Goal: Task Accomplishment & Management: Manage account settings

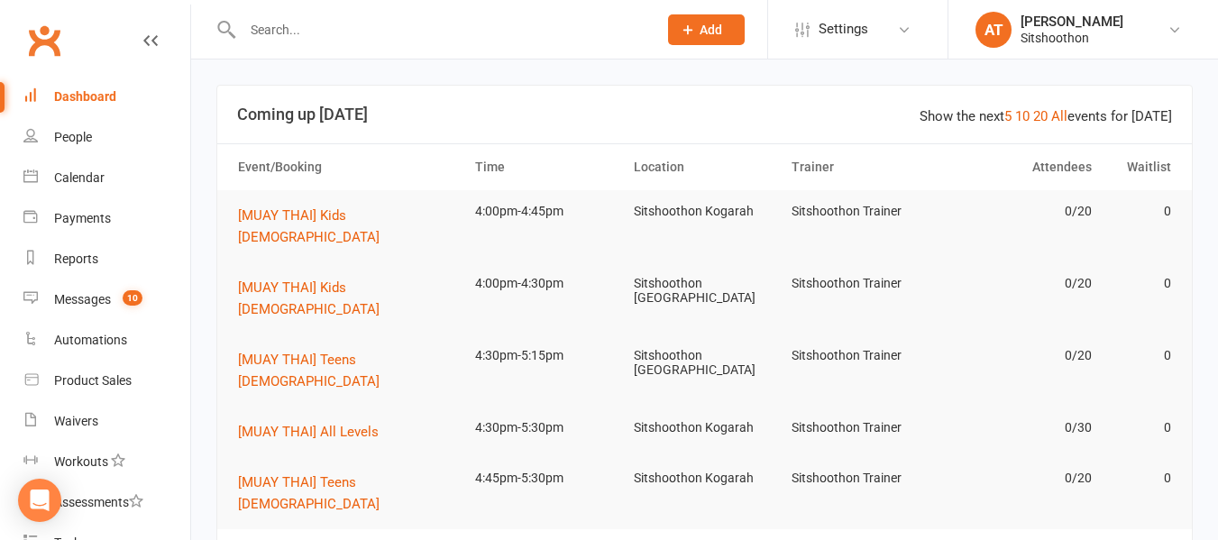
click at [308, 32] on input "text" at bounding box center [441, 29] width 408 height 25
type input "d"
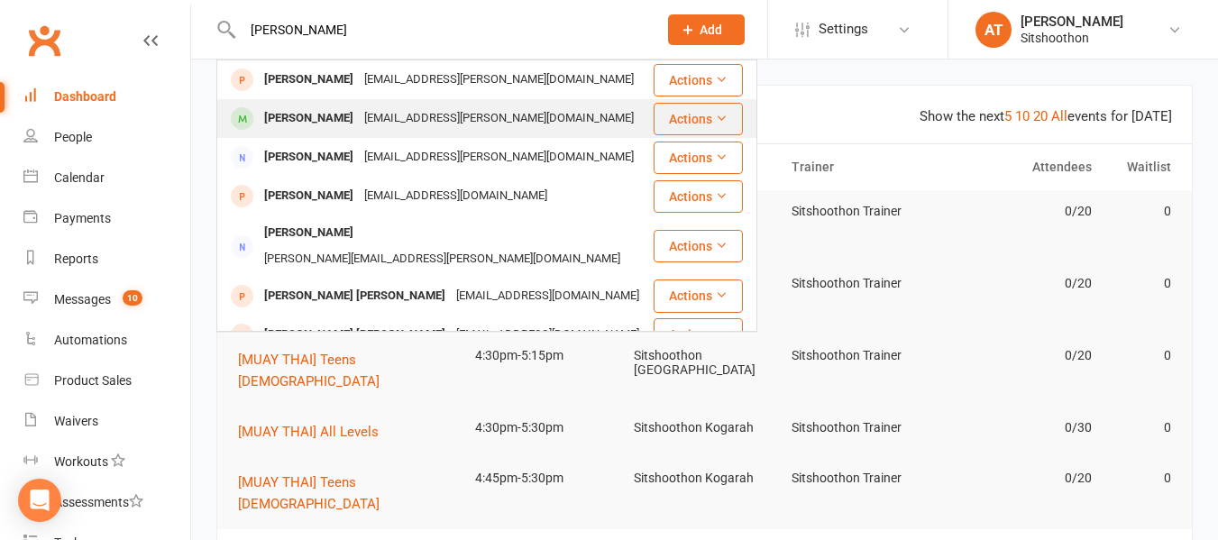
type input "[PERSON_NAME]"
click at [300, 113] on div "[PERSON_NAME]" at bounding box center [309, 118] width 100 height 26
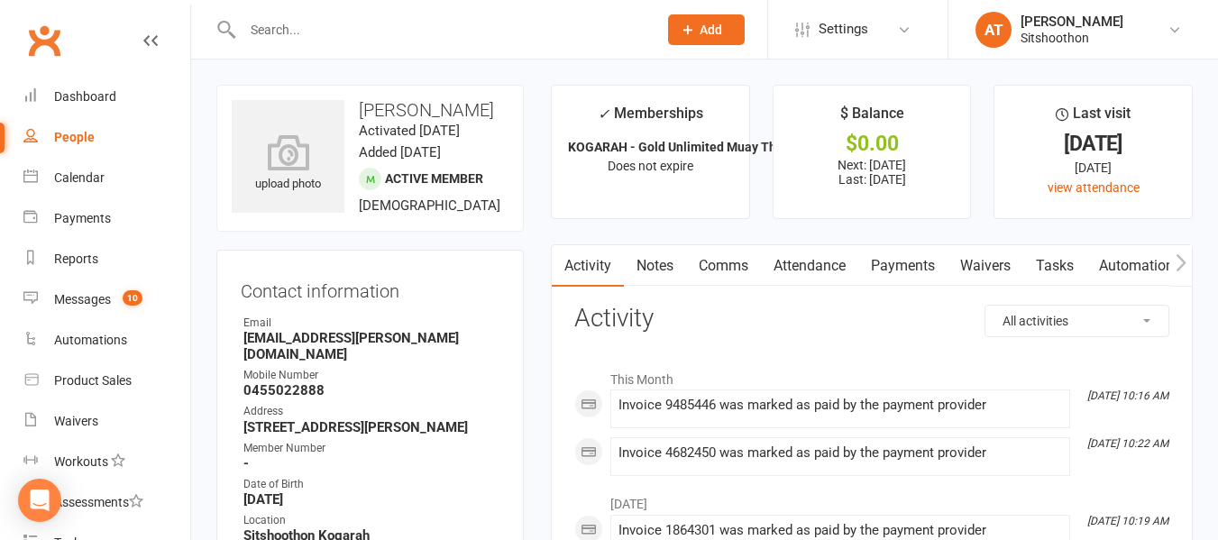
click at [286, 24] on input "text" at bounding box center [441, 29] width 408 height 25
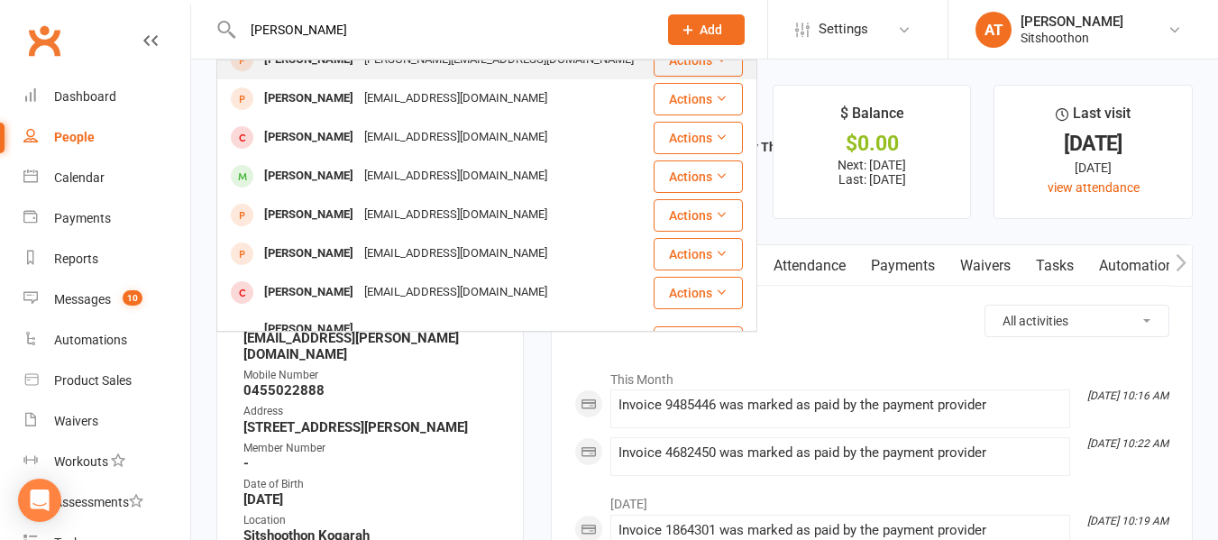
scroll to position [60, 0]
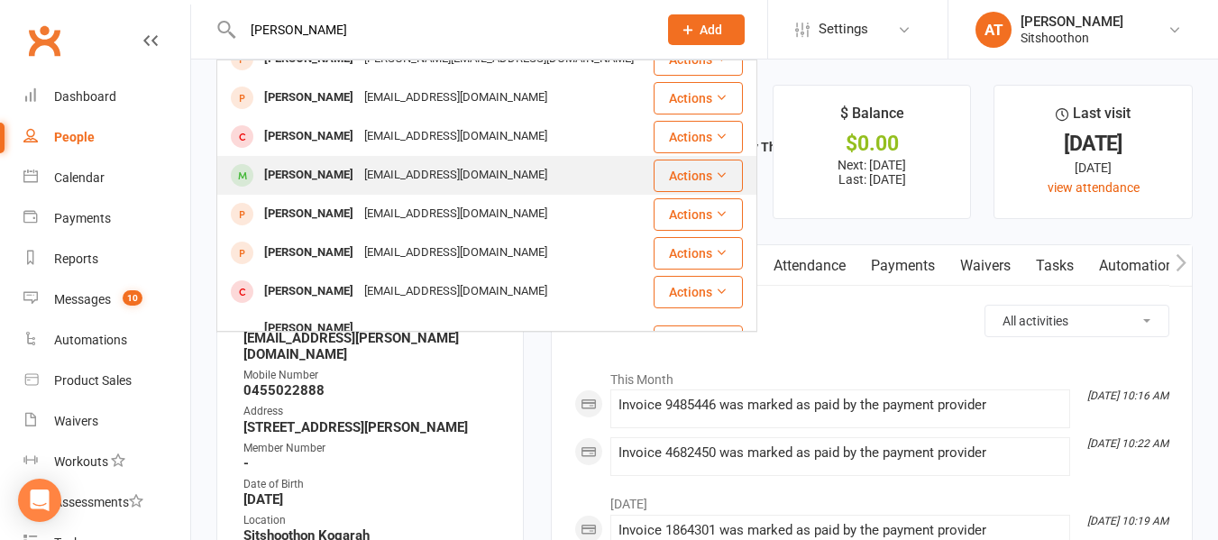
type input "[PERSON_NAME]"
click at [336, 178] on div "[PERSON_NAME]" at bounding box center [309, 175] width 100 height 26
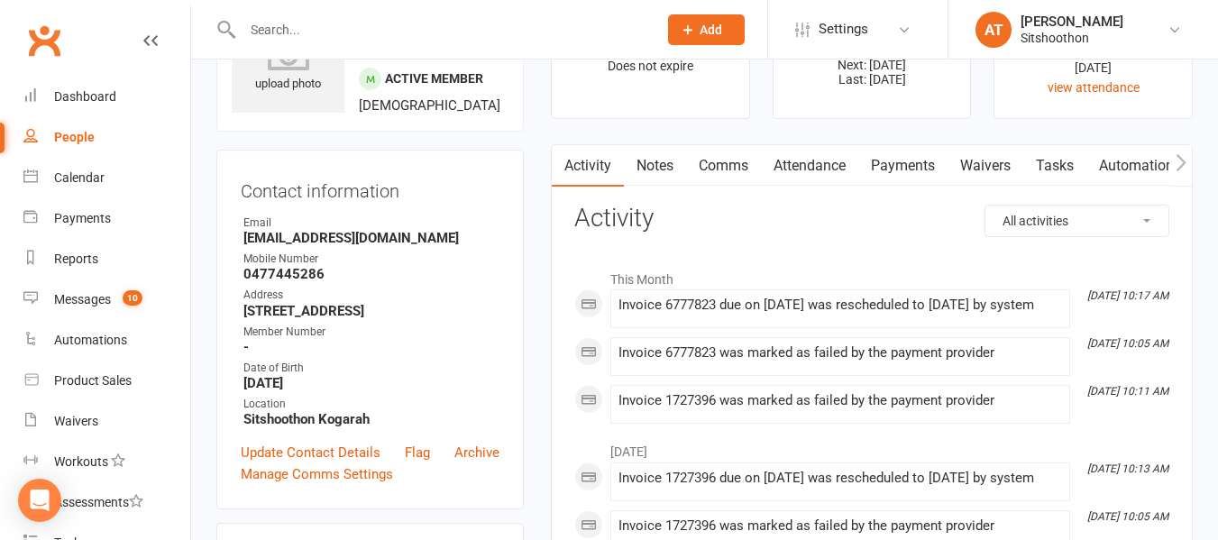
scroll to position [101, 0]
click at [894, 163] on link "Payments" at bounding box center [902, 164] width 89 height 41
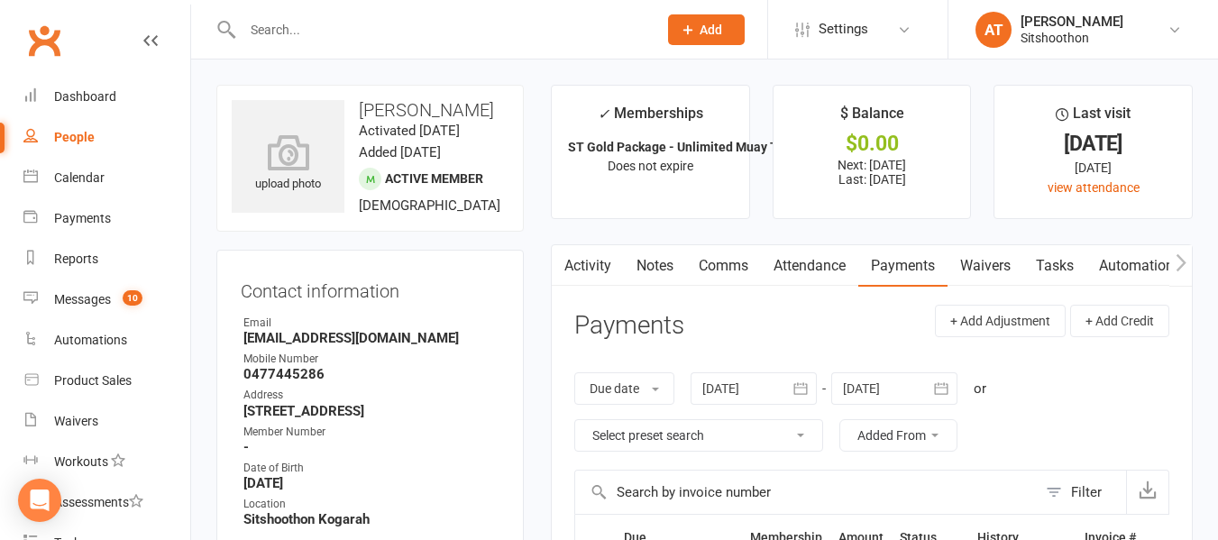
click at [807, 389] on icon "button" at bounding box center [800, 388] width 14 height 12
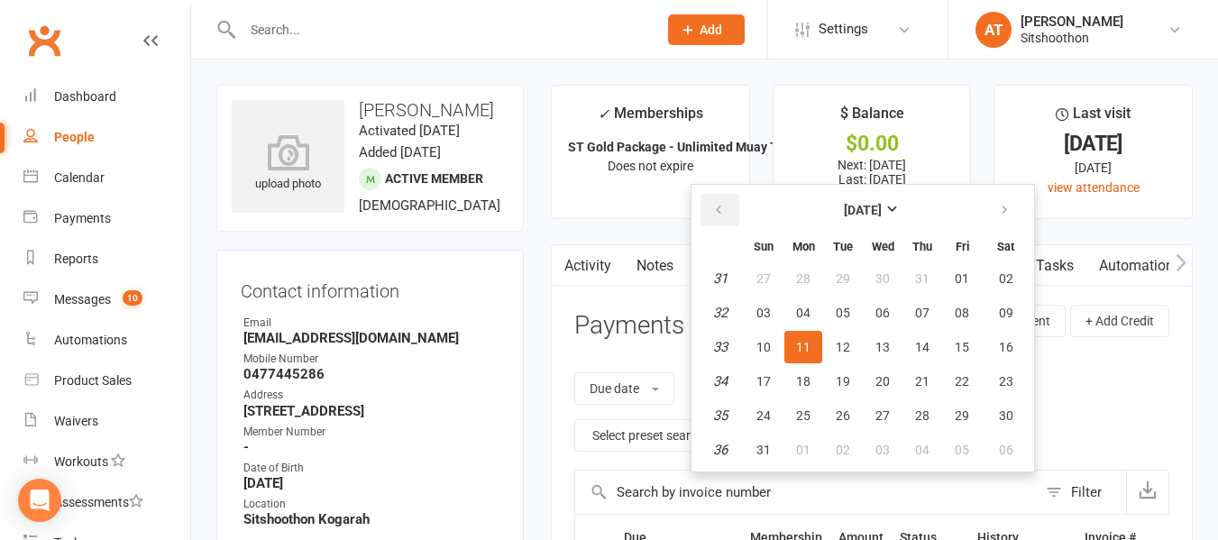
click at [739, 213] on button "button" at bounding box center [720, 210] width 39 height 32
click at [711, 205] on button "button" at bounding box center [720, 210] width 39 height 32
click at [776, 277] on button "01" at bounding box center [764, 278] width 38 height 32
type input "[DATE]"
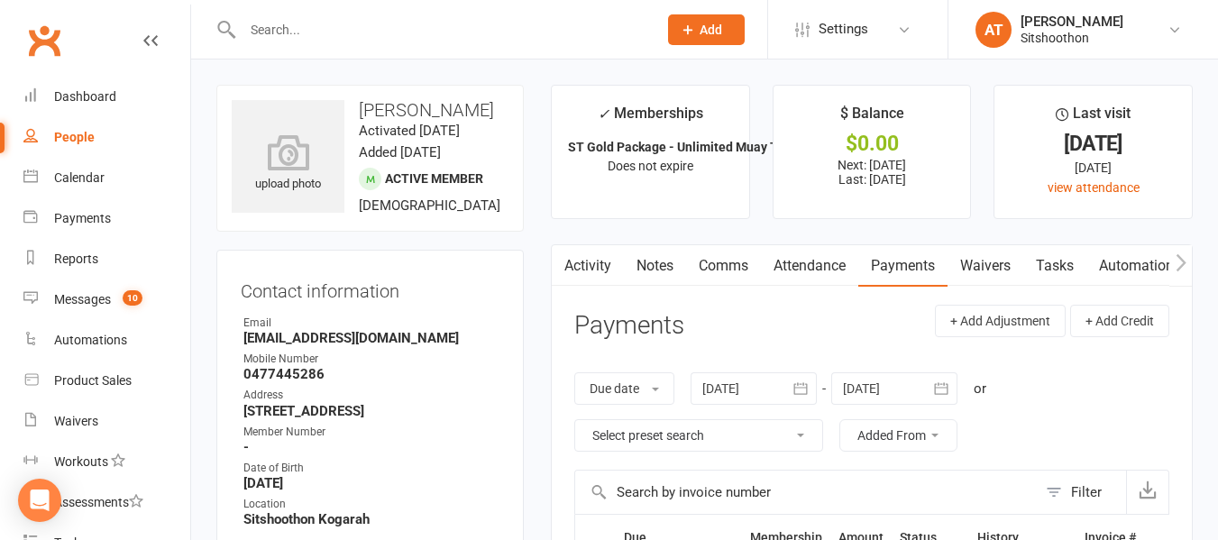
click at [300, 37] on input "text" at bounding box center [441, 29] width 408 height 25
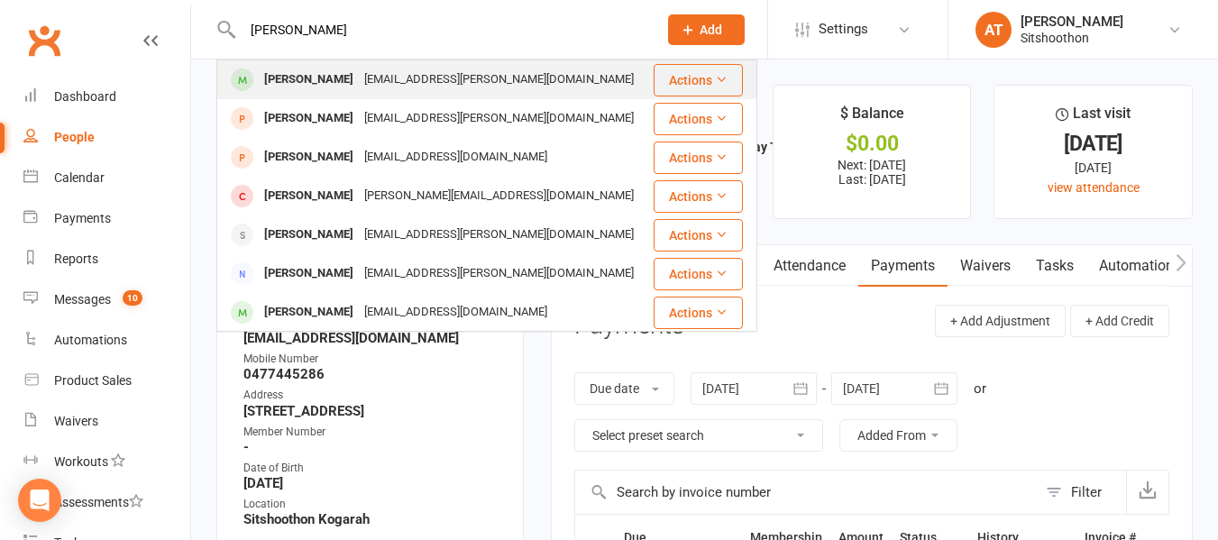
type input "[PERSON_NAME]"
click at [311, 91] on div "[PERSON_NAME]" at bounding box center [309, 80] width 100 height 26
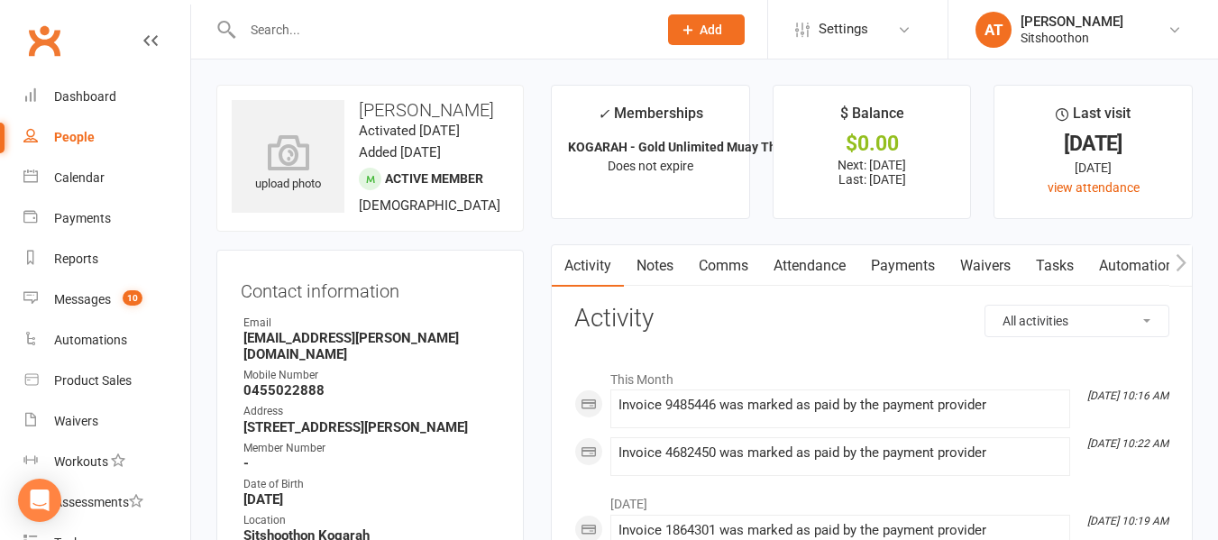
drag, startPoint x: 371, startPoint y: 8, endPoint x: 340, endPoint y: 30, distance: 38.3
click at [340, 30] on div at bounding box center [430, 29] width 428 height 59
click at [340, 30] on input "text" at bounding box center [441, 29] width 408 height 25
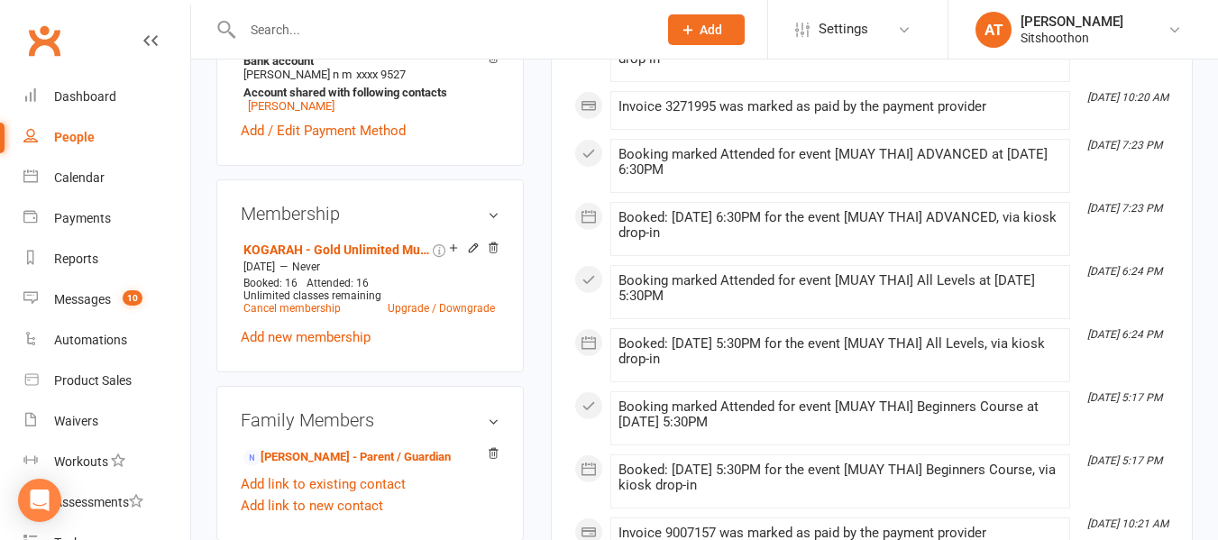
scroll to position [646, 0]
click at [311, 301] on link "Cancel membership" at bounding box center [291, 307] width 97 height 13
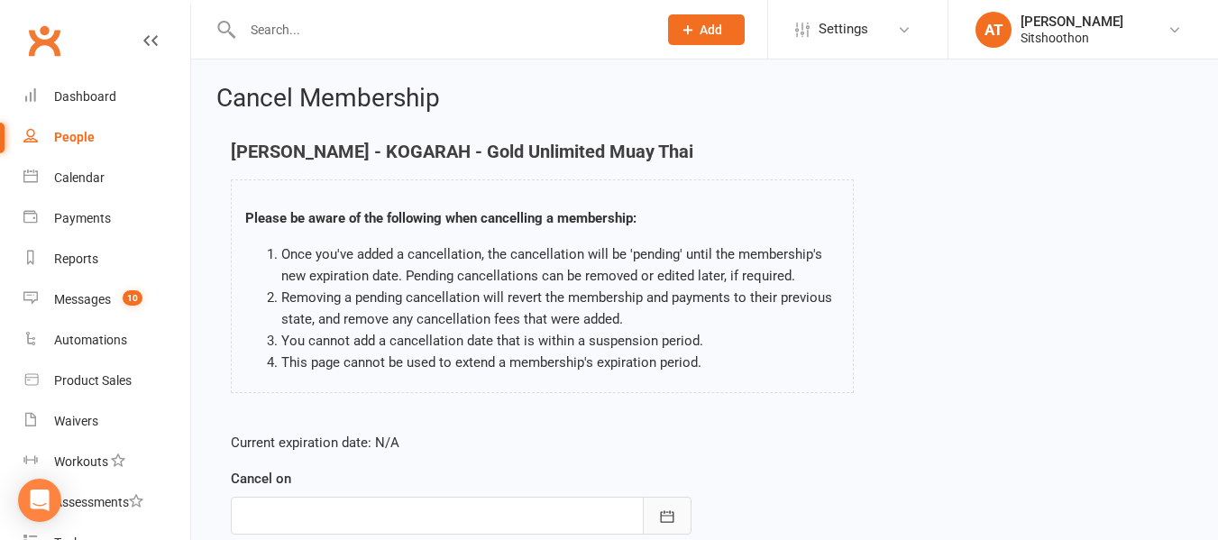
click at [672, 510] on icon "button" at bounding box center [667, 517] width 18 height 18
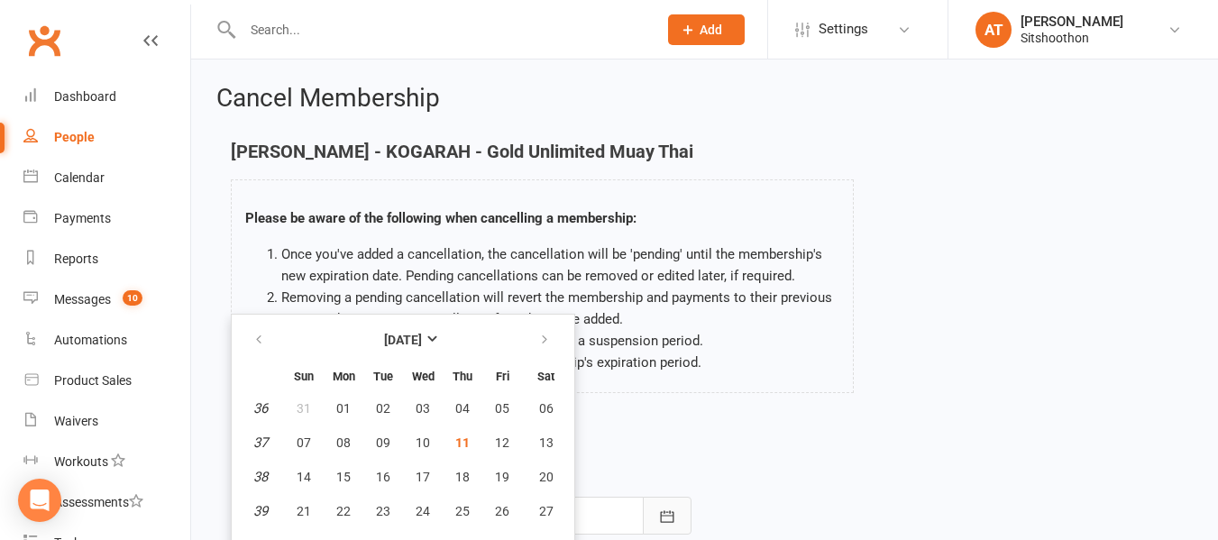
scroll to position [58, 0]
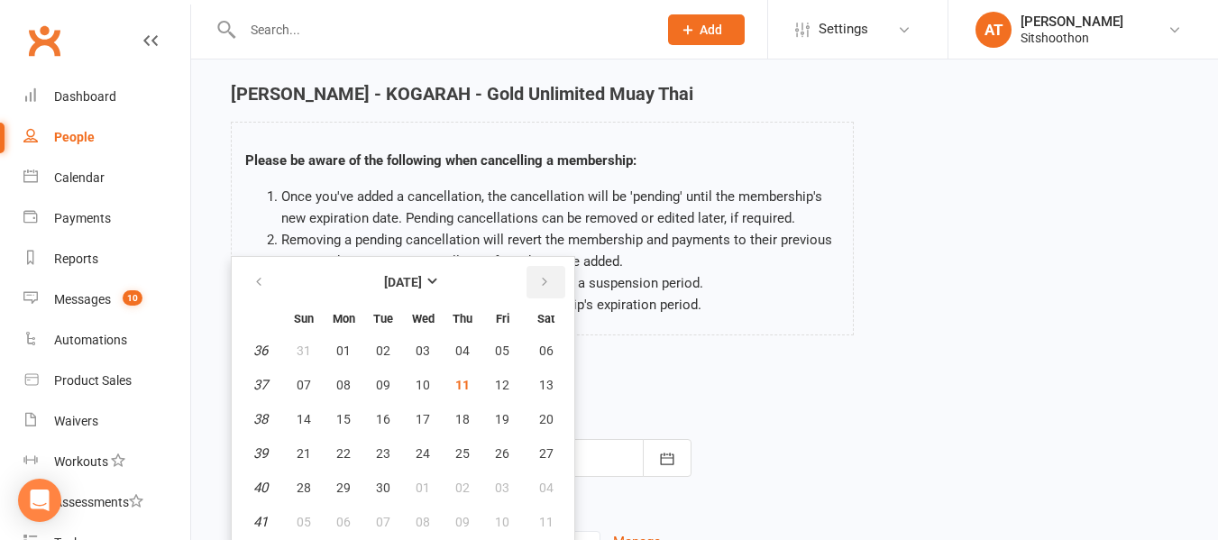
click at [544, 281] on icon "button" at bounding box center [544, 282] width 13 height 14
click at [499, 384] on span "10" at bounding box center [502, 385] width 14 height 14
type input "[DATE]"
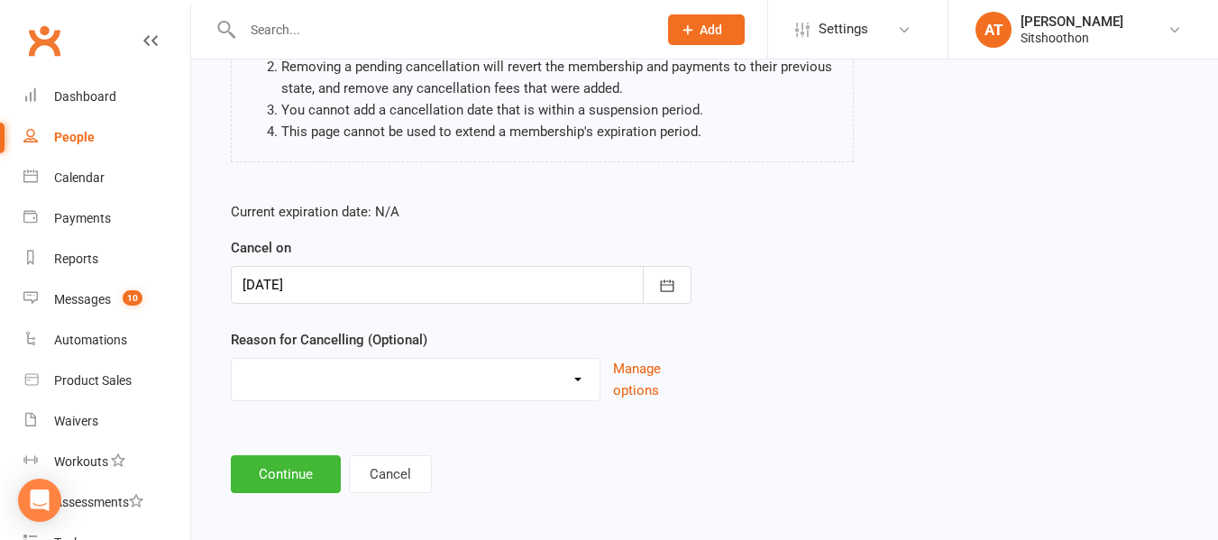
scroll to position [239, 0]
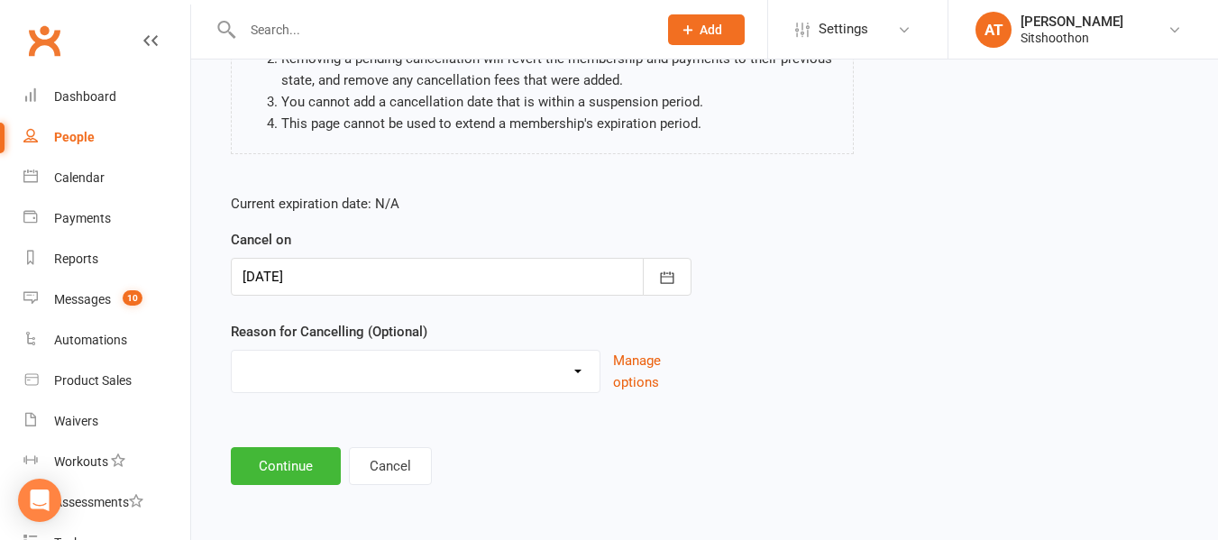
click at [273, 366] on select "Downgrade Financial Reasons Holiday Injury Upgrade Other reason" at bounding box center [416, 369] width 368 height 36
select select "5"
click at [232, 351] on select "Downgrade Financial Reasons Holiday Injury Upgrade Other reason" at bounding box center [416, 369] width 368 height 36
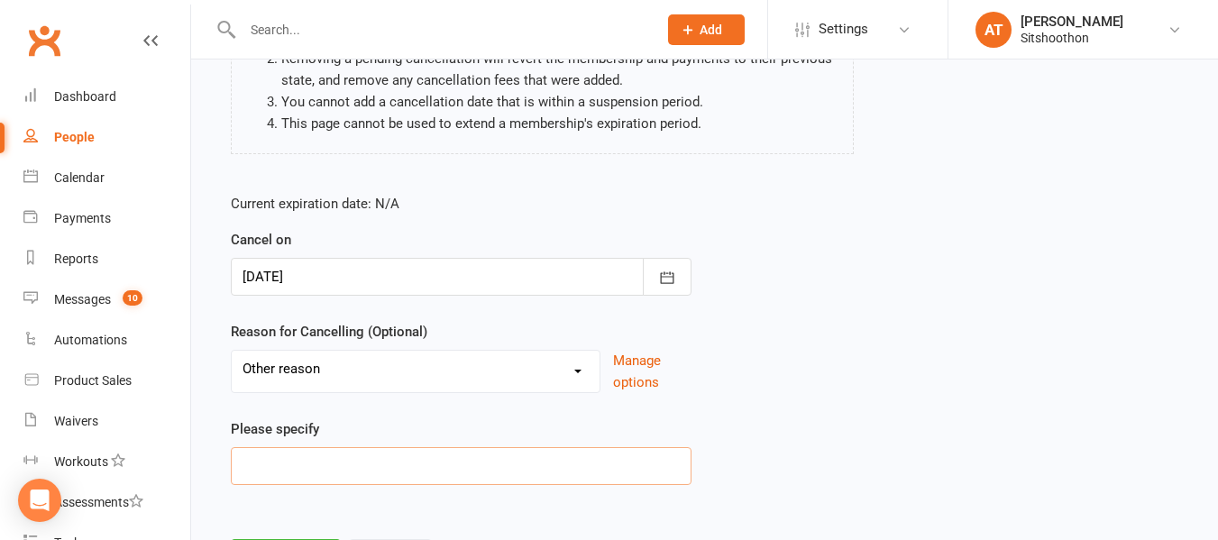
click at [274, 465] on input at bounding box center [461, 466] width 461 height 38
click at [320, 366] on select "Downgrade Financial Reasons Holiday Injury Upgrade Other reason" at bounding box center [416, 369] width 368 height 36
click at [300, 465] on input at bounding box center [461, 466] width 461 height 38
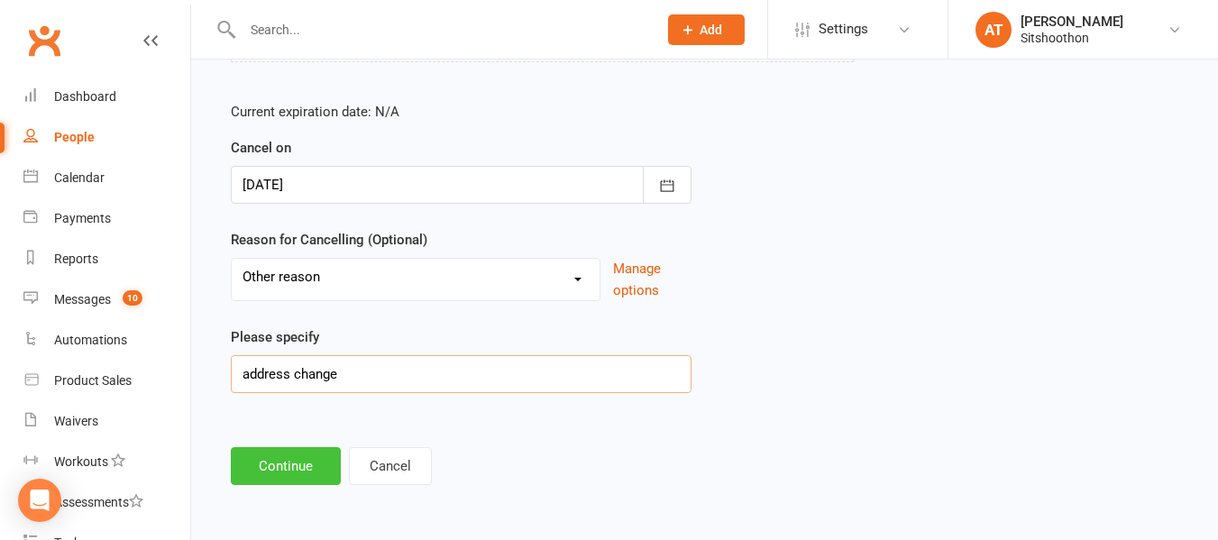
type input "address change"
click at [291, 471] on button "Continue" at bounding box center [286, 466] width 110 height 38
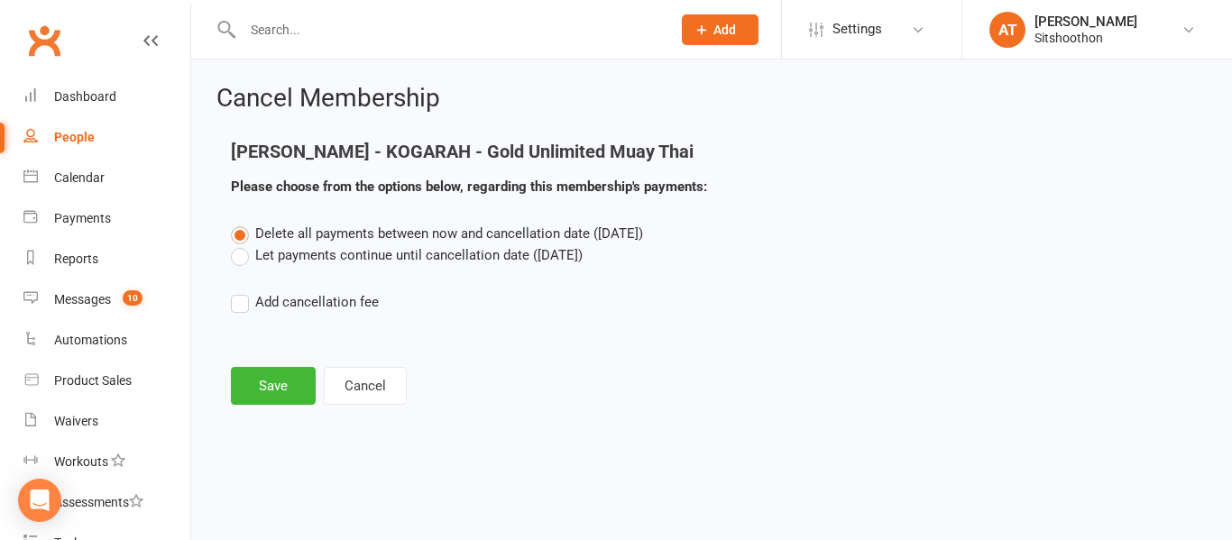
click at [234, 262] on label "Let payments continue until cancellation date ([DATE])" at bounding box center [407, 255] width 352 height 22
click at [234, 244] on input "Let payments continue until cancellation date ([DATE])" at bounding box center [237, 244] width 12 height 0
click at [274, 390] on button "Save" at bounding box center [273, 386] width 85 height 38
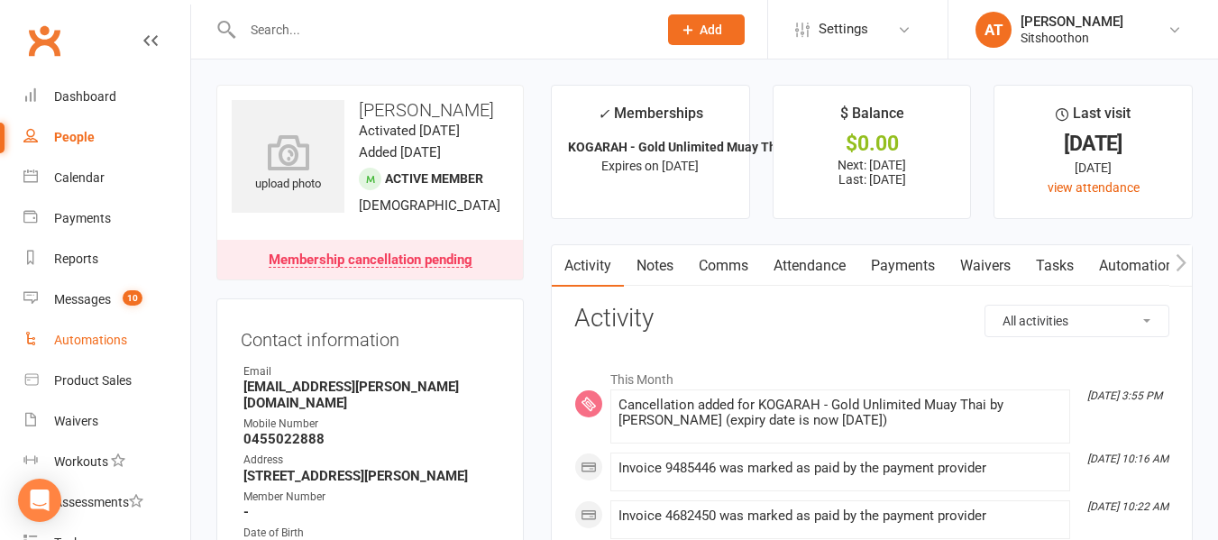
scroll to position [191, 0]
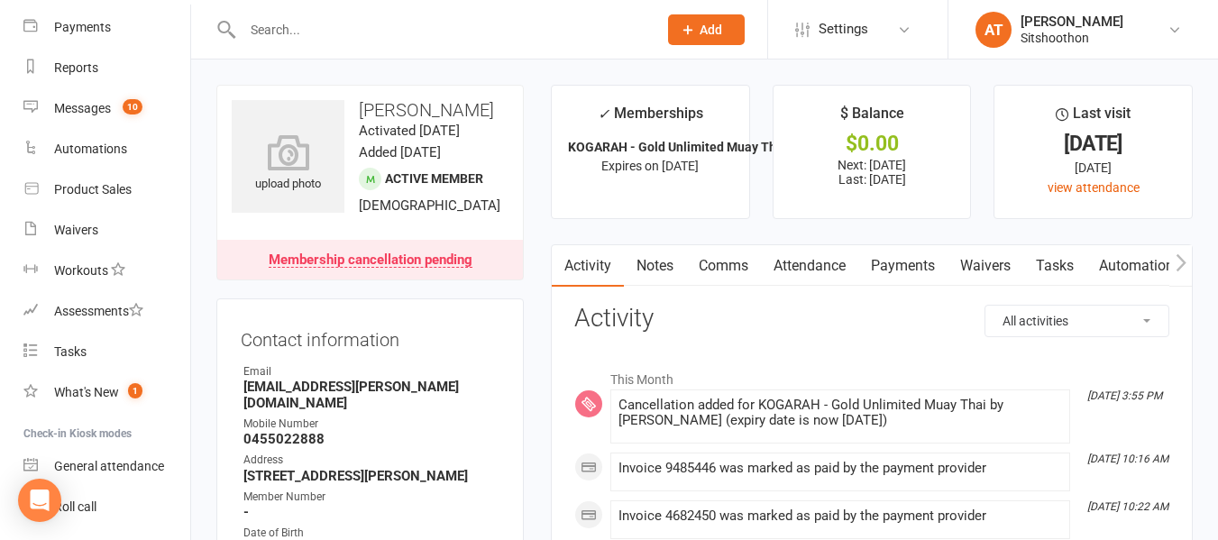
click at [273, 35] on input "text" at bounding box center [441, 29] width 408 height 25
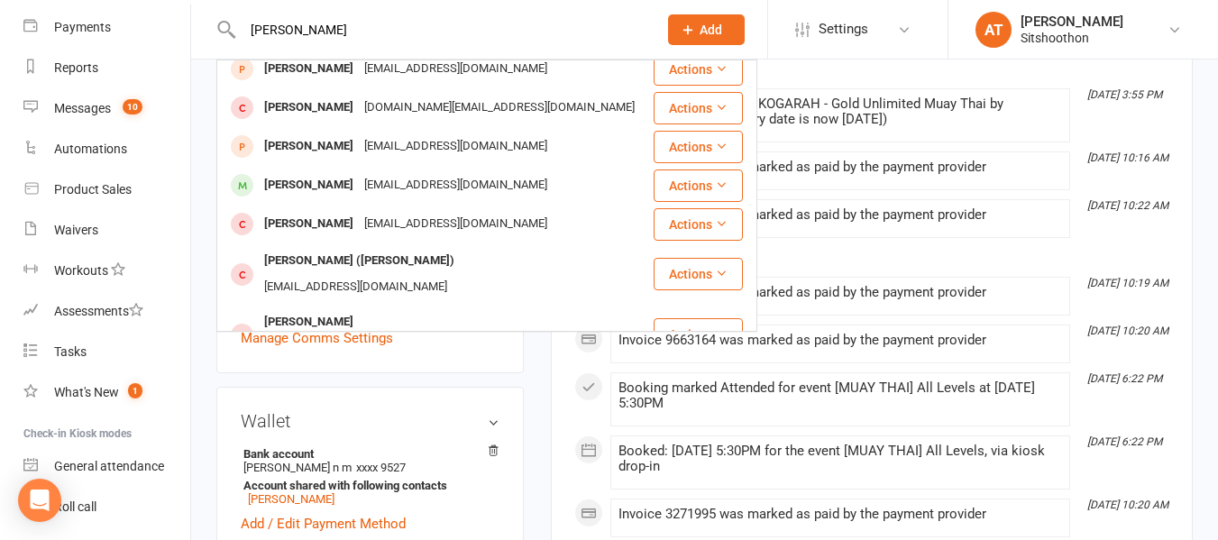
scroll to position [248, 0]
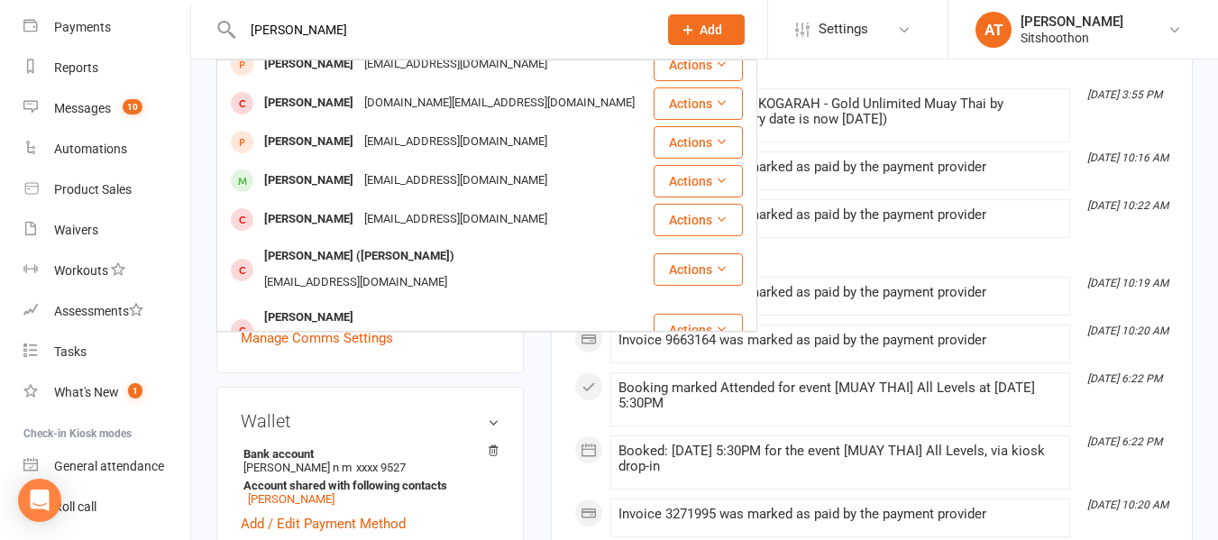
type input "[PERSON_NAME]"
click at [335, 175] on div "[PERSON_NAME]" at bounding box center [309, 181] width 100 height 26
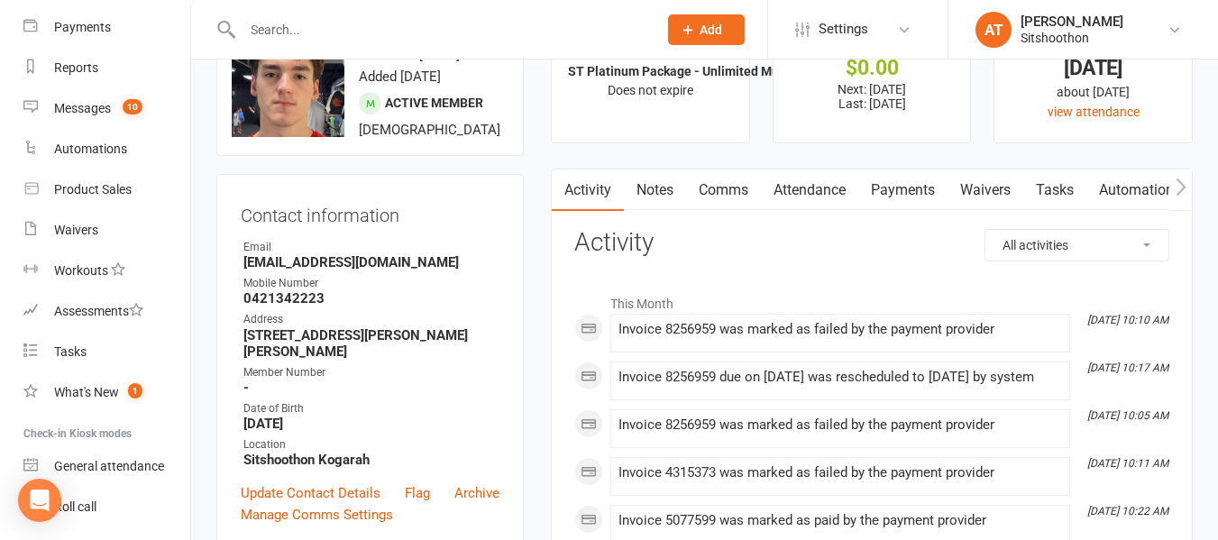
scroll to position [77, 0]
click at [904, 196] on link "Payments" at bounding box center [902, 189] width 89 height 41
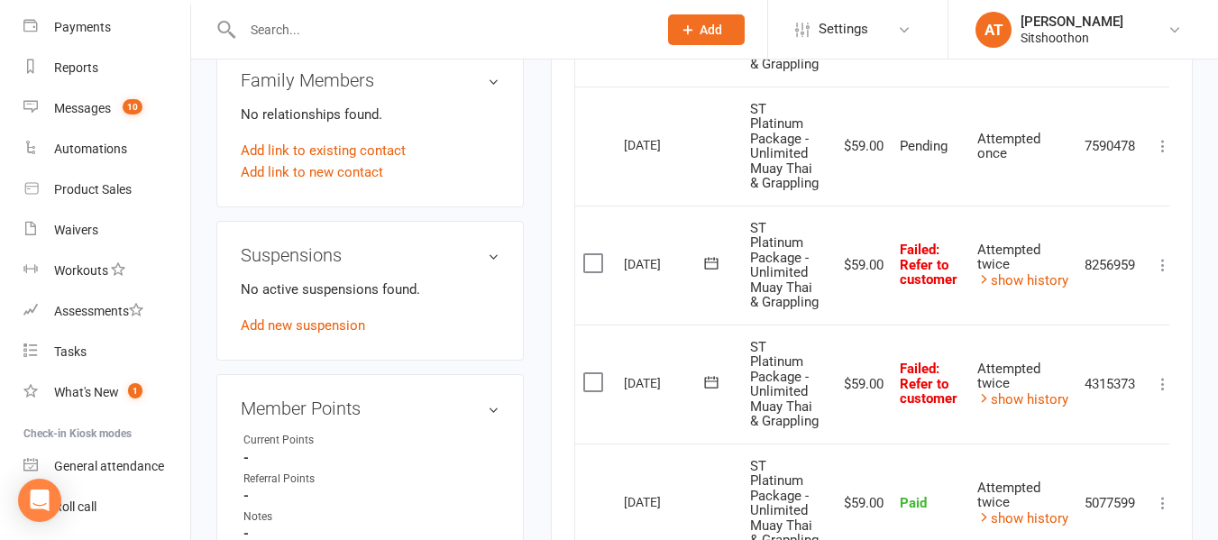
scroll to position [949, 0]
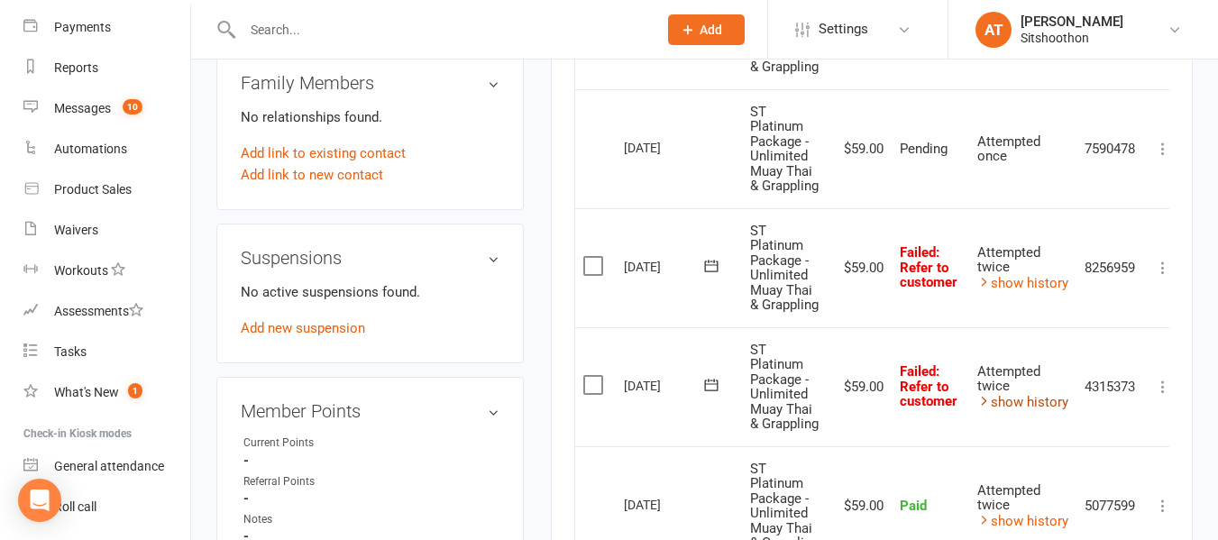
click at [1025, 403] on link "show history" at bounding box center [1022, 402] width 91 height 16
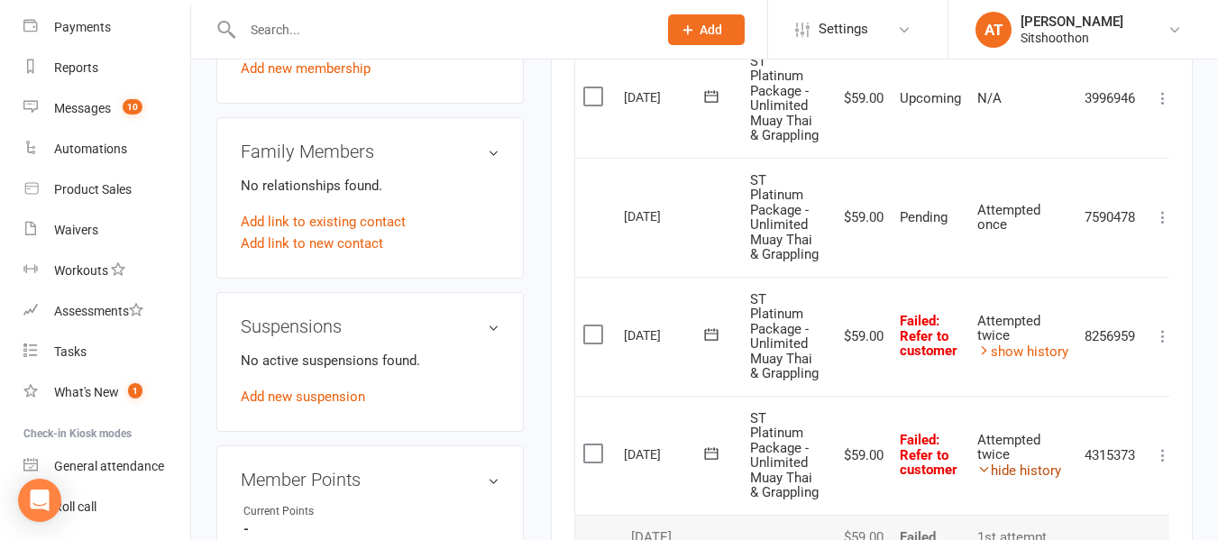
scroll to position [869, 0]
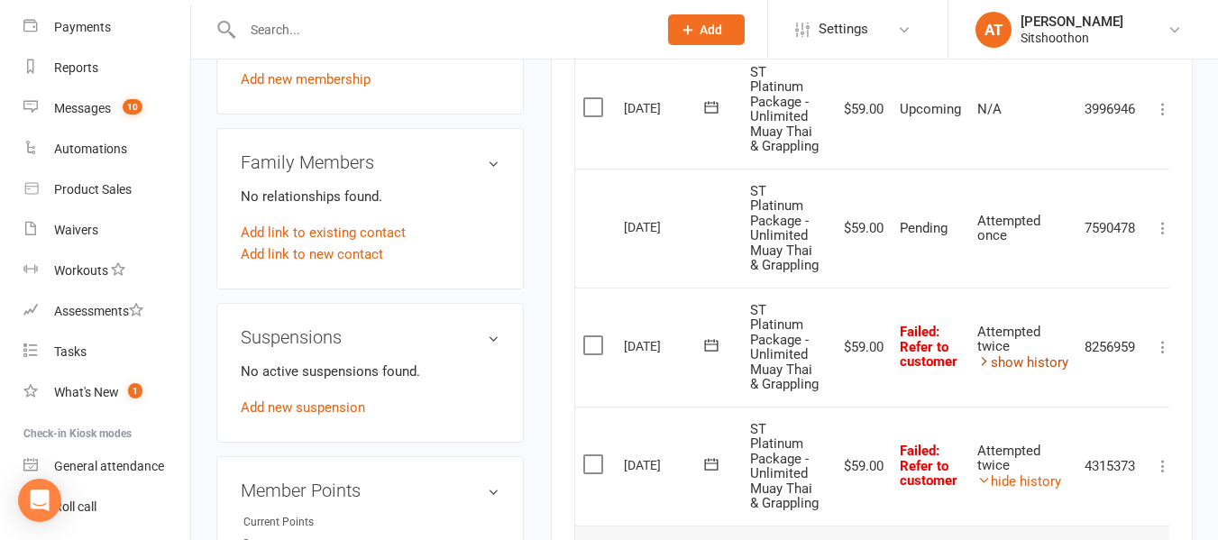
click at [1013, 369] on link "show history" at bounding box center [1022, 362] width 91 height 16
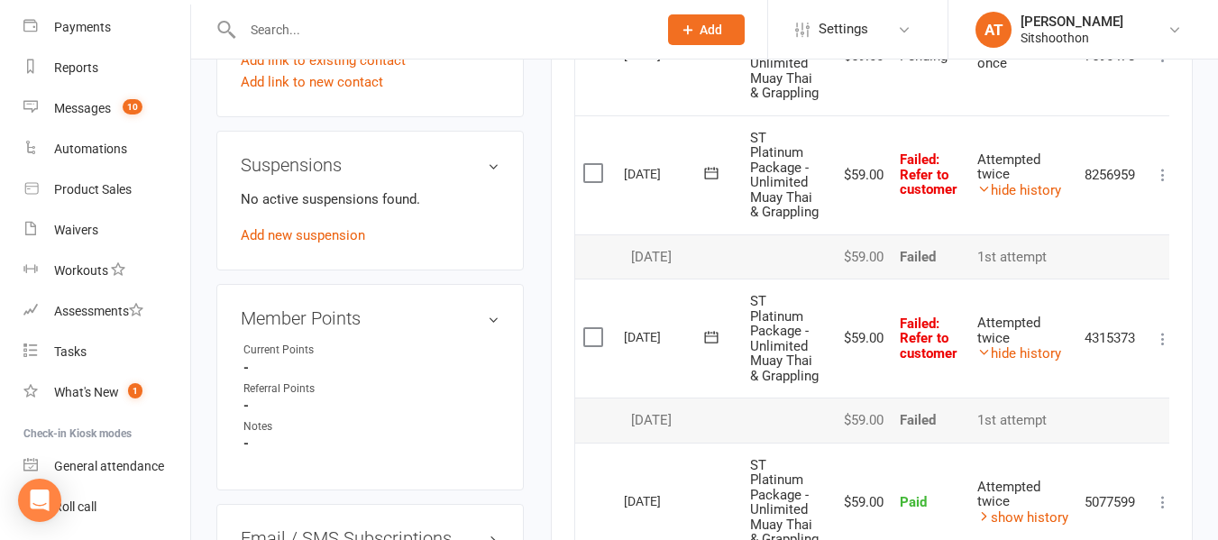
scroll to position [1082, 0]
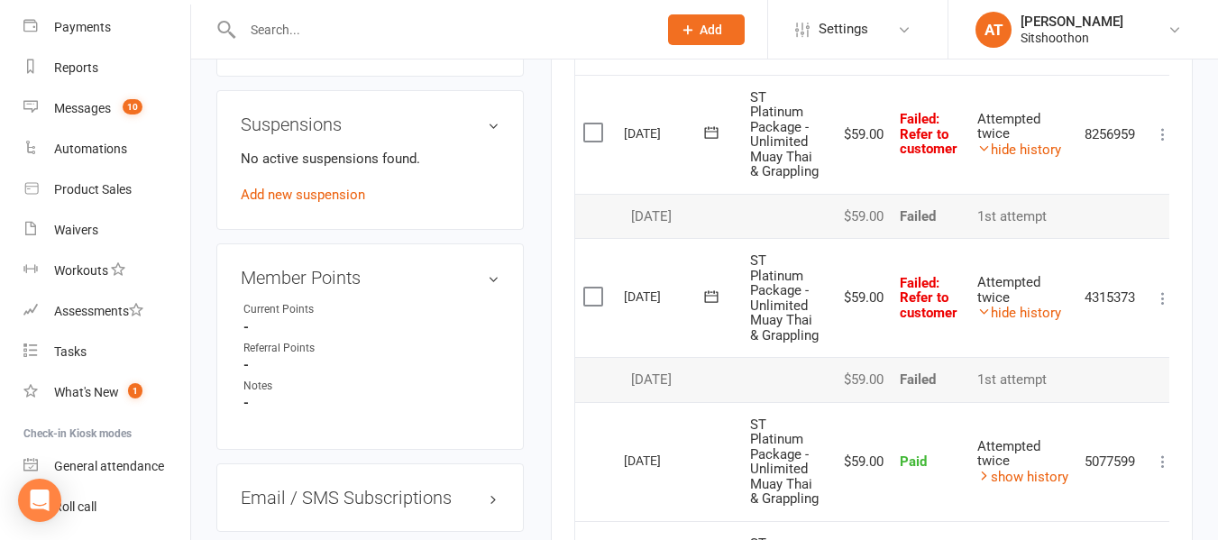
click at [322, 37] on input "text" at bounding box center [441, 29] width 408 height 25
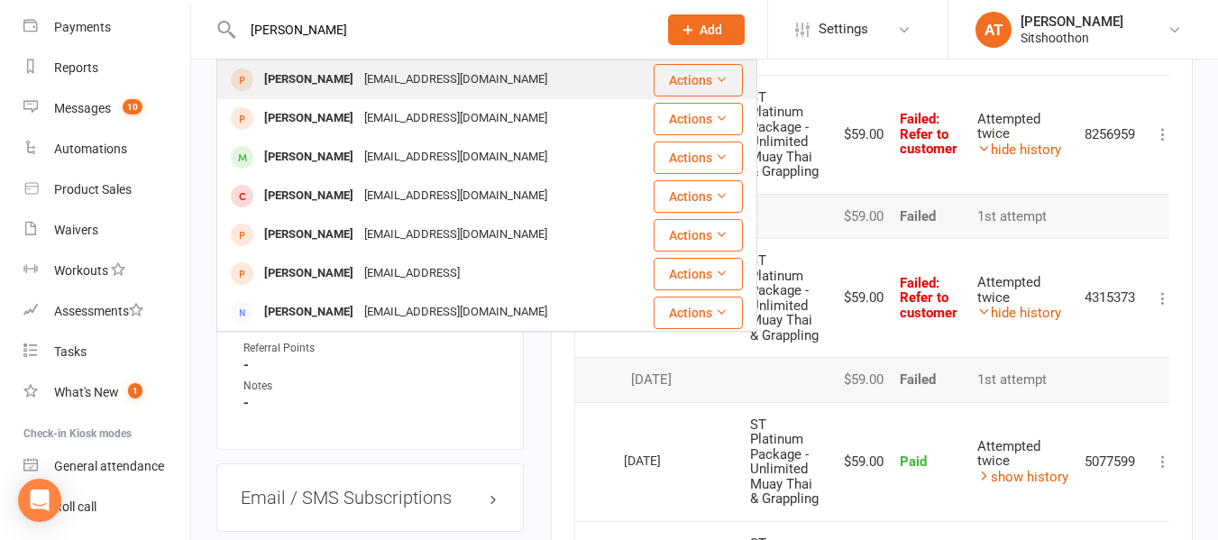
type input "[PERSON_NAME]"
click at [317, 77] on div "[PERSON_NAME]" at bounding box center [309, 80] width 100 height 26
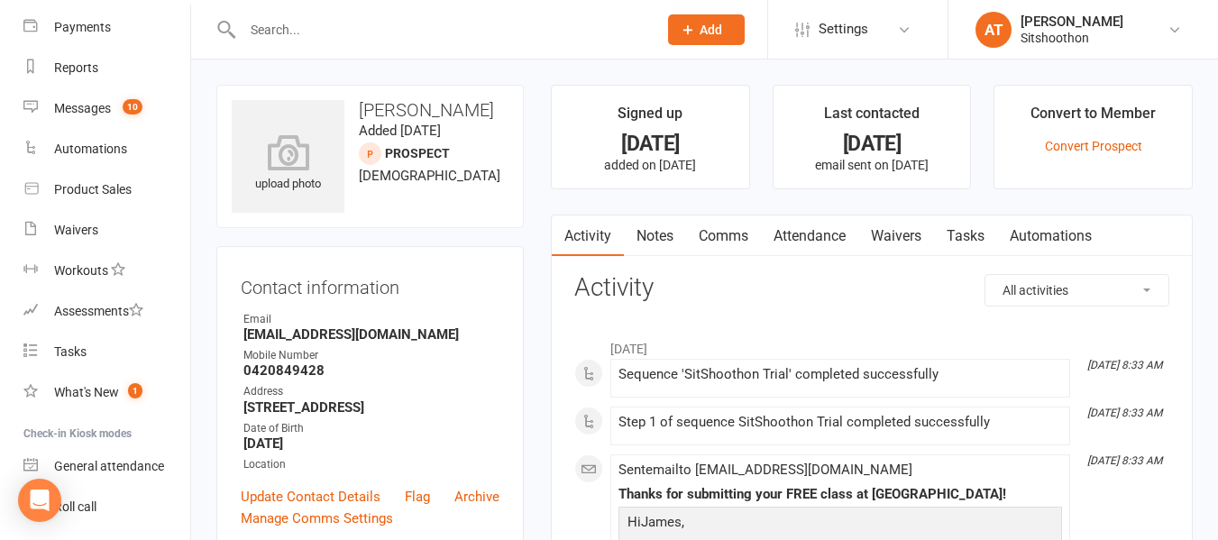
click at [368, 28] on input "text" at bounding box center [441, 29] width 408 height 25
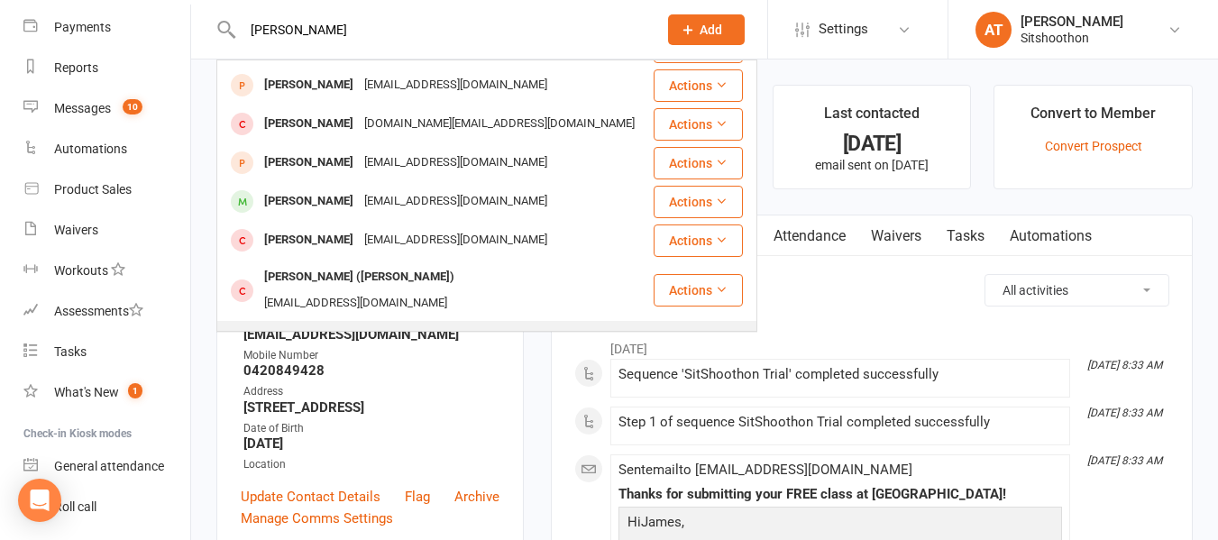
scroll to position [226, 0]
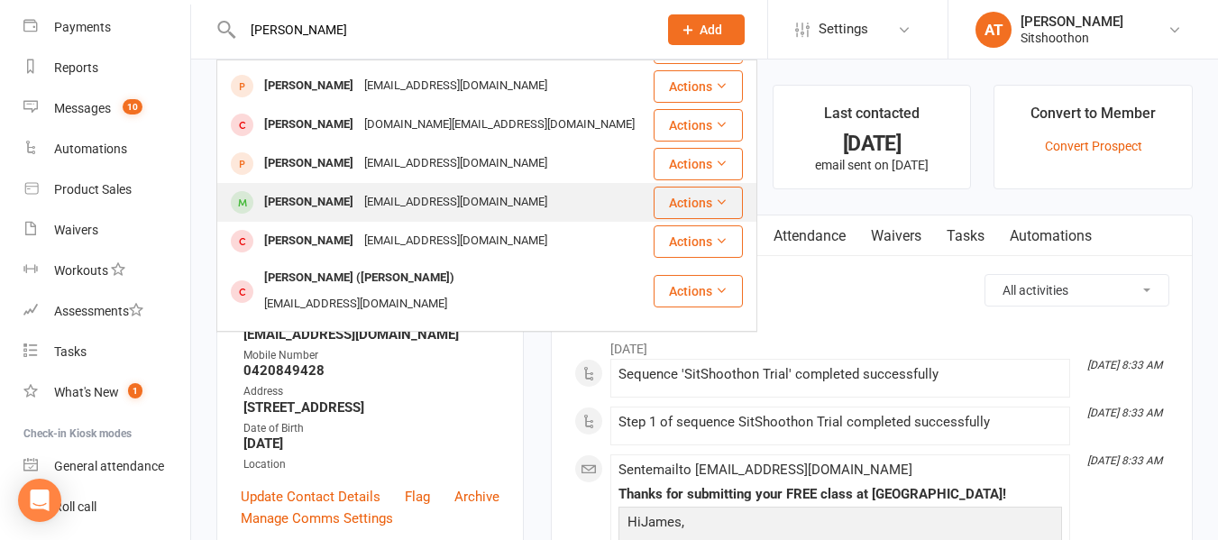
type input "[PERSON_NAME]"
click at [326, 203] on div "[PERSON_NAME]" at bounding box center [309, 202] width 100 height 26
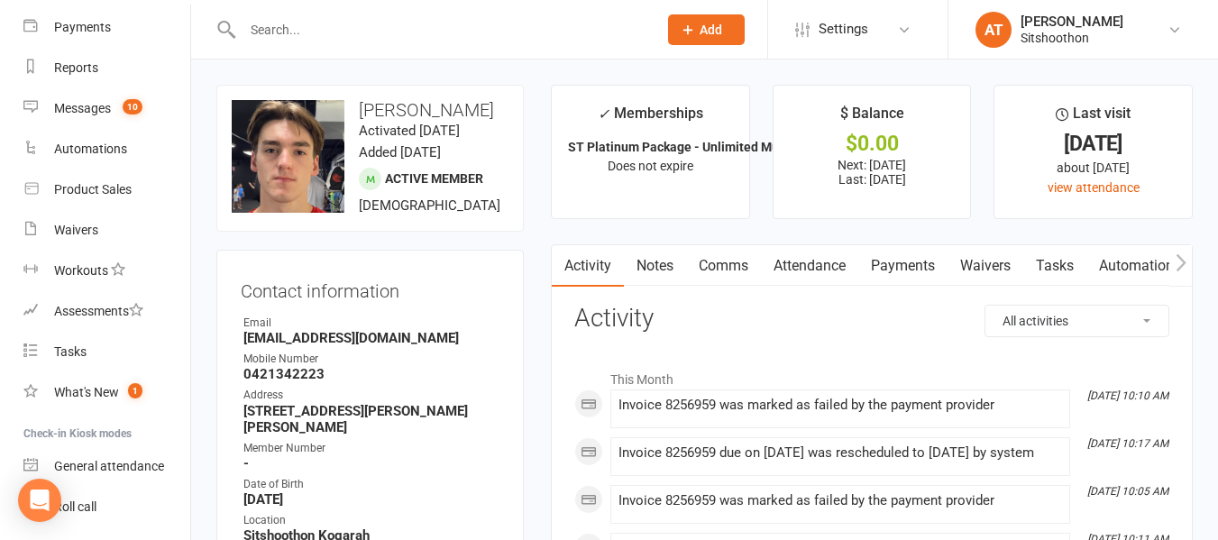
click at [395, 346] on strong "[EMAIL_ADDRESS][DOMAIN_NAME]" at bounding box center [371, 338] width 256 height 16
copy render-form-field "[EMAIL_ADDRESS][DOMAIN_NAME]"
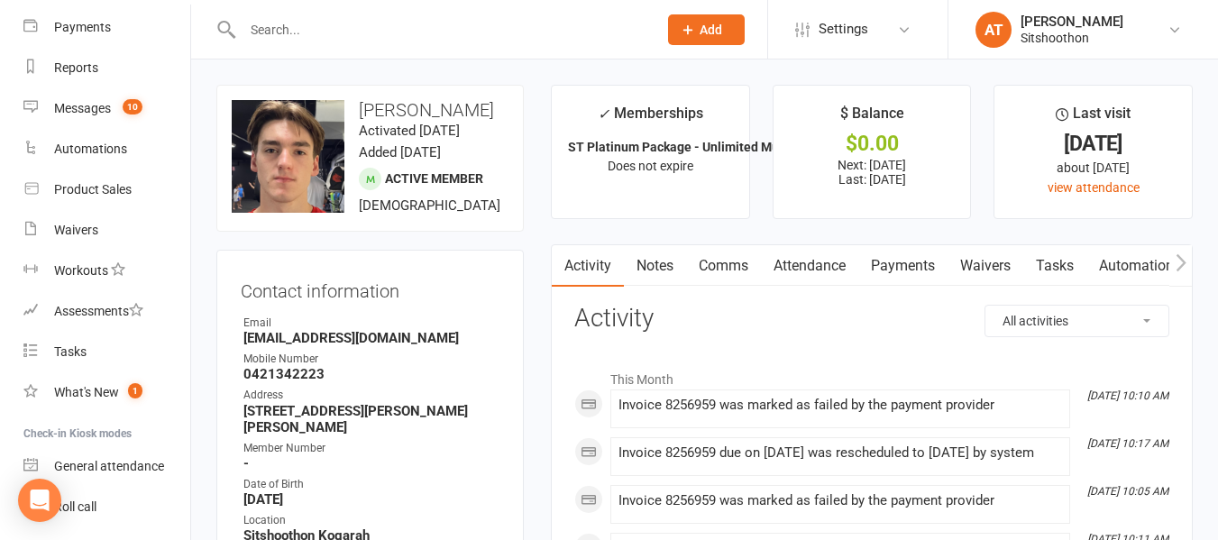
click at [323, 32] on input "text" at bounding box center [441, 29] width 408 height 25
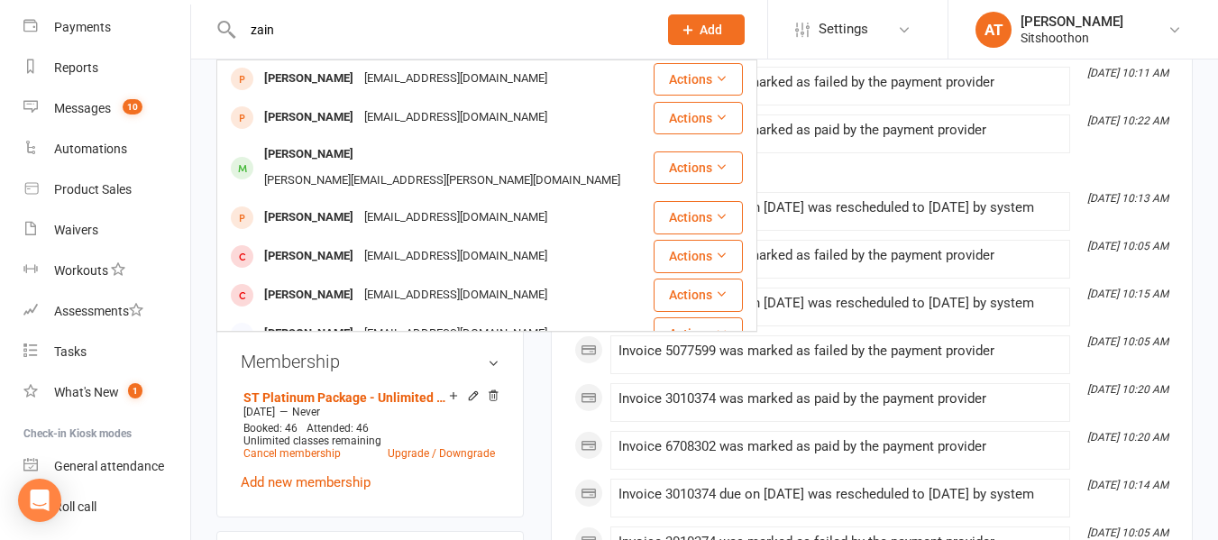
scroll to position [468, 0]
type input "z"
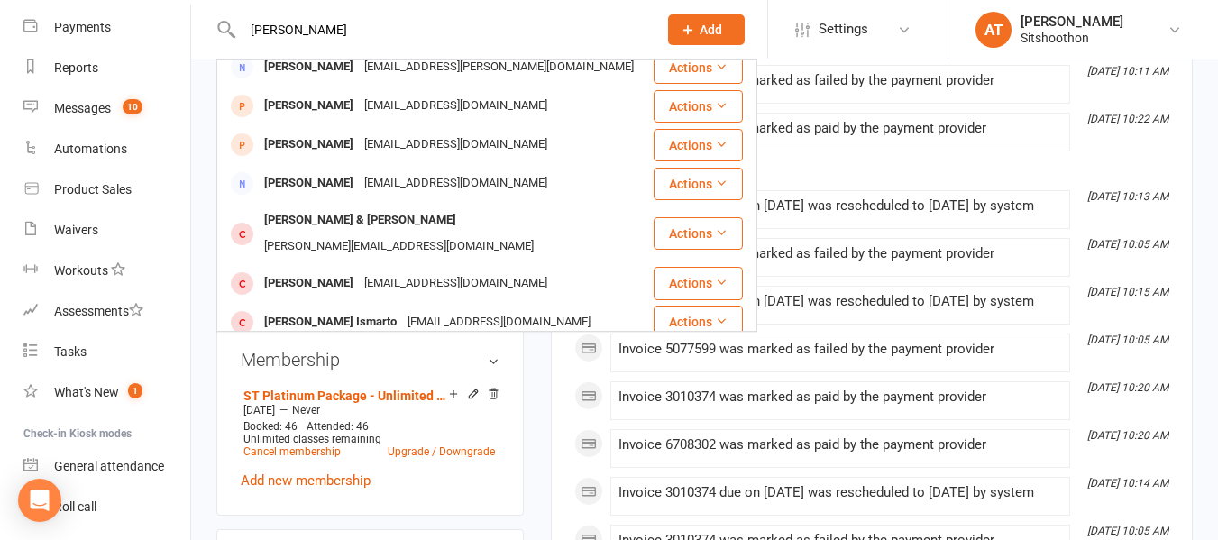
scroll to position [0, 0]
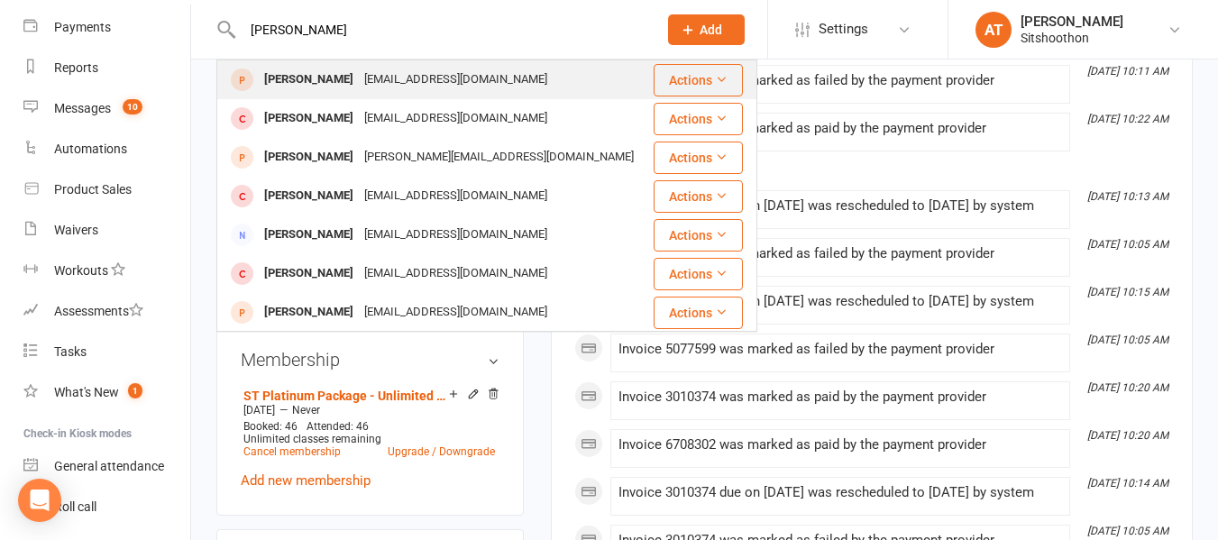
type input "[PERSON_NAME]"
click at [359, 77] on div "[EMAIL_ADDRESS][DOMAIN_NAME]" at bounding box center [456, 80] width 194 height 26
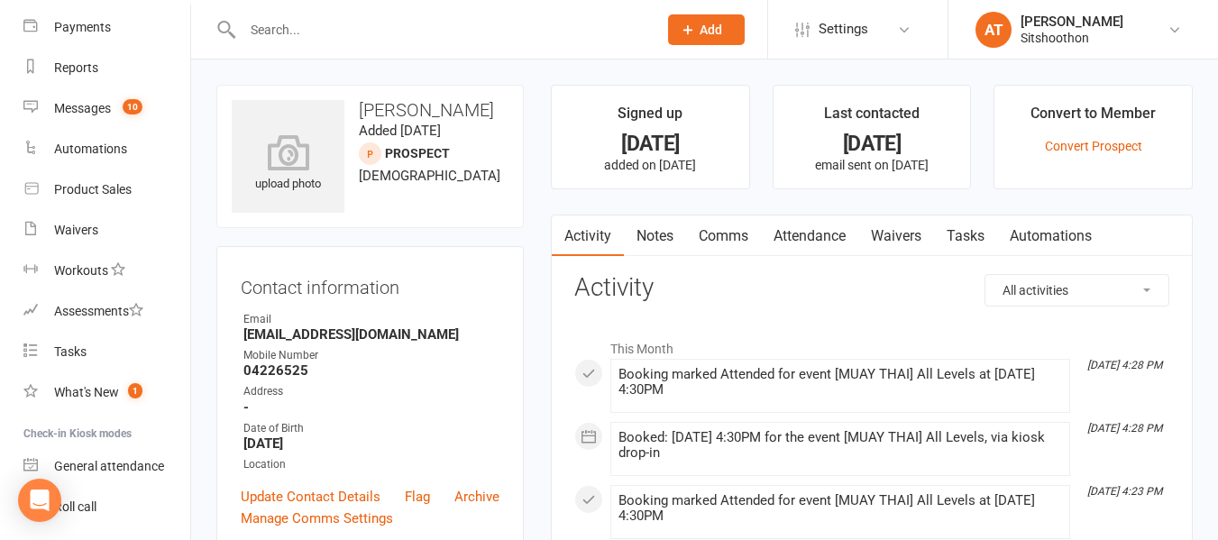
click at [309, 31] on input "text" at bounding box center [441, 29] width 408 height 25
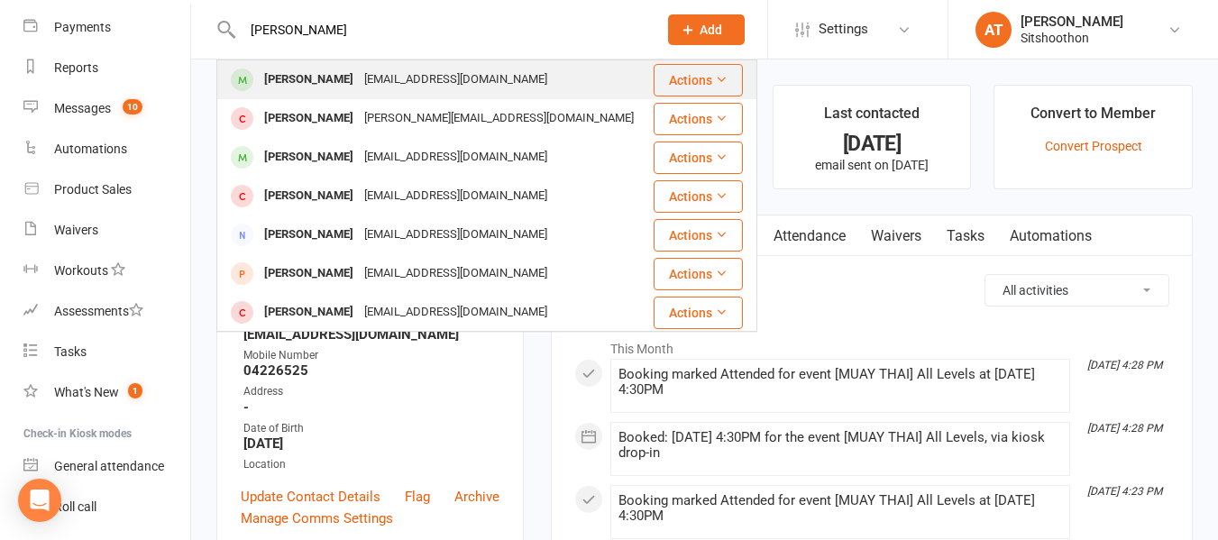
type input "[PERSON_NAME]"
click at [303, 90] on div "[PERSON_NAME]" at bounding box center [309, 80] width 100 height 26
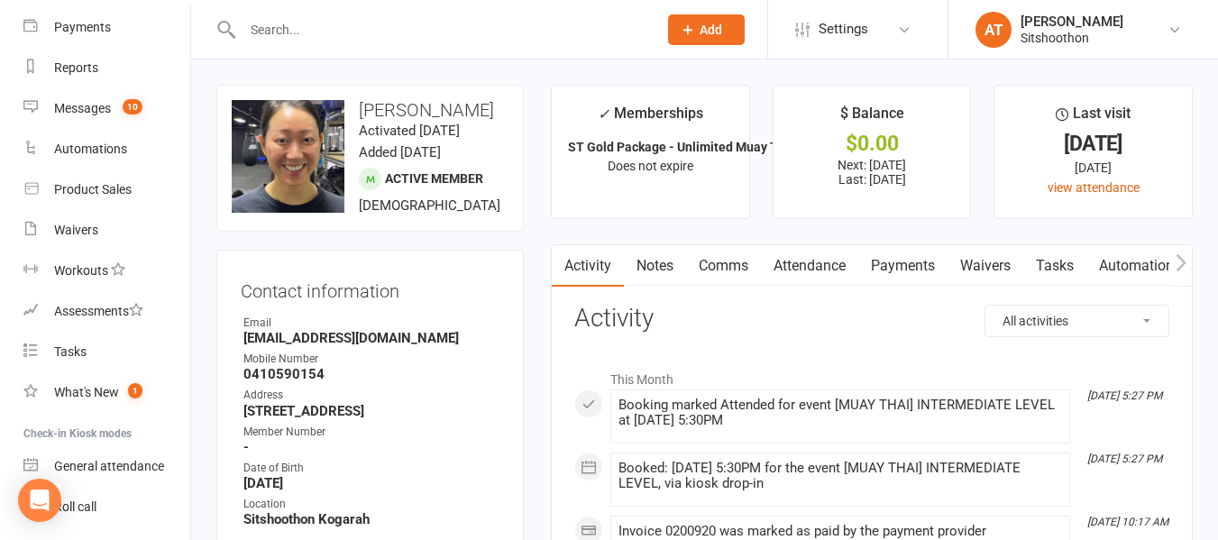
click at [925, 261] on link "Payments" at bounding box center [902, 265] width 89 height 41
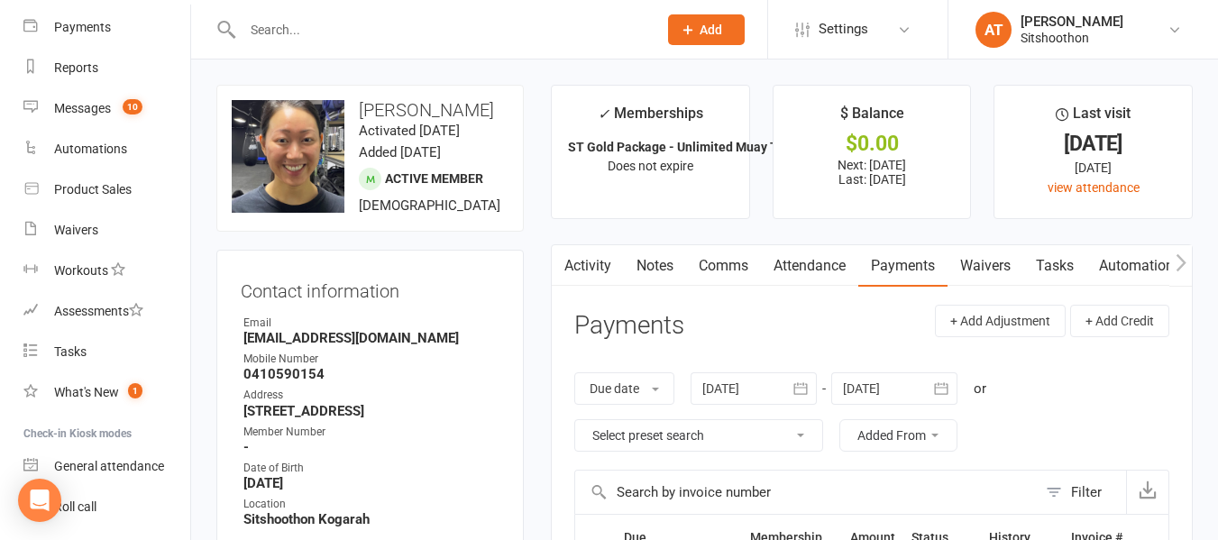
click at [280, 22] on input "text" at bounding box center [441, 29] width 408 height 25
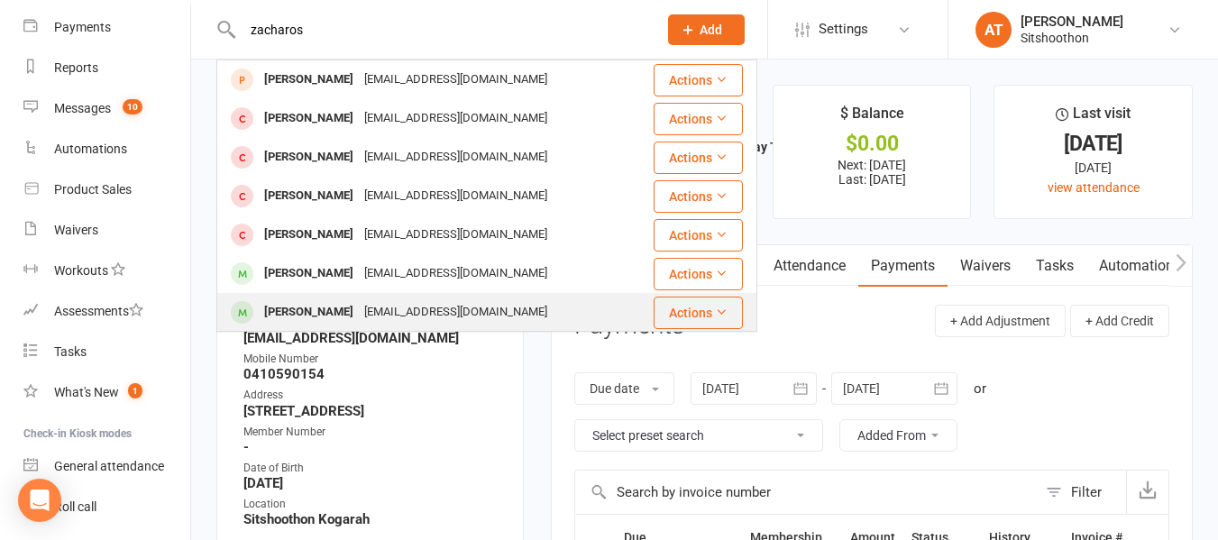
type input "zacharos"
click at [319, 316] on div "[PERSON_NAME]" at bounding box center [309, 312] width 100 height 26
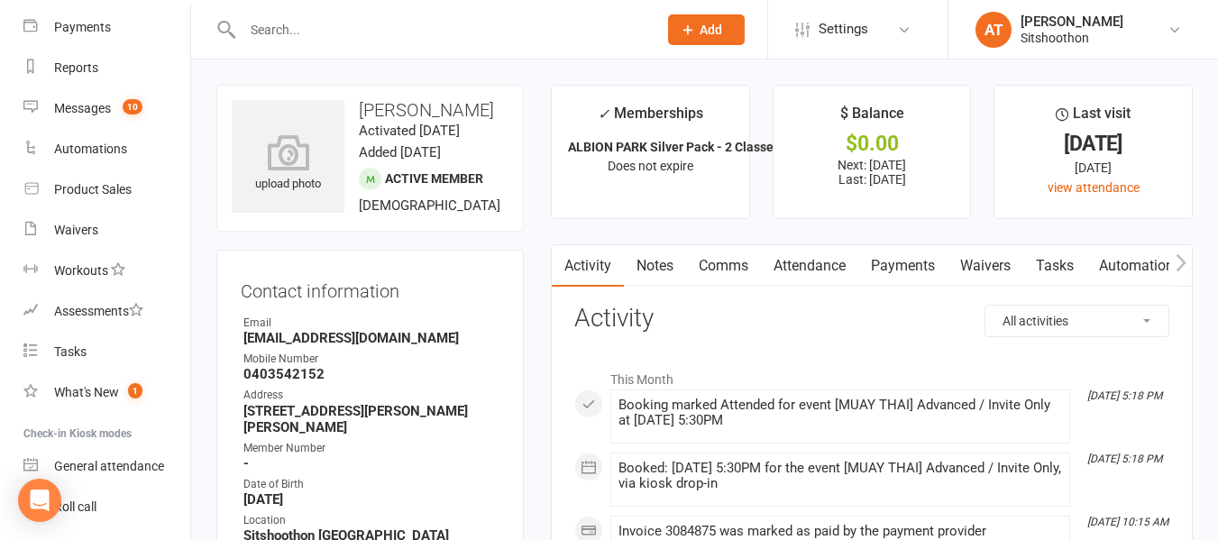
click at [912, 278] on link "Payments" at bounding box center [902, 265] width 89 height 41
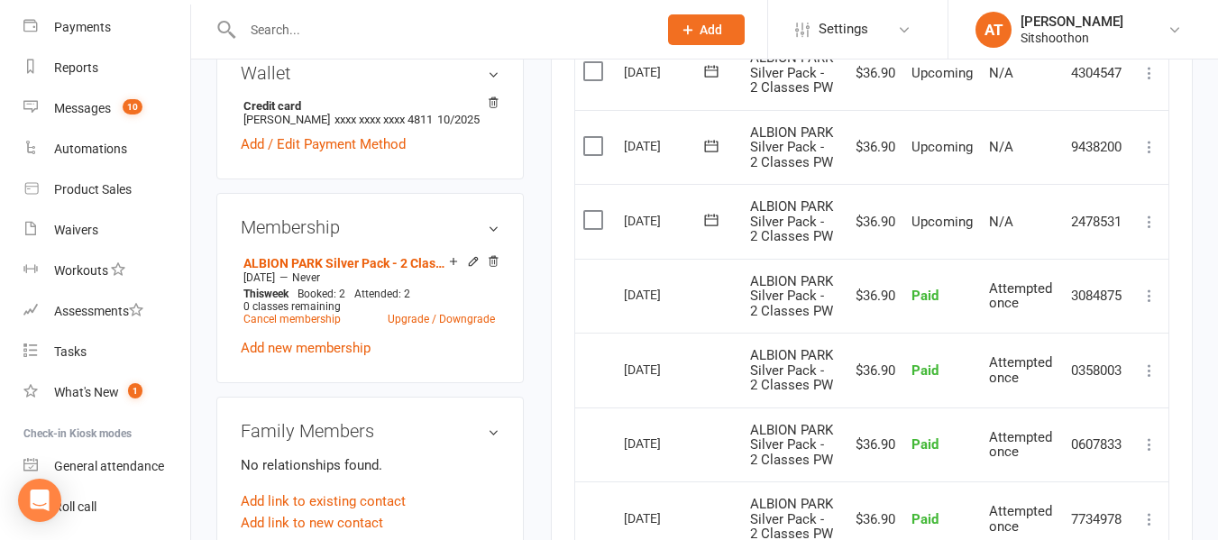
scroll to position [601, 0]
click at [407, 325] on link "Upgrade / Downgrade" at bounding box center [441, 318] width 107 height 13
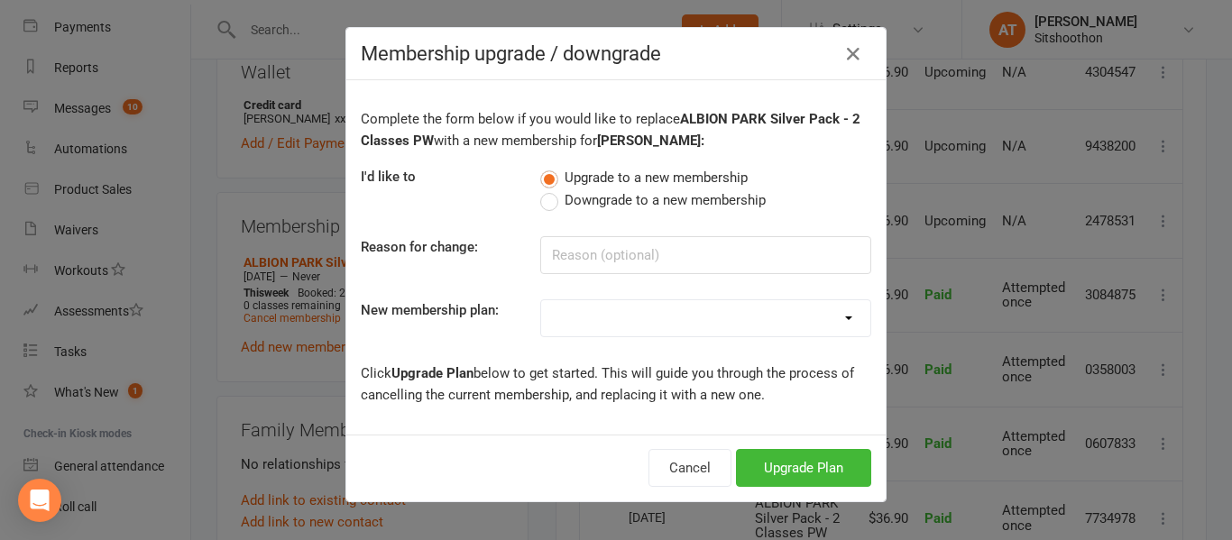
click at [636, 333] on select "Gold Pack - Unlimited Muay Thai Boxing Silver Pack - 2 Classes PW Kids Membersh…" at bounding box center [705, 318] width 329 height 36
select select "12"
click at [541, 300] on select "Gold Pack - Unlimited Muay Thai Boxing Silver Pack - 2 Classes PW Kids Membersh…" at bounding box center [705, 318] width 329 height 36
click at [793, 480] on button "Upgrade Plan" at bounding box center [803, 468] width 135 height 38
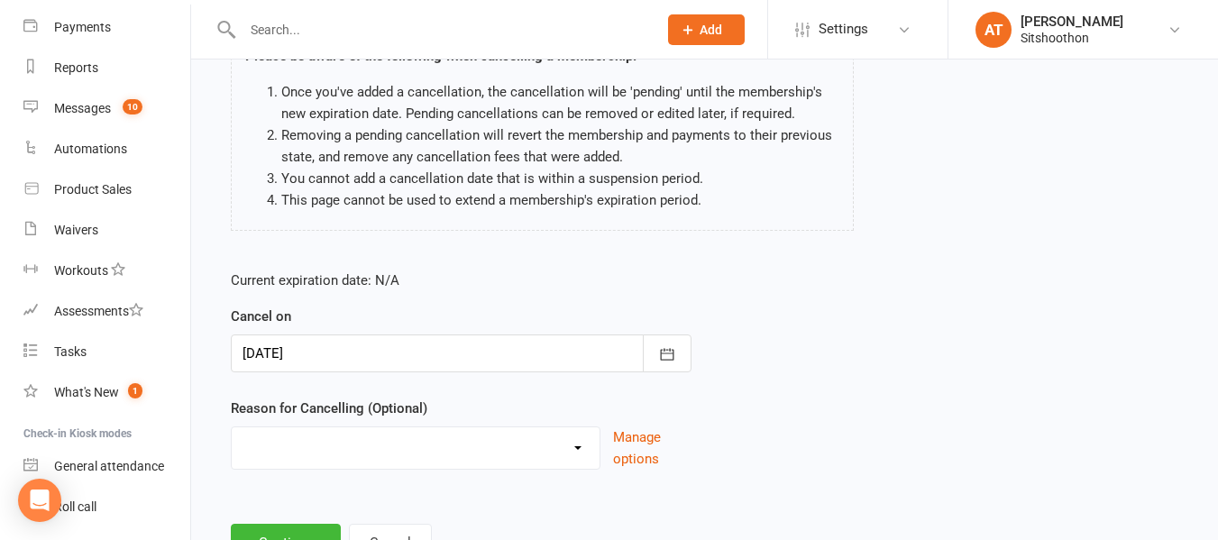
scroll to position [197, 0]
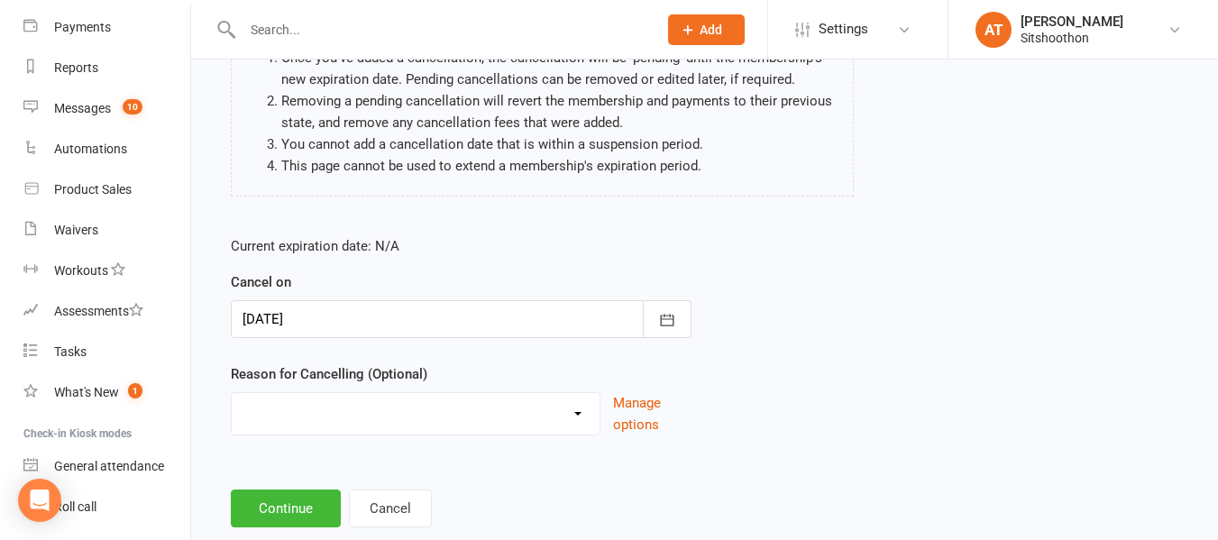
click at [524, 419] on select "Downgrade Financial Reasons Holiday Injury Upgrade Other reason" at bounding box center [416, 411] width 368 height 36
select select "4"
click at [232, 393] on select "Downgrade Financial Reasons Holiday Injury Upgrade Other reason" at bounding box center [416, 411] width 368 height 36
click at [280, 503] on button "Continue" at bounding box center [286, 509] width 110 height 38
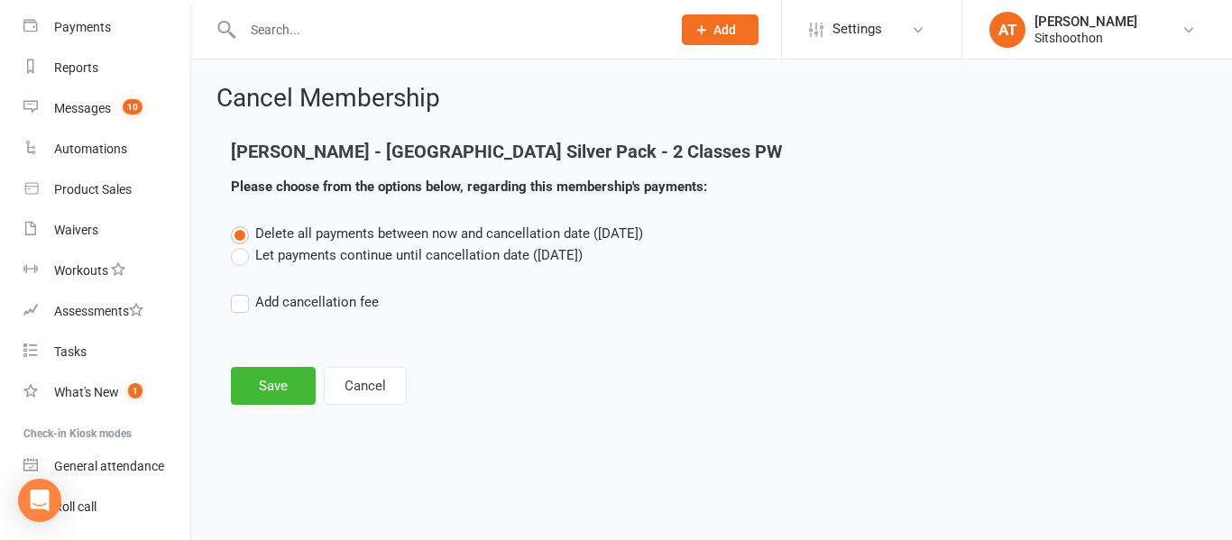
click at [242, 252] on label "Let payments continue until cancellation date ([DATE])" at bounding box center [407, 255] width 352 height 22
click at [242, 244] on input "Let payments continue until cancellation date ([DATE])" at bounding box center [237, 244] width 12 height 0
click at [273, 381] on button "Save" at bounding box center [273, 386] width 85 height 38
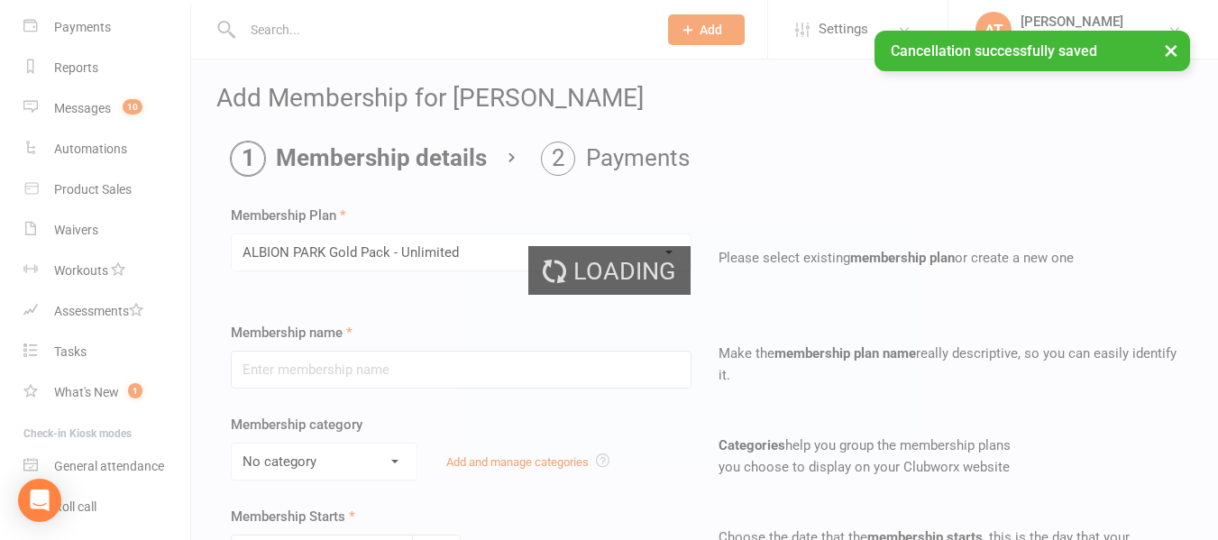
type input "ALBION PARK Gold Pack - Unlimited"
select select "2"
type input "0"
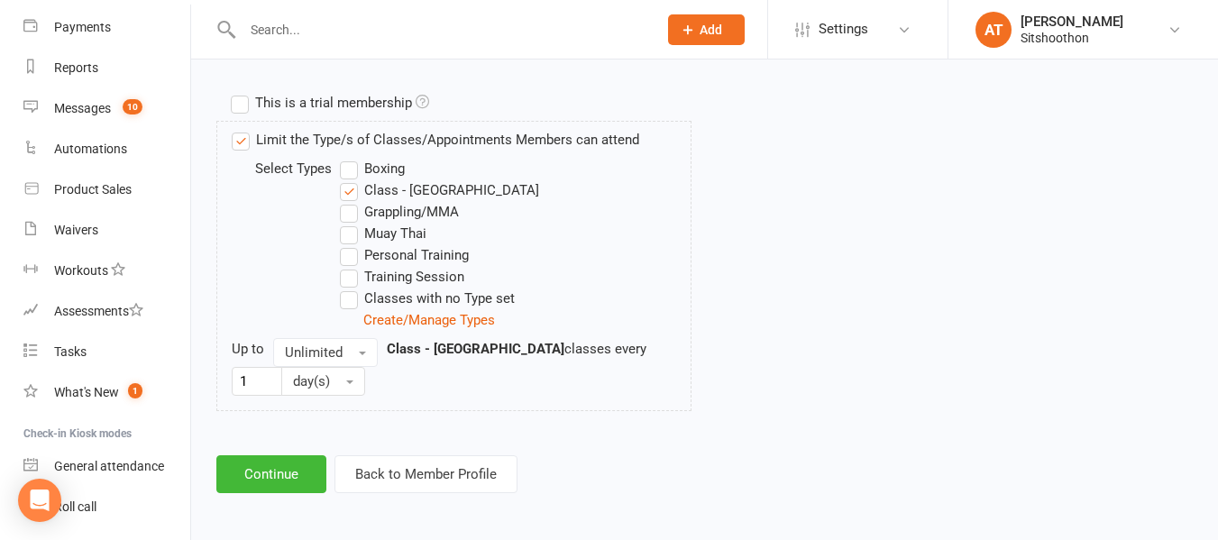
scroll to position [875, 0]
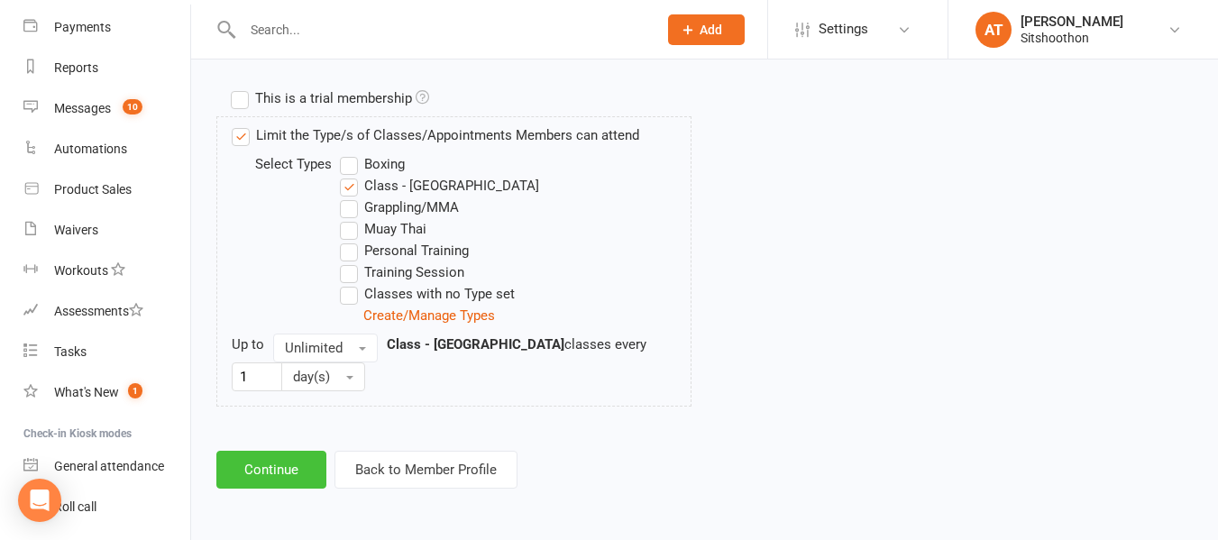
click at [291, 476] on button "Continue" at bounding box center [271, 470] width 110 height 38
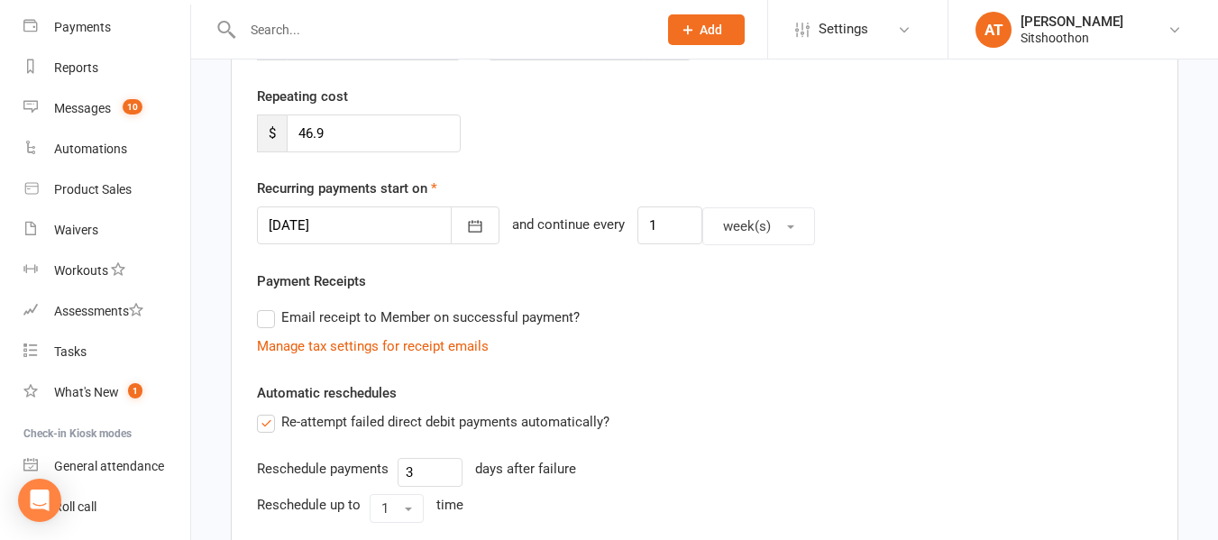
scroll to position [325, 0]
click at [460, 242] on button "button" at bounding box center [475, 224] width 49 height 38
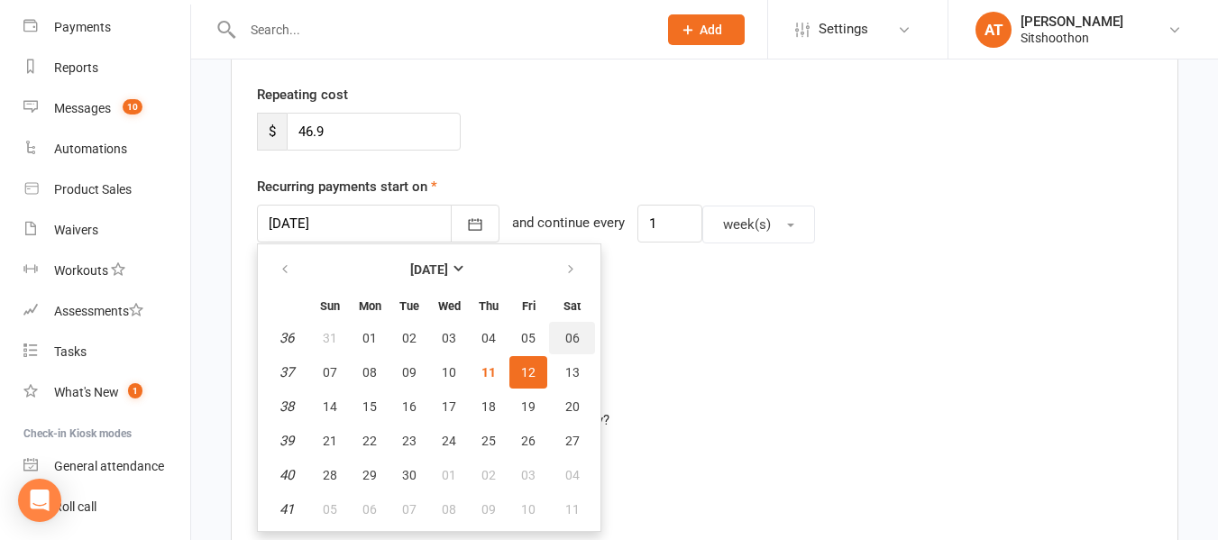
click at [570, 353] on button "06" at bounding box center [572, 338] width 46 height 32
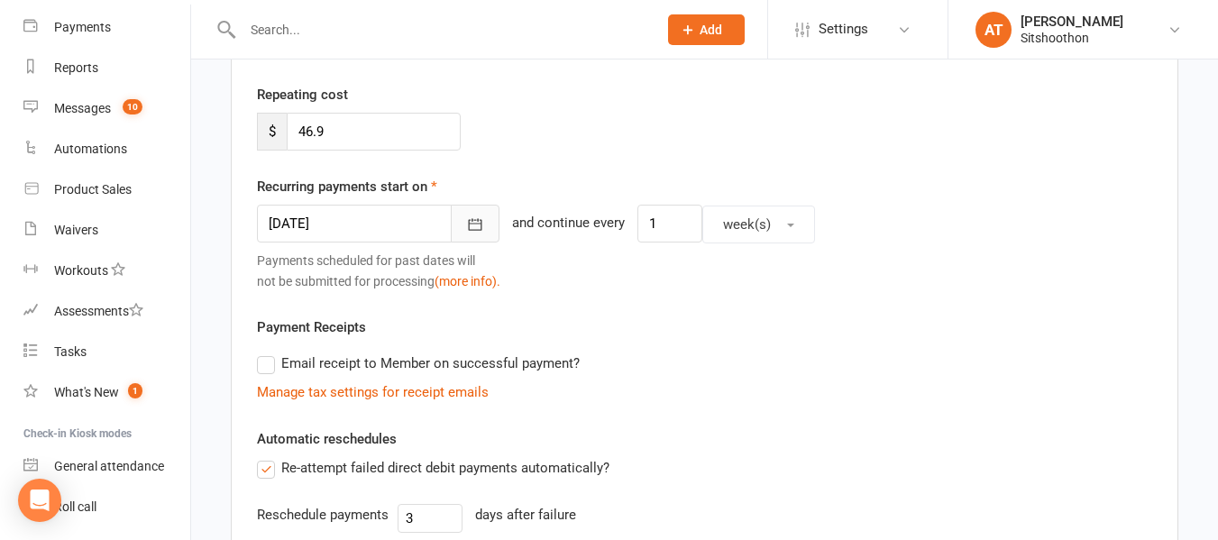
click at [451, 214] on button "button" at bounding box center [475, 224] width 49 height 38
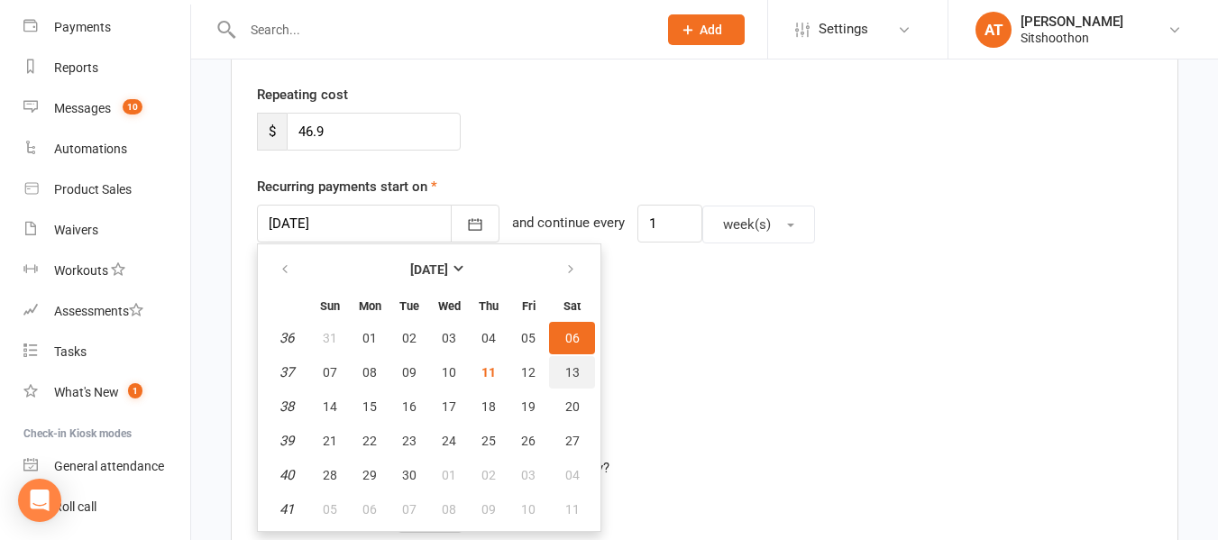
click at [573, 370] on span "13" at bounding box center [572, 372] width 14 height 14
type input "[DATE]"
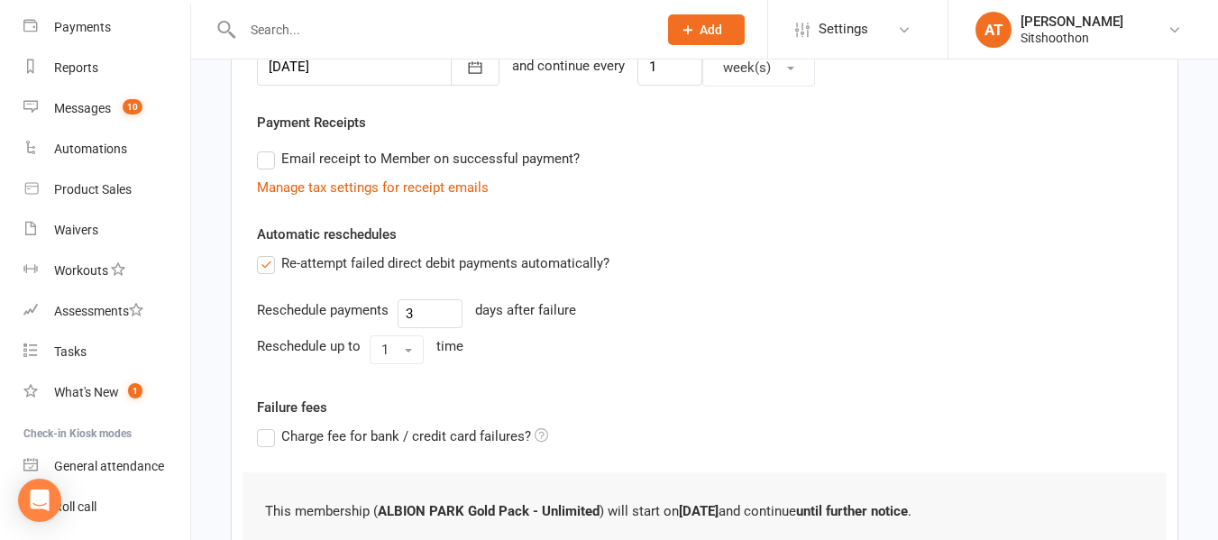
scroll to position [699, 0]
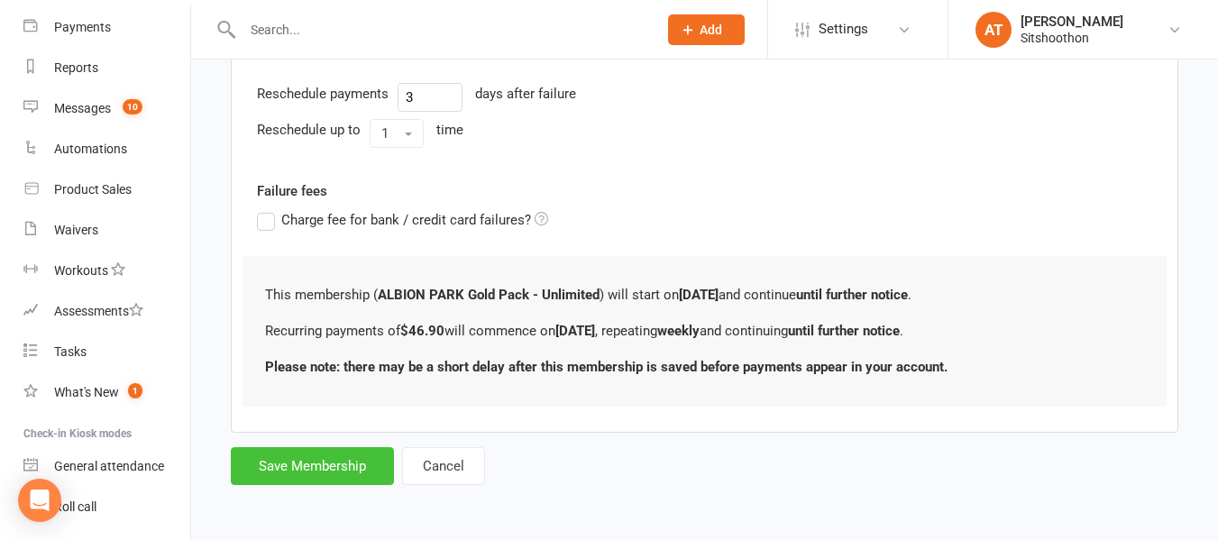
click at [342, 468] on button "Save Membership" at bounding box center [312, 466] width 163 height 38
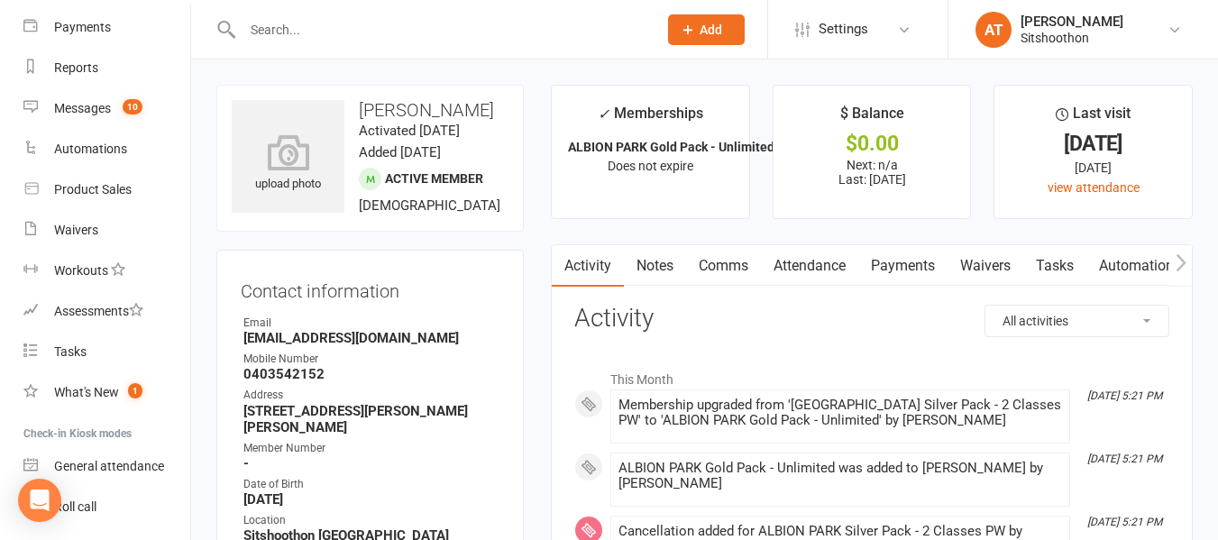
click at [274, 15] on div at bounding box center [430, 29] width 428 height 59
click at [289, 14] on div at bounding box center [430, 29] width 428 height 59
click at [279, 39] on input "text" at bounding box center [441, 29] width 408 height 25
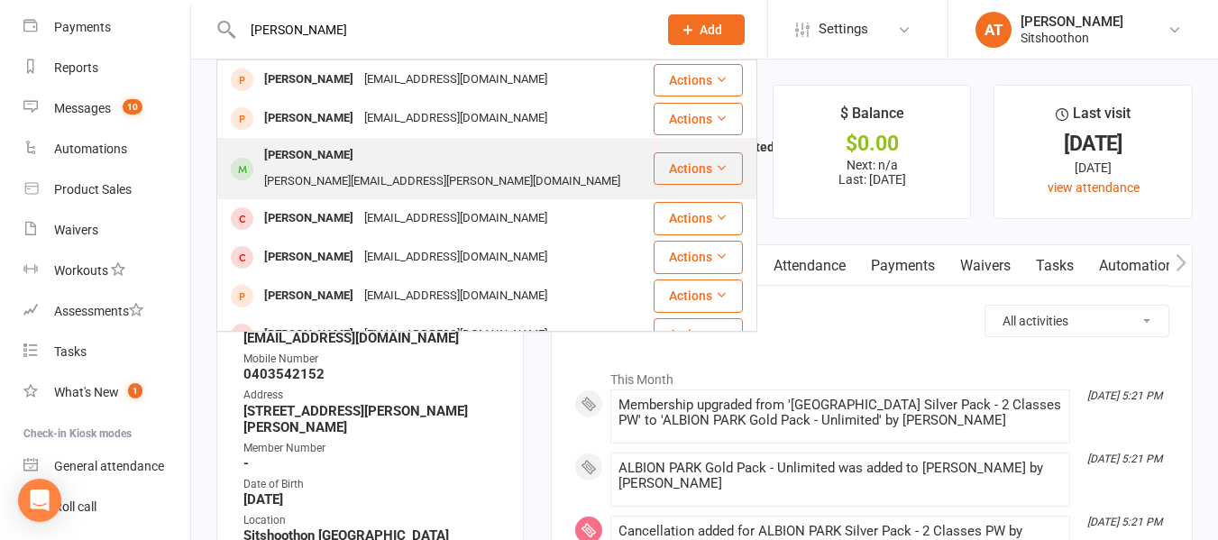
type input "[PERSON_NAME]"
click at [316, 155] on div "[PERSON_NAME]" at bounding box center [309, 155] width 100 height 26
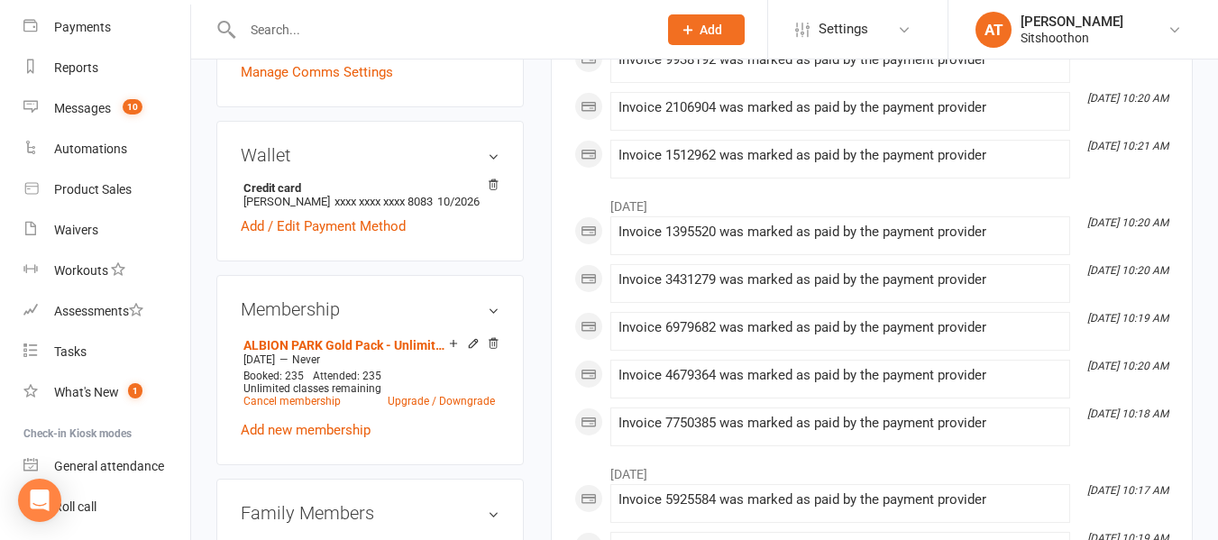
scroll to position [520, 0]
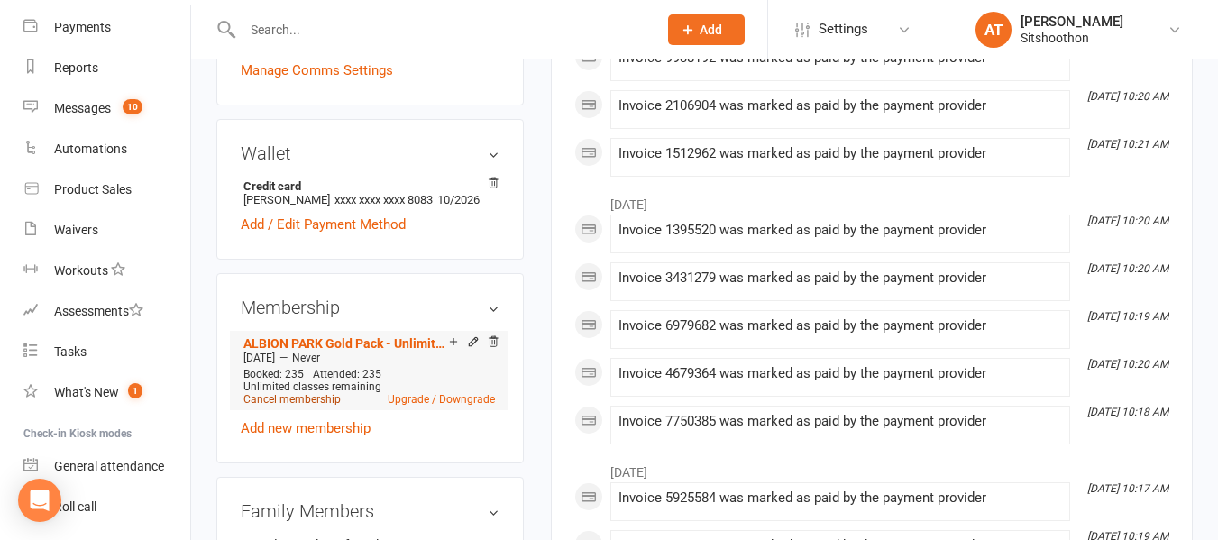
click at [298, 406] on link "Cancel membership" at bounding box center [291, 399] width 97 height 13
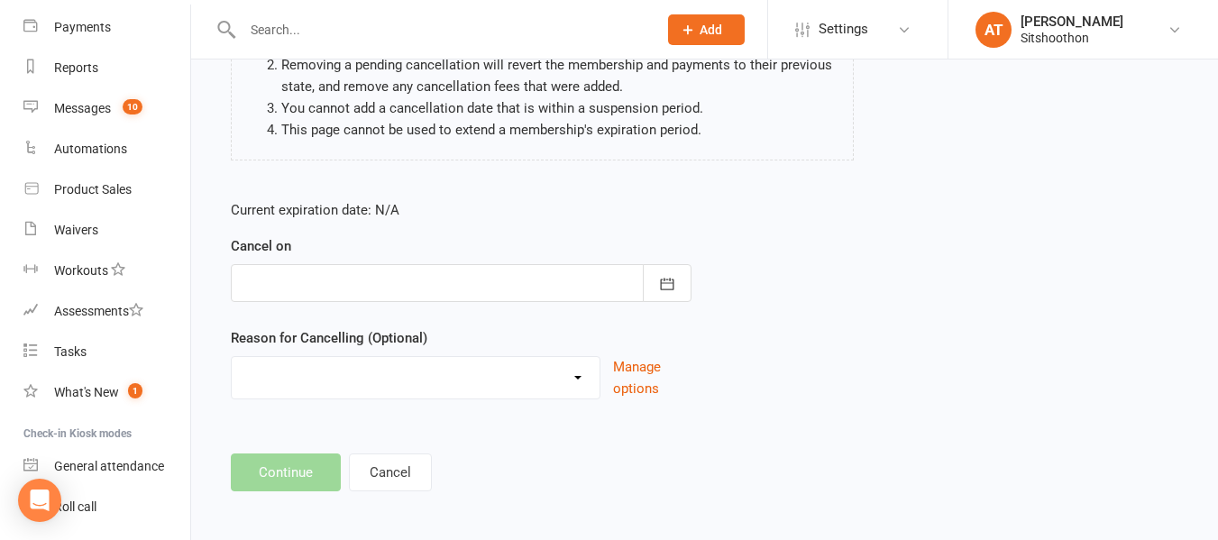
scroll to position [239, 0]
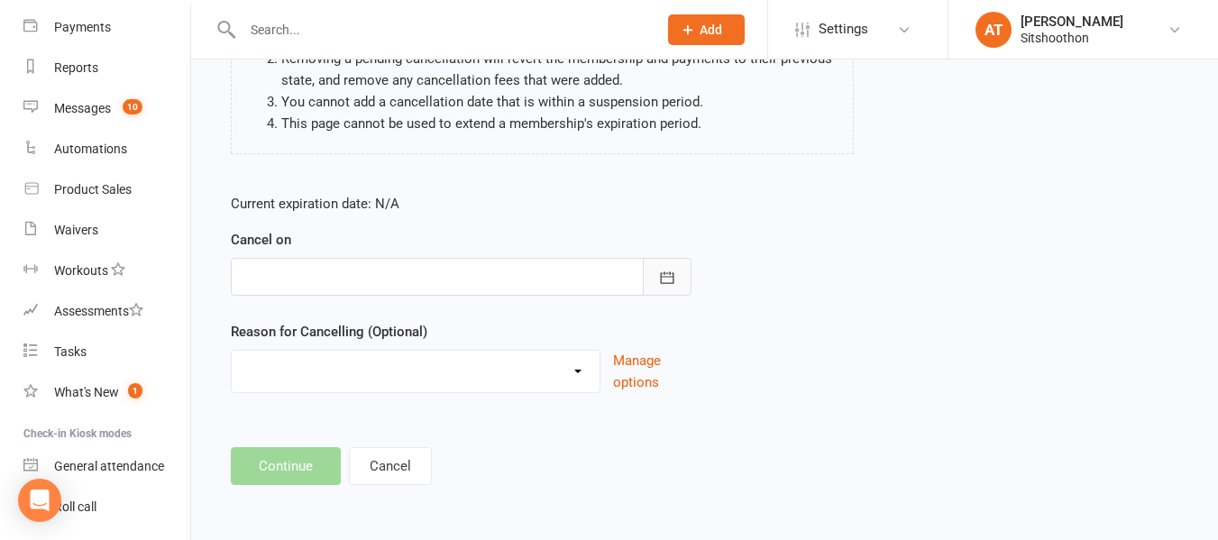
click at [655, 280] on button "button" at bounding box center [667, 277] width 49 height 38
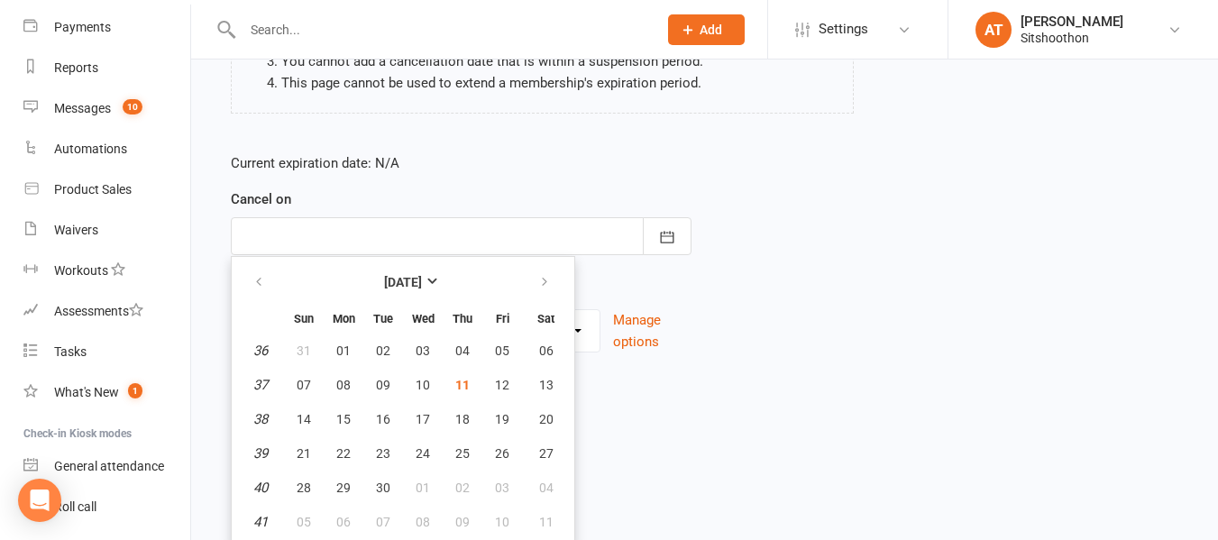
scroll to position [0, 0]
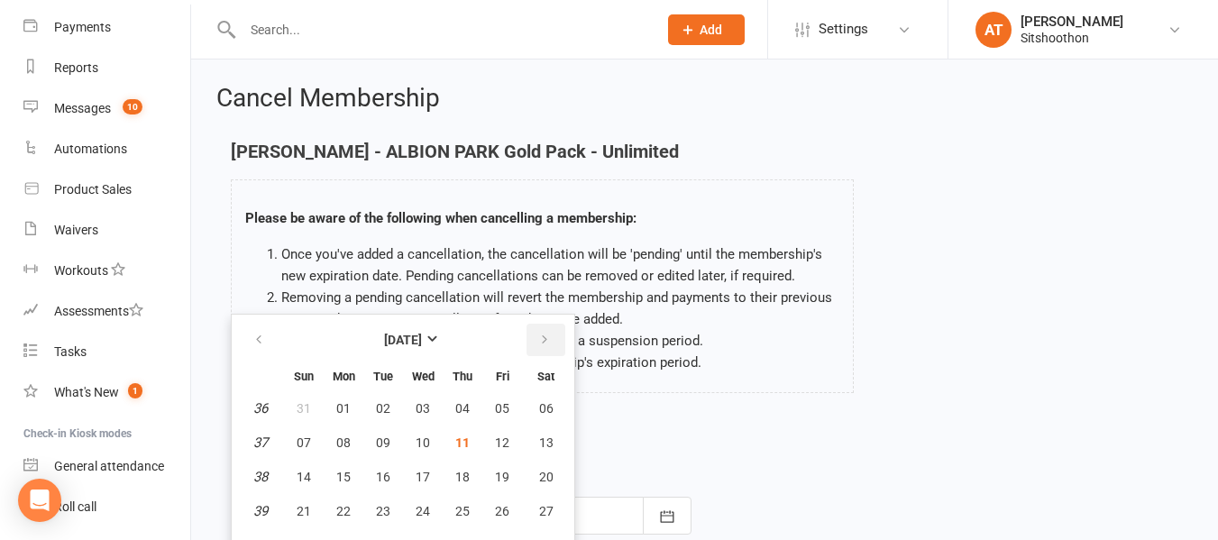
click at [537, 355] on button "button" at bounding box center [546, 340] width 39 height 32
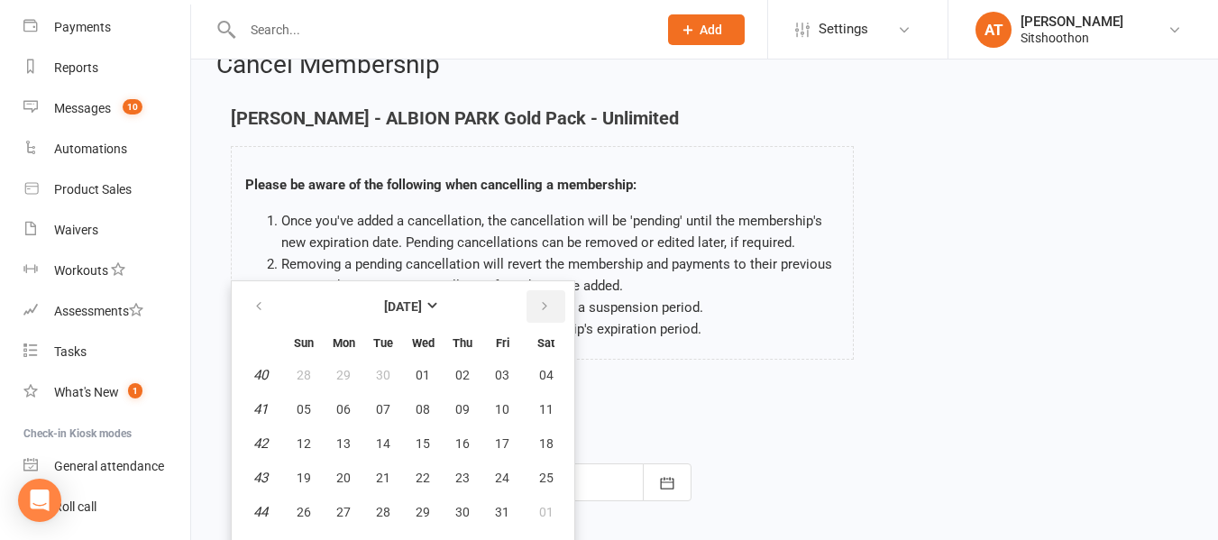
scroll to position [34, 0]
click at [552, 307] on button "button" at bounding box center [546, 305] width 39 height 32
click at [276, 300] on button "button" at bounding box center [260, 305] width 39 height 32
click at [492, 406] on button "10" at bounding box center [502, 408] width 38 height 32
type input "[DATE]"
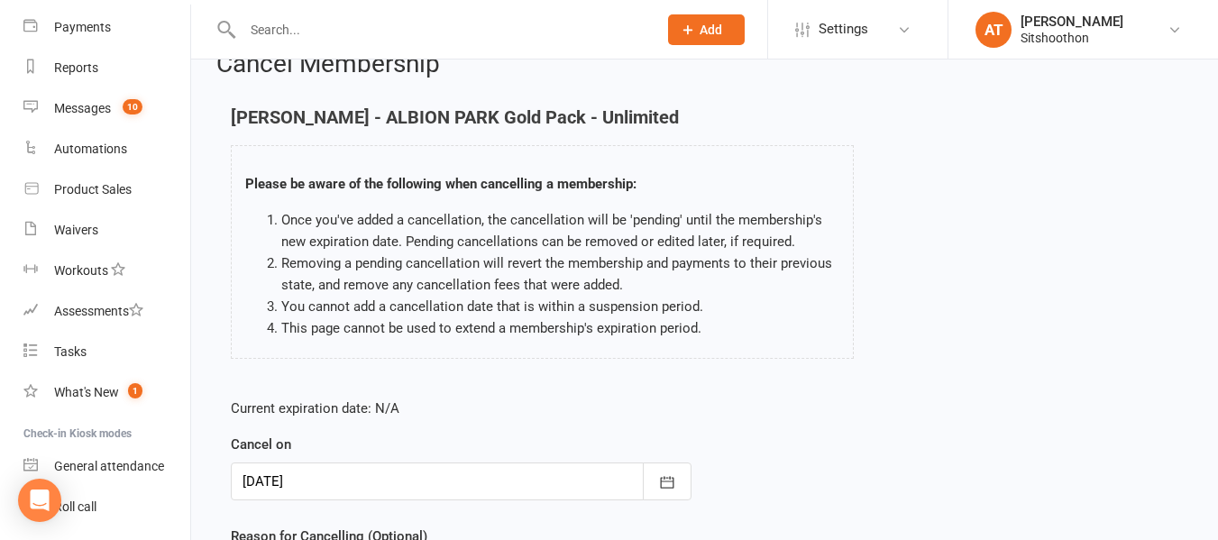
scroll to position [239, 0]
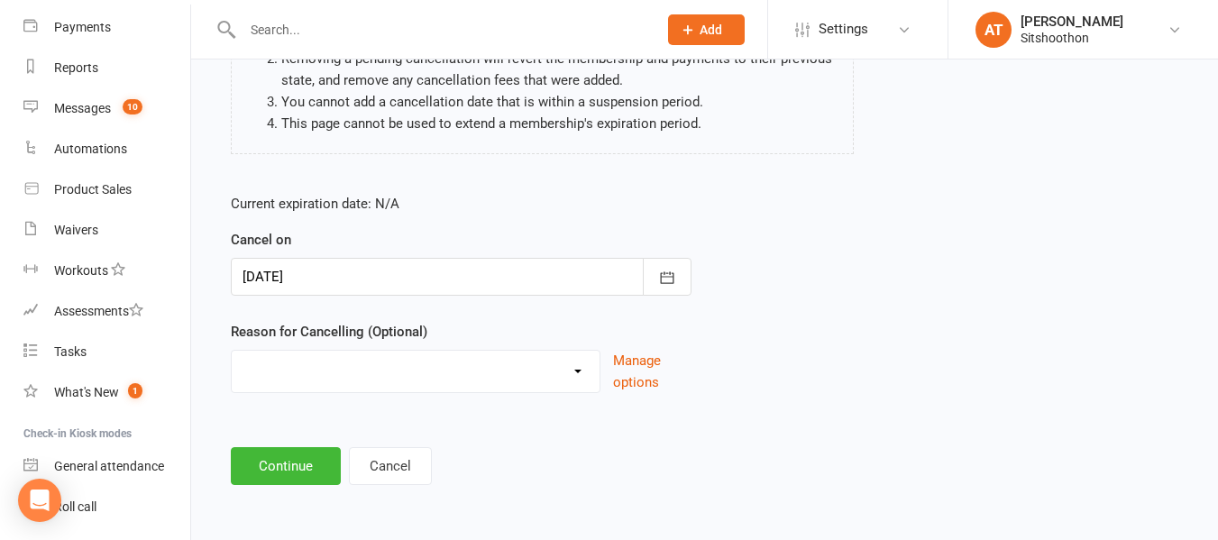
click at [355, 384] on select "Downgrade Financial Reasons Holiday Injury Upgrade Other reason" at bounding box center [416, 369] width 368 height 36
select select "5"
click at [232, 351] on select "Downgrade Financial Reasons Holiday Injury Upgrade Other reason" at bounding box center [416, 369] width 368 height 36
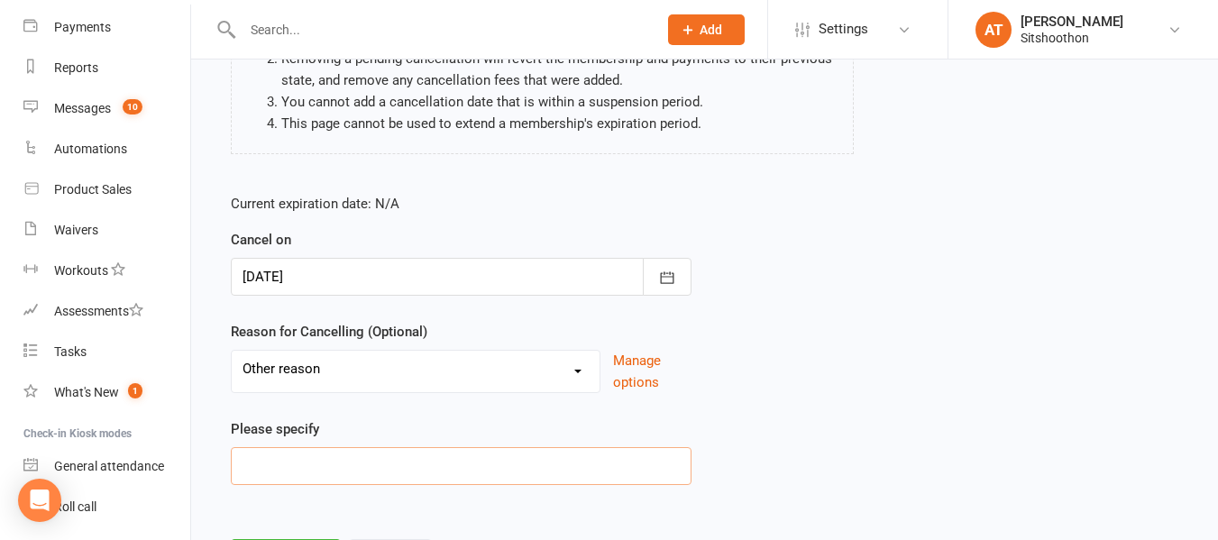
click at [279, 472] on input at bounding box center [461, 466] width 461 height 38
type input "v"
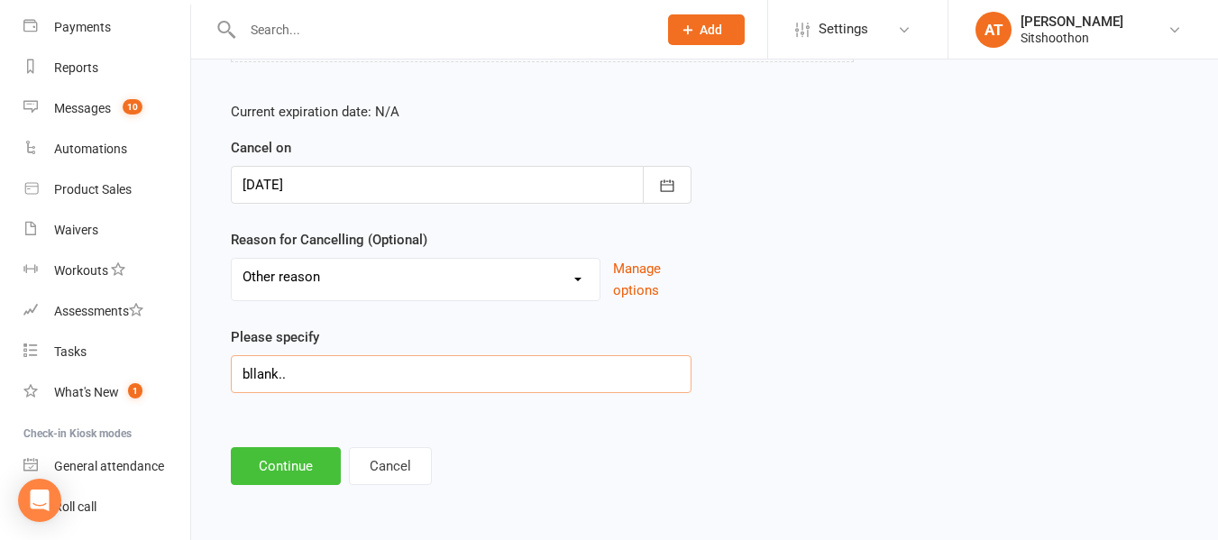
type input "bllank.."
click at [270, 469] on button "Continue" at bounding box center [286, 466] width 110 height 38
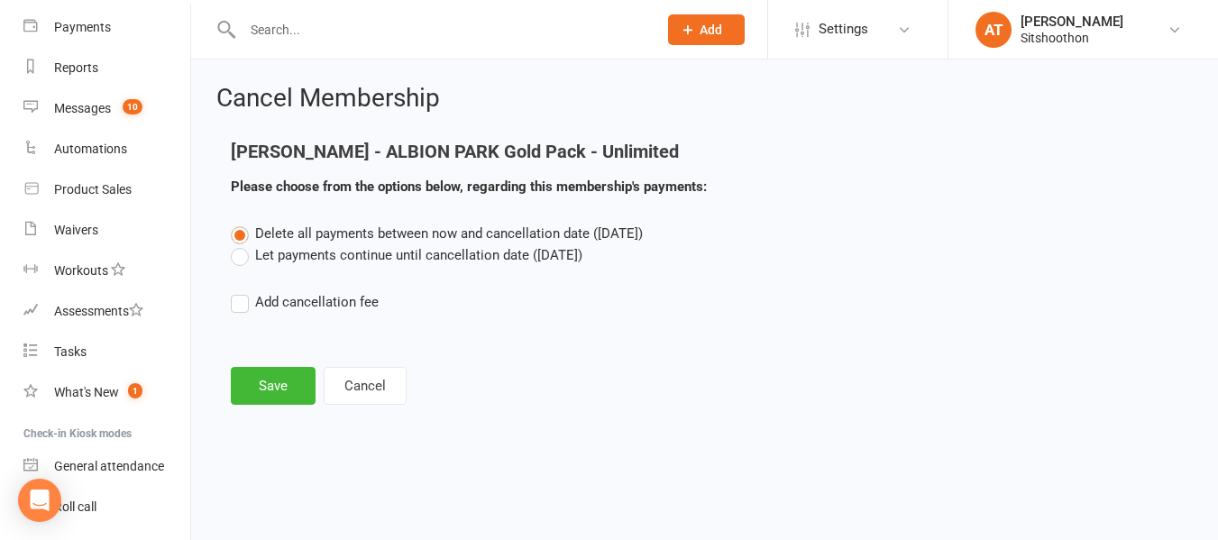
scroll to position [0, 0]
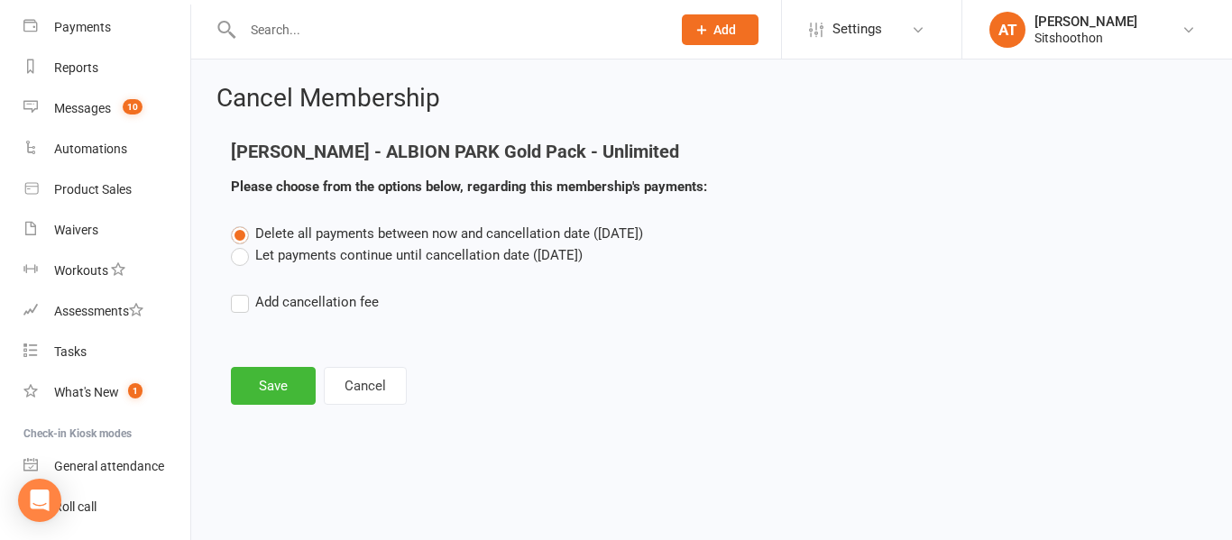
click at [236, 266] on div "Delete all payments between now and cancellation date ([DATE]) Let payments con…" at bounding box center [711, 280] width 988 height 115
click at [241, 254] on label "Let payments continue until cancellation date ([DATE])" at bounding box center [407, 255] width 352 height 22
click at [241, 244] on input "Let payments continue until cancellation date ([DATE])" at bounding box center [237, 244] width 12 height 0
click at [271, 371] on button "Save" at bounding box center [273, 386] width 85 height 38
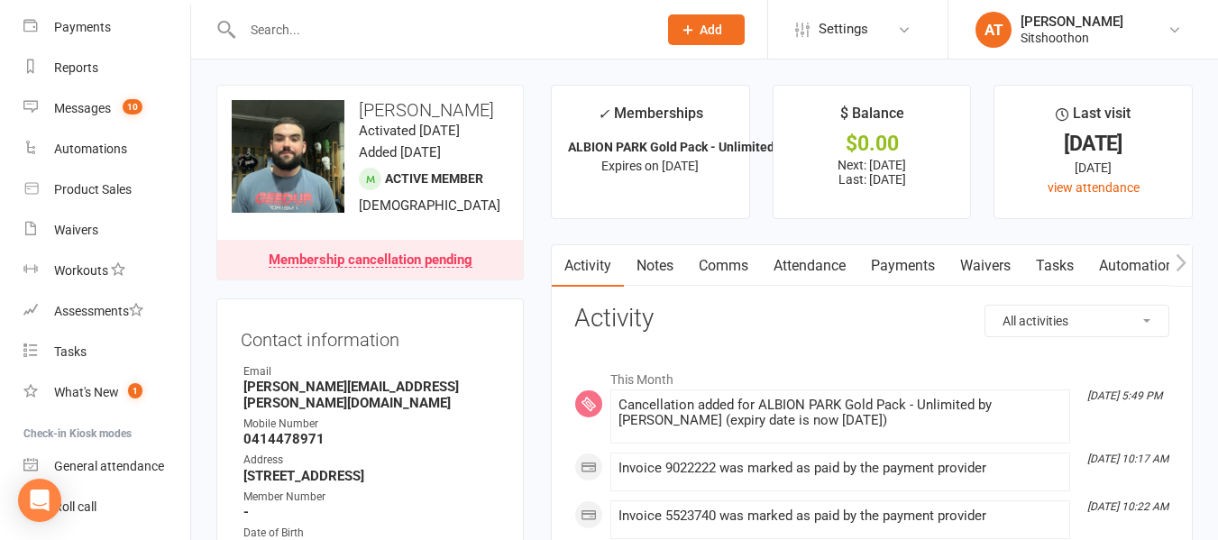
click at [278, 21] on input "text" at bounding box center [441, 29] width 408 height 25
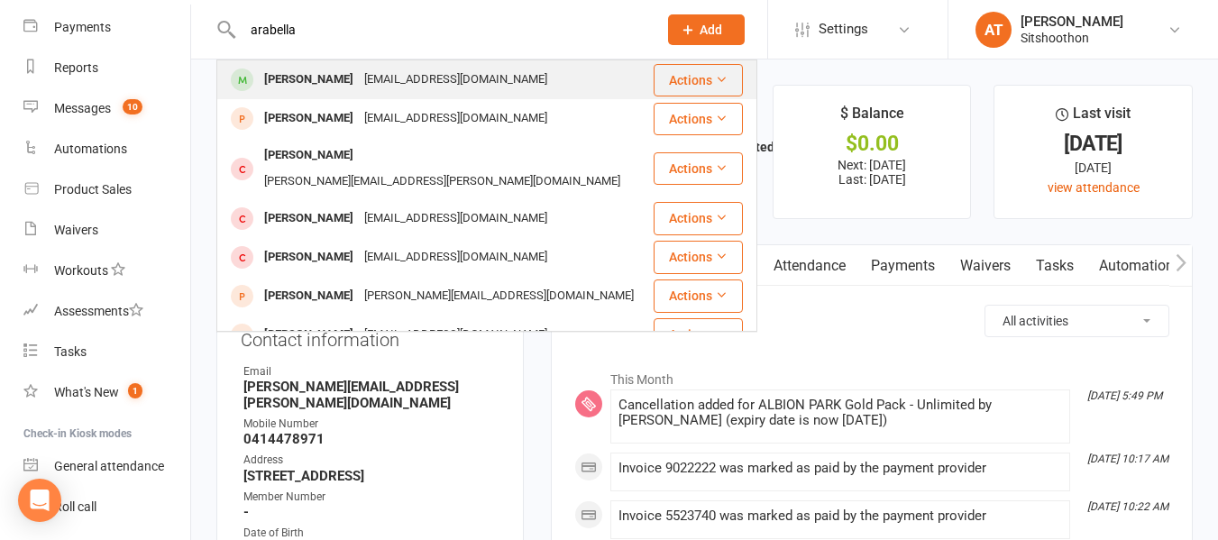
type input "arabella"
click at [340, 81] on div "[PERSON_NAME]" at bounding box center [309, 80] width 100 height 26
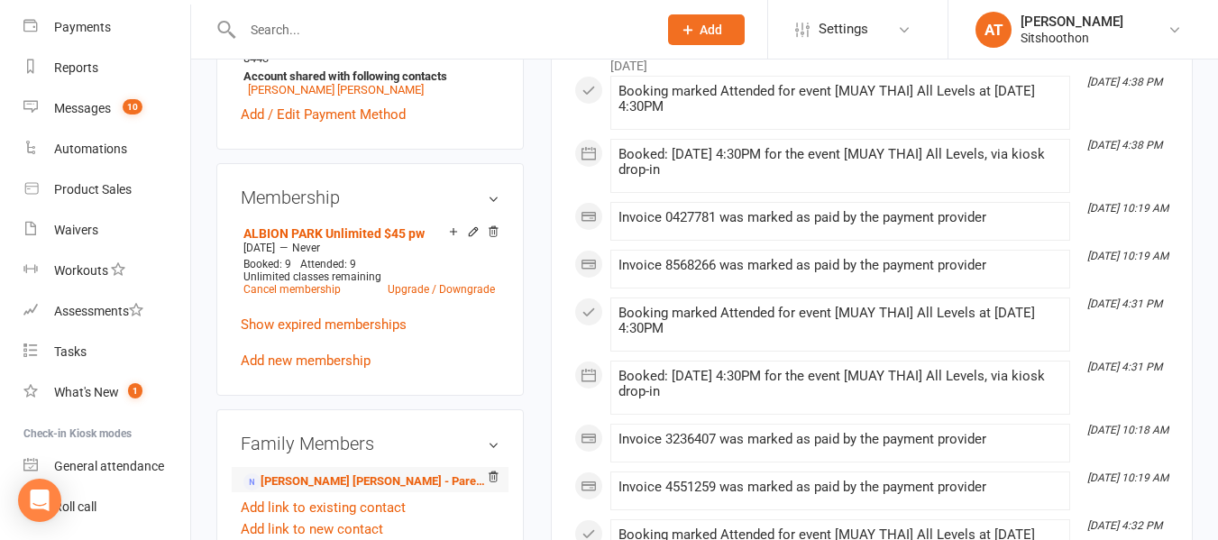
scroll to position [663, 0]
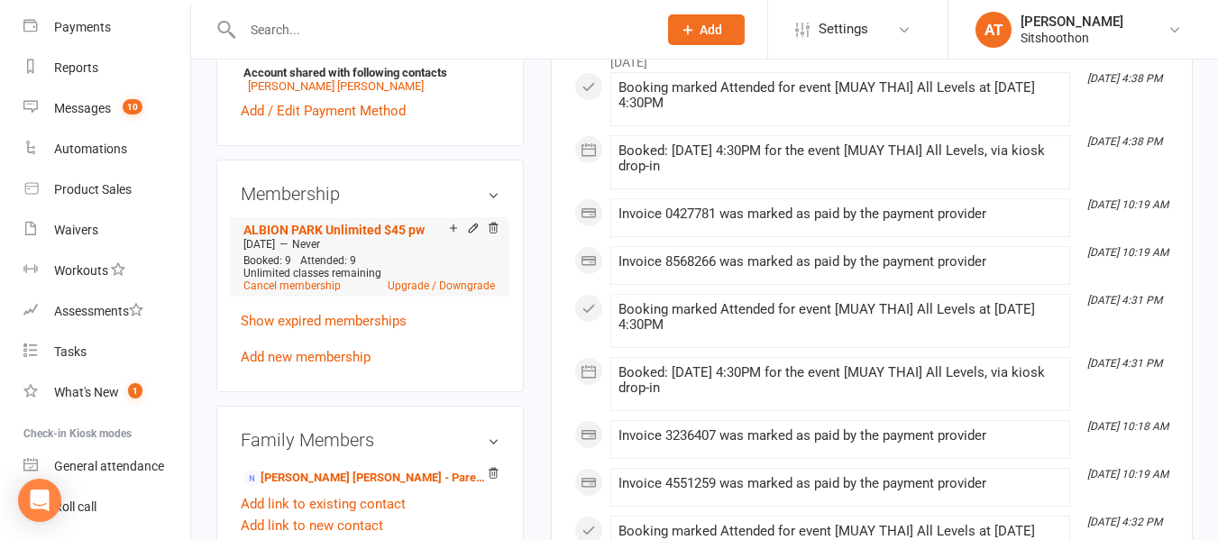
click at [333, 297] on li "ALBION PARK Unlimited $45 pw [DATE] — Never Booked: 9 Attended: 9 Unlimited cla…" at bounding box center [369, 256] width 261 height 79
click at [325, 287] on link "Cancel membership" at bounding box center [291, 286] width 97 height 13
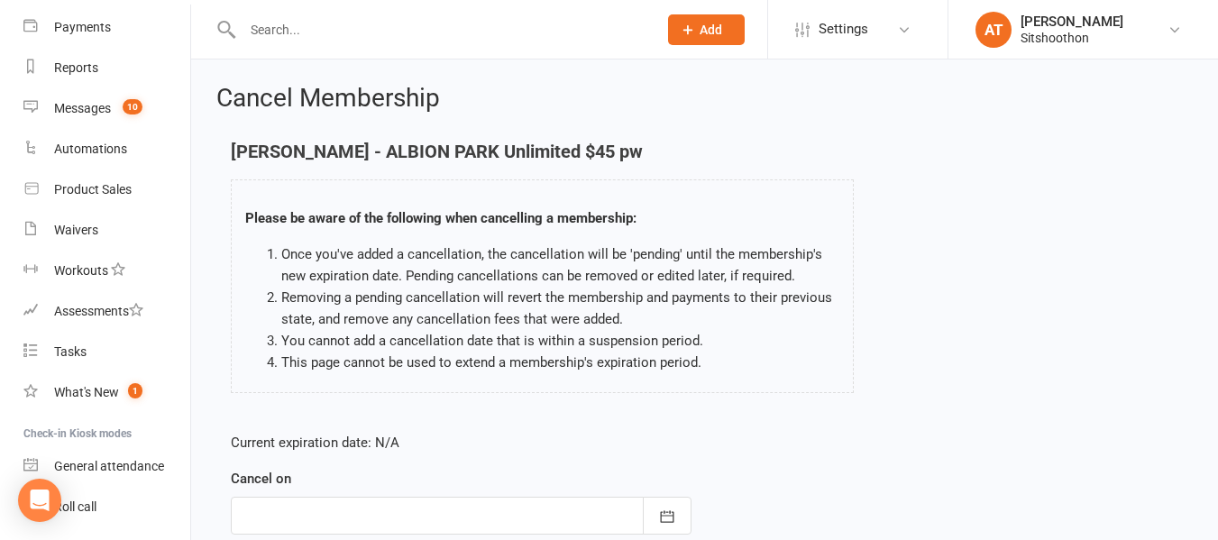
scroll to position [239, 0]
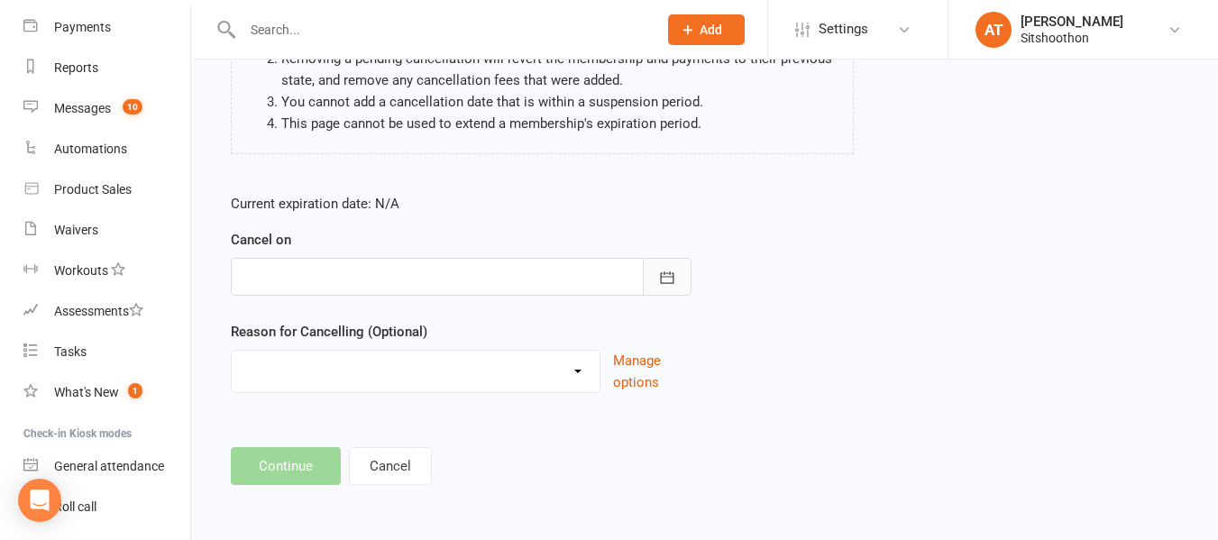
click at [667, 277] on icon "button" at bounding box center [667, 277] width 14 height 12
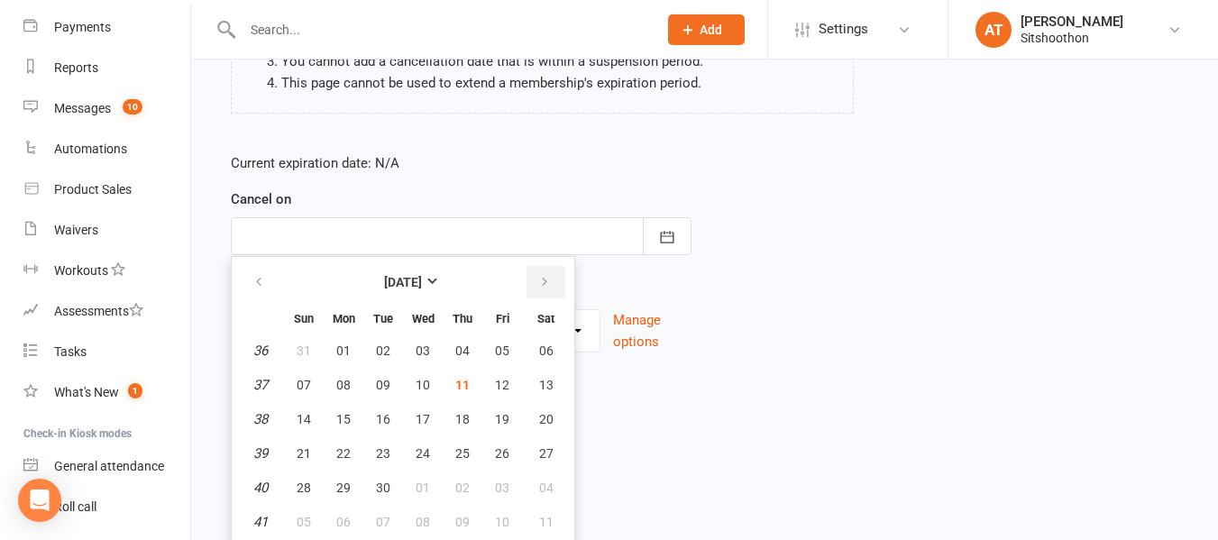
click at [527, 280] on button "button" at bounding box center [546, 282] width 39 height 32
click at [463, 380] on span "09" at bounding box center [462, 385] width 14 height 14
type input "[DATE]"
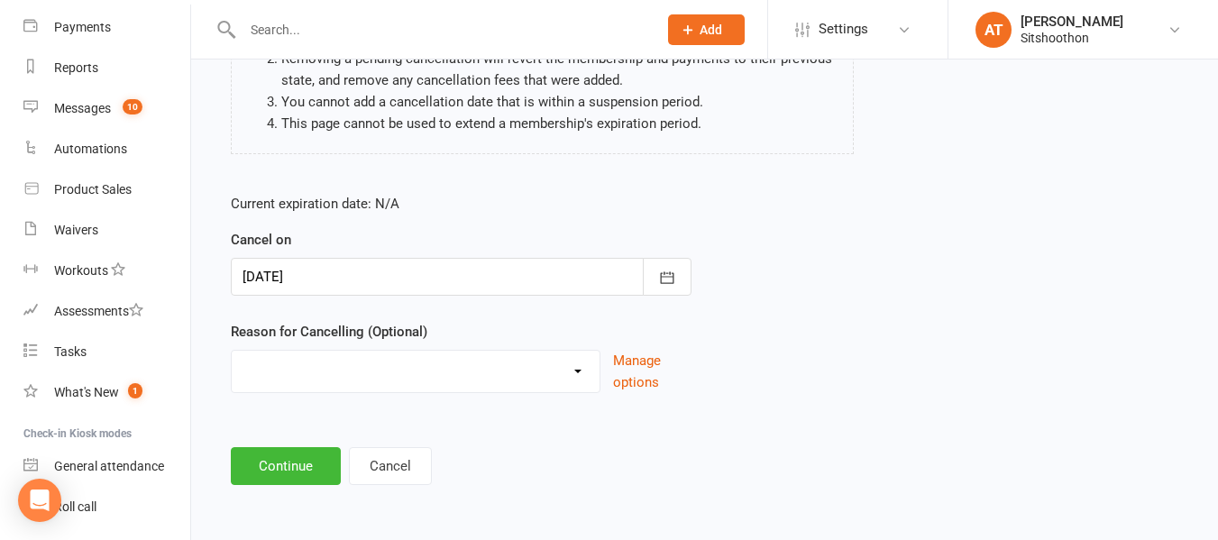
scroll to position [239, 0]
click at [443, 372] on select "Downgrade Financial Reasons Holiday Injury Upgrade Other reason" at bounding box center [416, 369] width 368 height 36
select select "5"
click at [232, 351] on select "Downgrade Financial Reasons Holiday Injury Upgrade Other reason" at bounding box center [416, 369] width 368 height 36
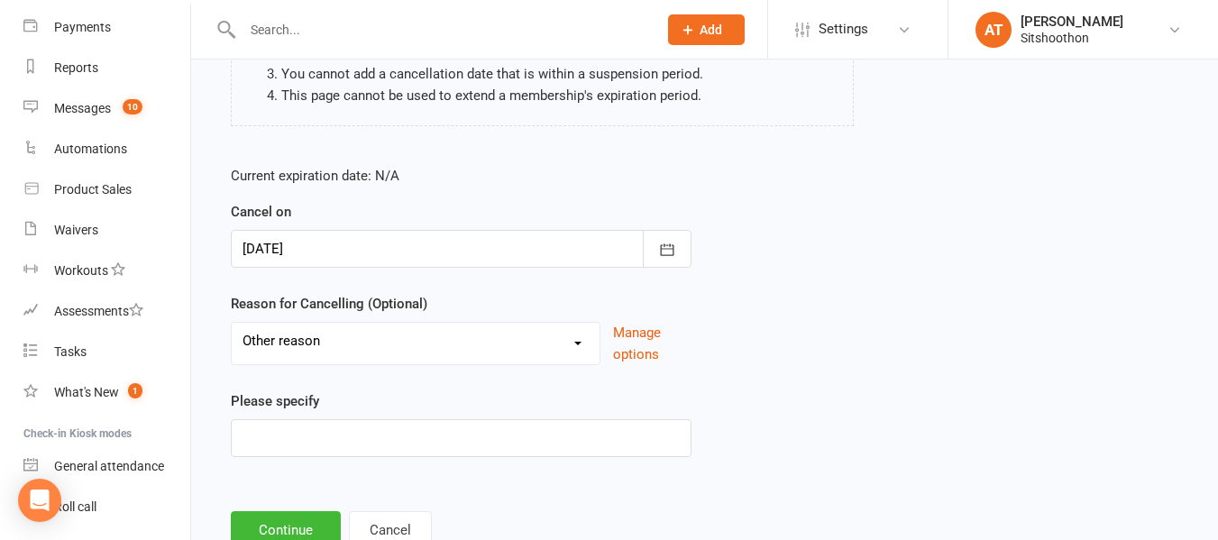
scroll to position [268, 0]
click at [289, 437] on input at bounding box center [461, 437] width 461 height 38
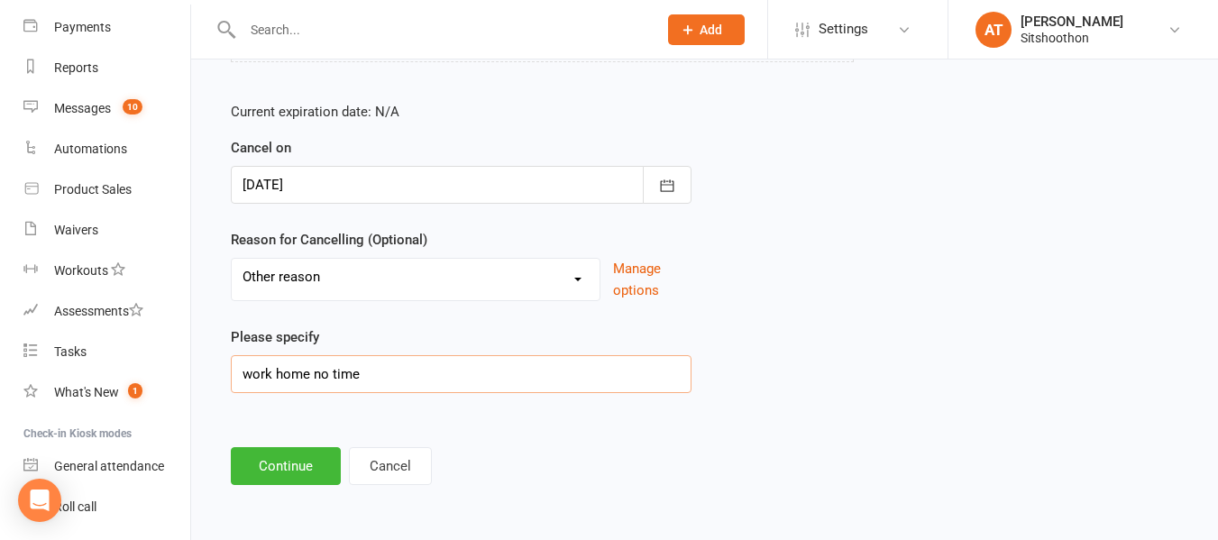
type input "work home no time"
click at [271, 485] on div "Cancel Membership [PERSON_NAME] - ALBION PARK Unlimited $45 pw Please be aware …" at bounding box center [704, 121] width 1027 height 785
click at [266, 472] on button "Continue" at bounding box center [286, 466] width 110 height 38
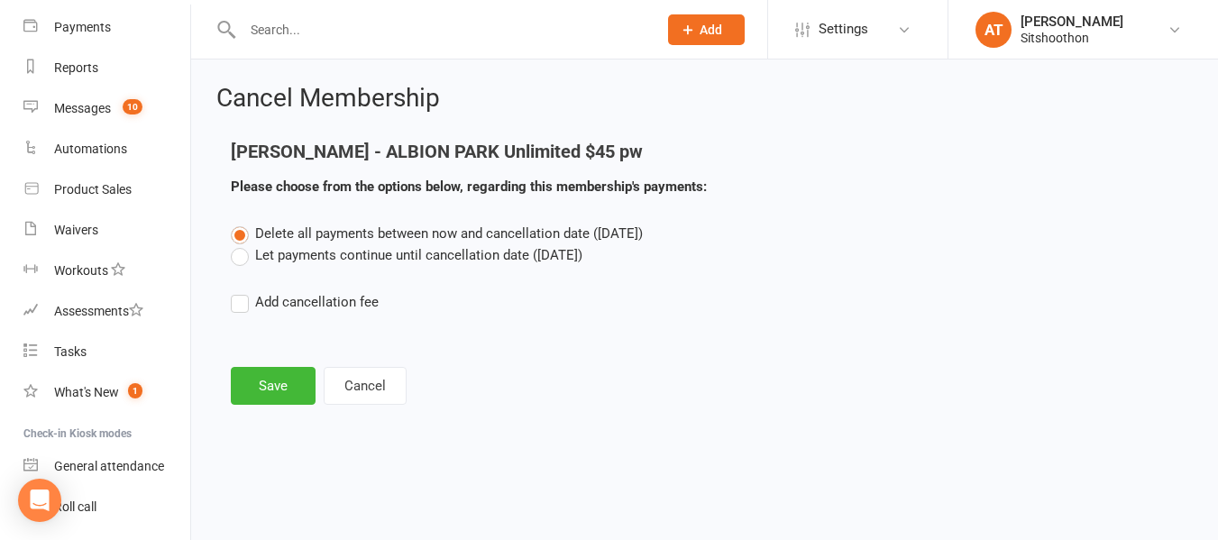
scroll to position [0, 0]
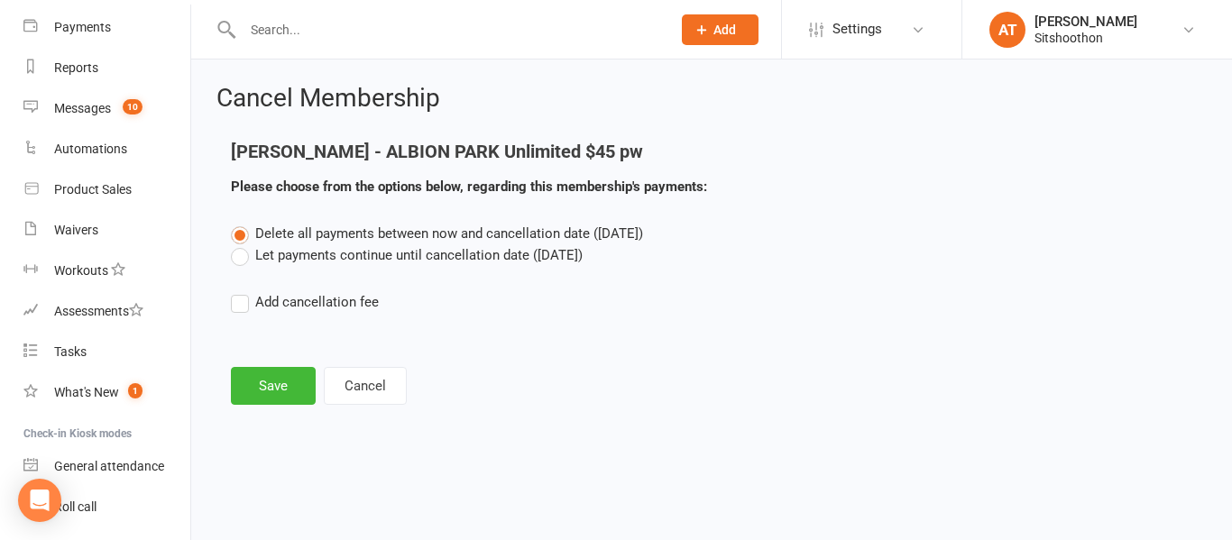
click at [235, 261] on label "Let payments continue until cancellation date ([DATE])" at bounding box center [407, 255] width 352 height 22
click at [235, 244] on input "Let payments continue until cancellation date ([DATE])" at bounding box center [237, 244] width 12 height 0
click at [262, 386] on button "Save" at bounding box center [273, 386] width 85 height 38
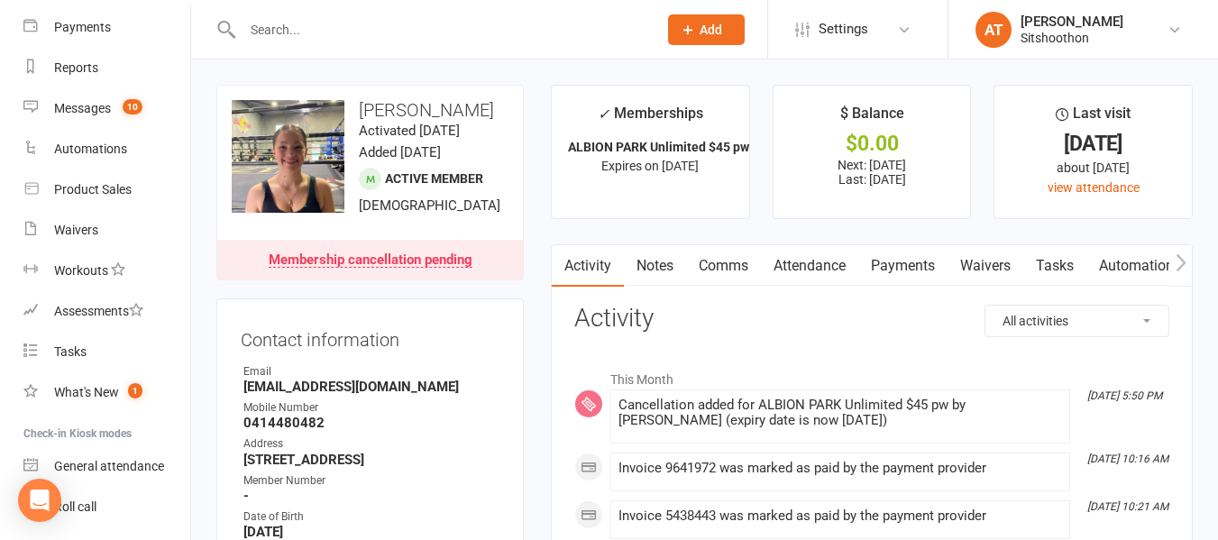
click at [287, 25] on input "text" at bounding box center [441, 29] width 408 height 25
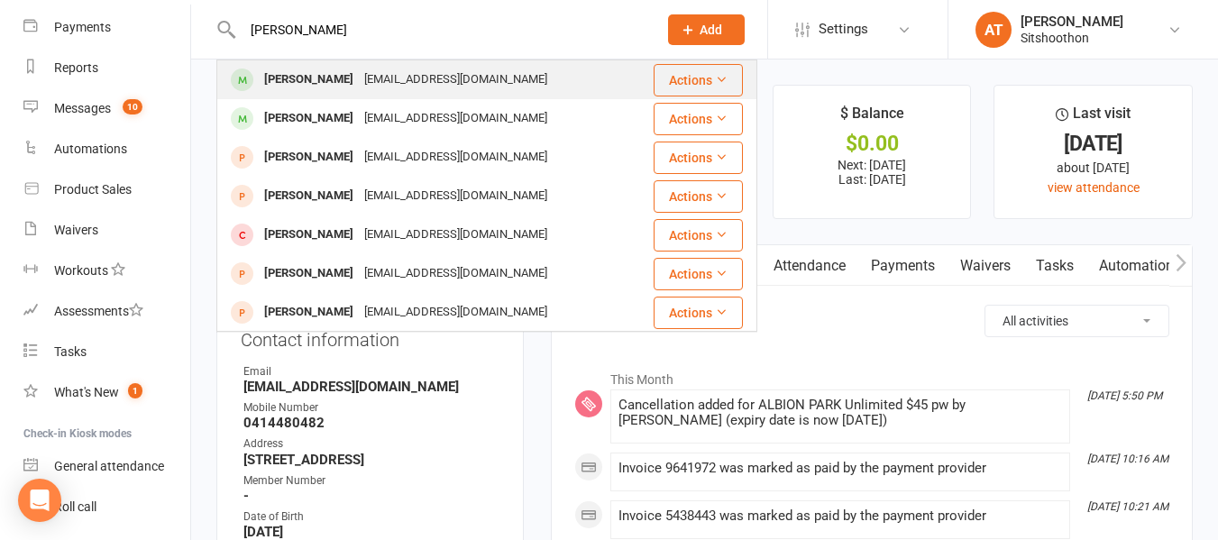
type input "[PERSON_NAME]"
click at [328, 76] on div "[PERSON_NAME]" at bounding box center [309, 80] width 100 height 26
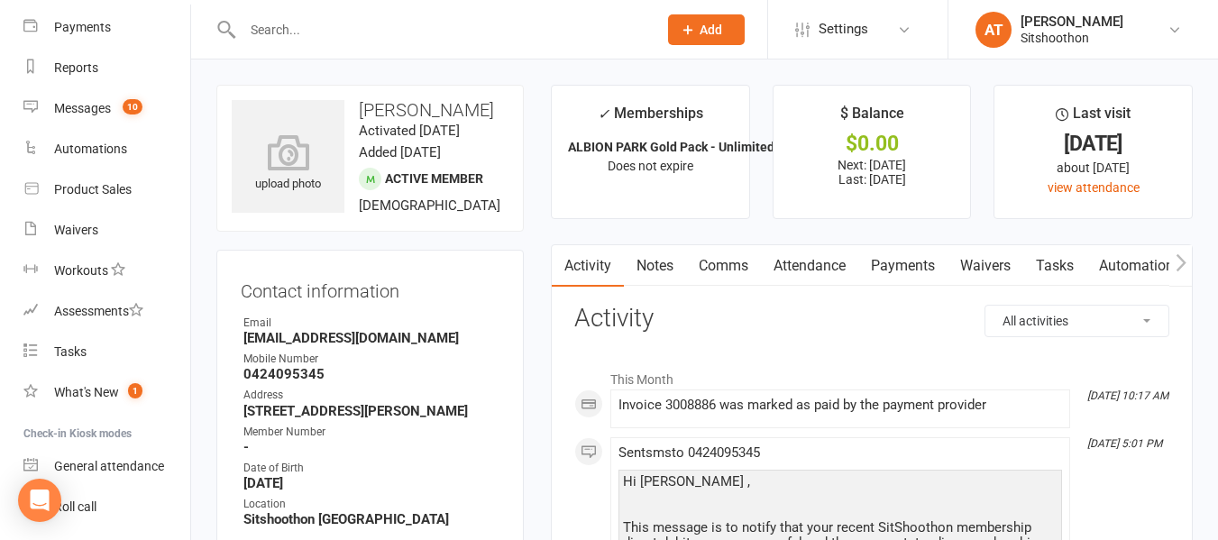
click at [918, 258] on link "Payments" at bounding box center [902, 265] width 89 height 41
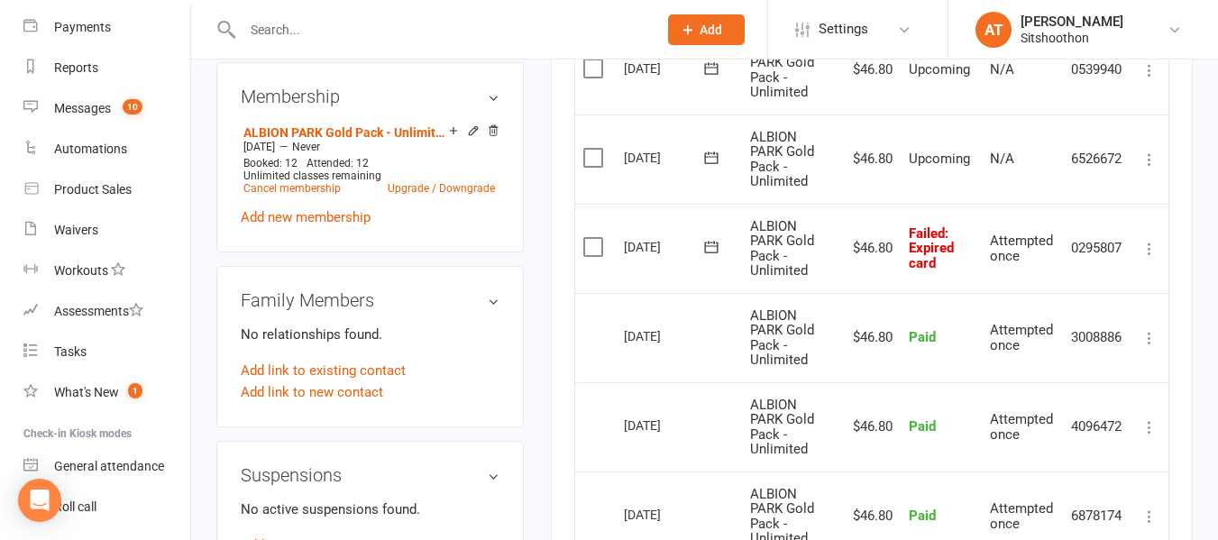
scroll to position [714, 0]
click at [713, 249] on icon at bounding box center [711, 248] width 18 height 18
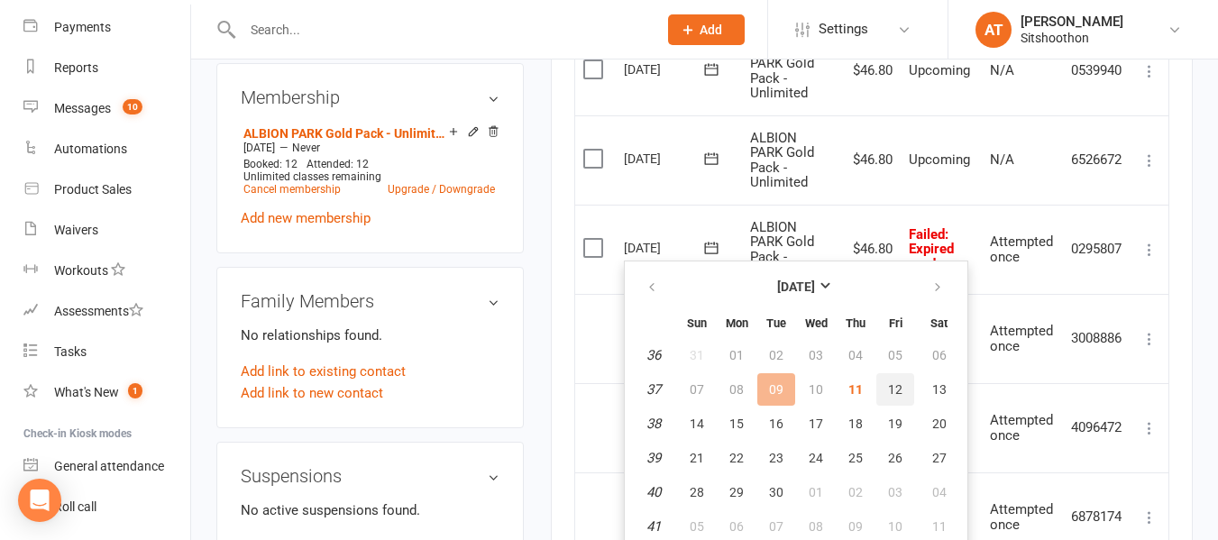
click at [903, 387] on button "12" at bounding box center [895, 389] width 38 height 32
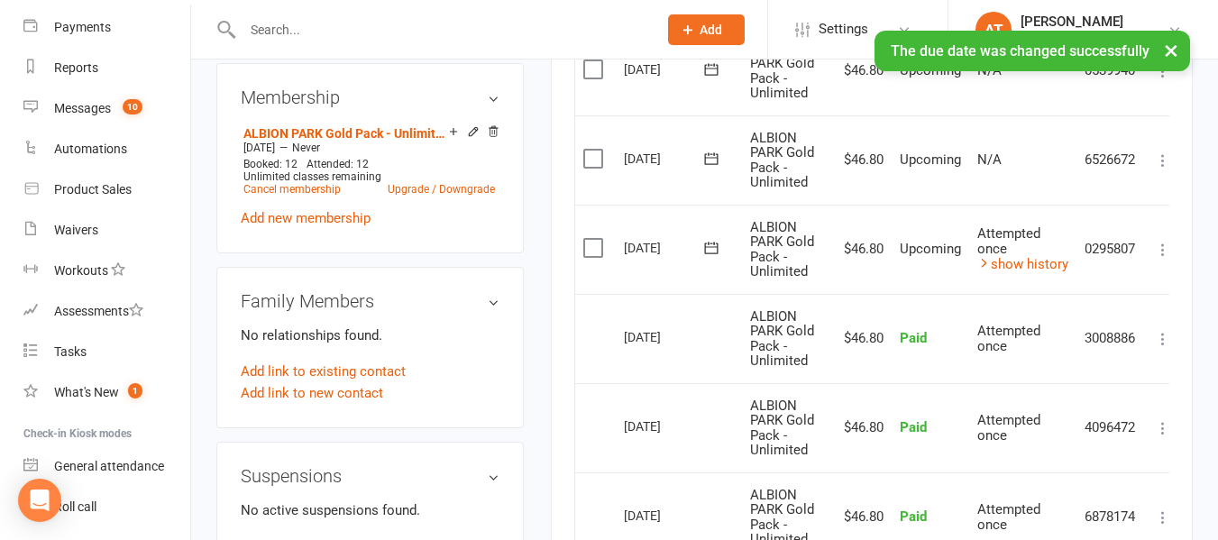
click at [1037, 274] on td "Attempted once show history" at bounding box center [1022, 249] width 107 height 89
click at [1031, 269] on link "show history" at bounding box center [1022, 264] width 91 height 16
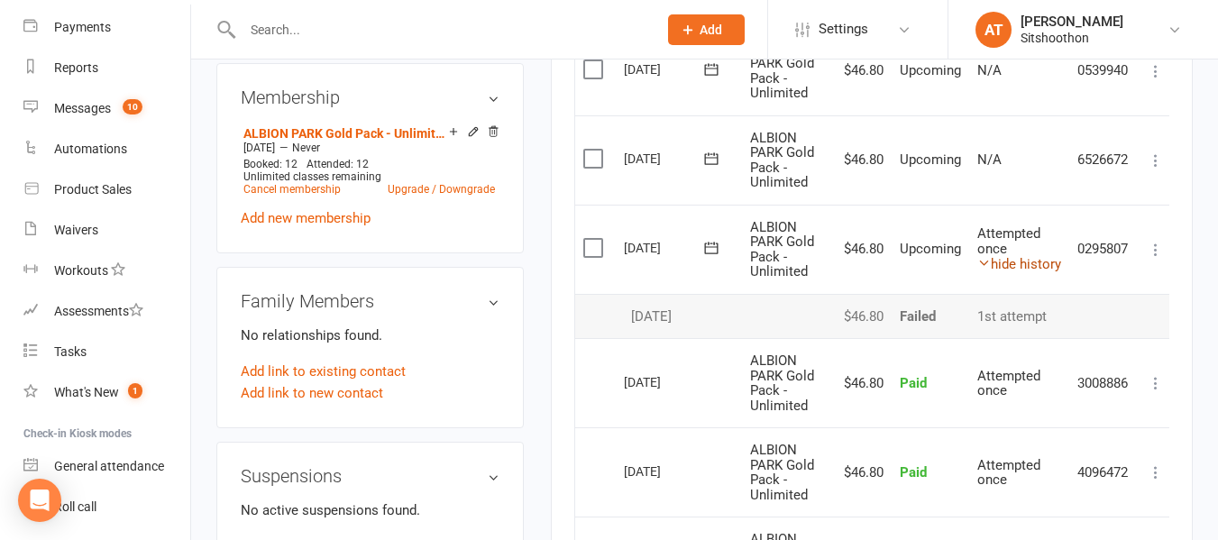
click at [1031, 269] on link "hide history" at bounding box center [1019, 264] width 84 height 16
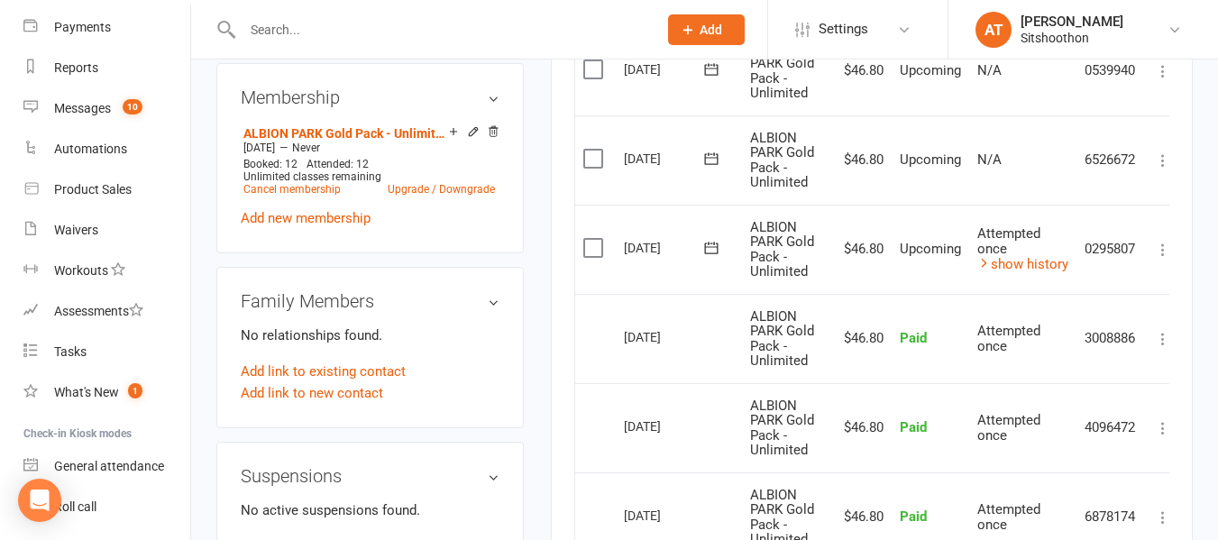
click at [554, 281] on div "Activity Notes Comms Attendance Payments Waivers Tasks Automations Credit balan…" at bounding box center [872, 247] width 642 height 1435
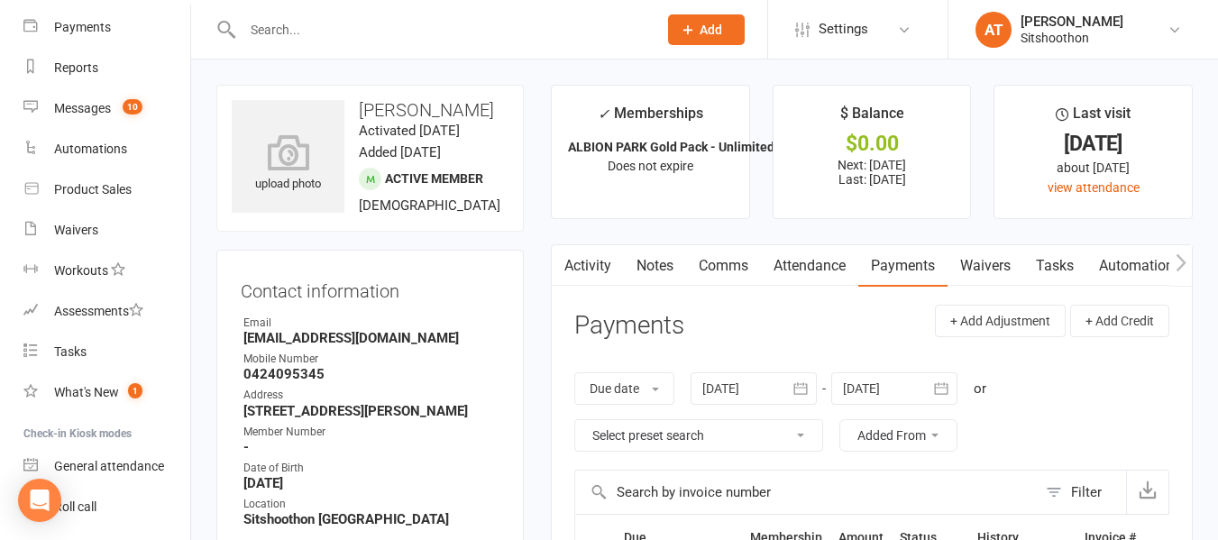
click at [277, 35] on input "text" at bounding box center [441, 29] width 408 height 25
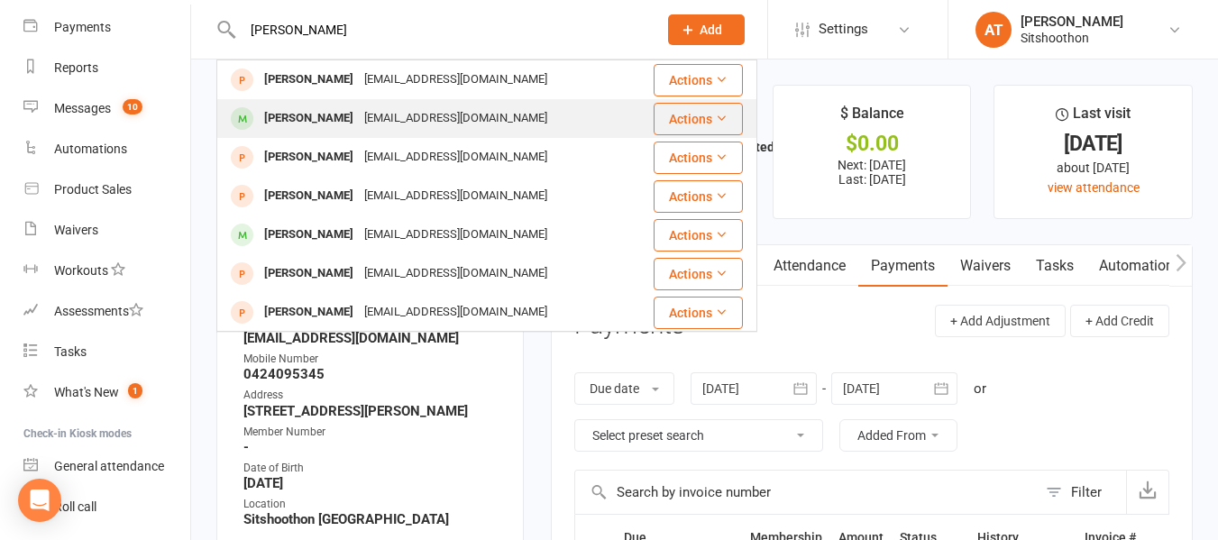
type input "[PERSON_NAME]"
click at [299, 118] on div "[PERSON_NAME]" at bounding box center [309, 118] width 100 height 26
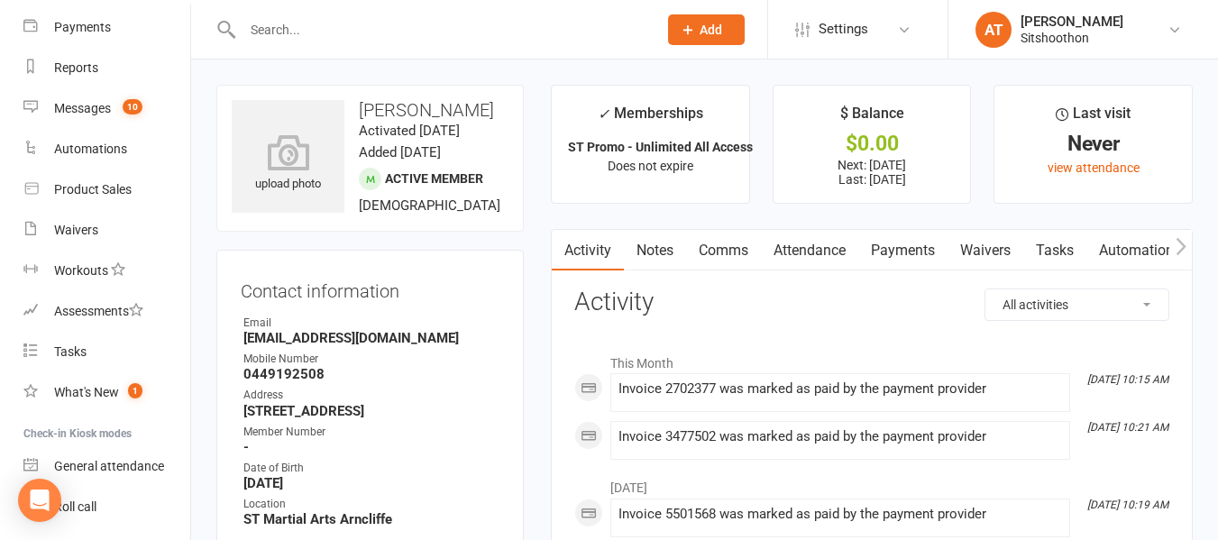
click at [298, 36] on input "text" at bounding box center [441, 29] width 408 height 25
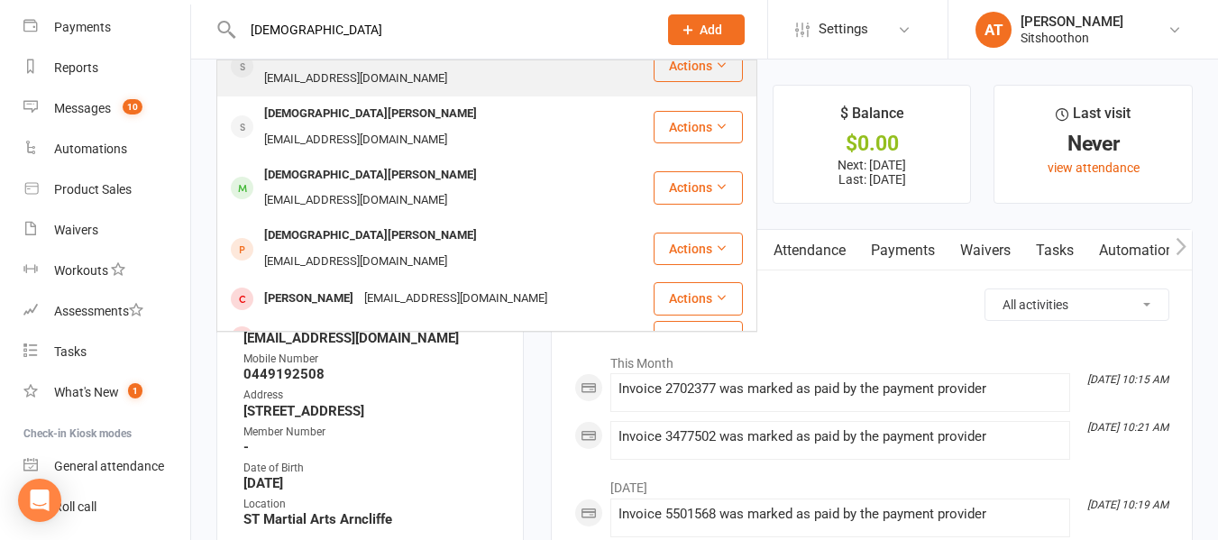
scroll to position [148, 0]
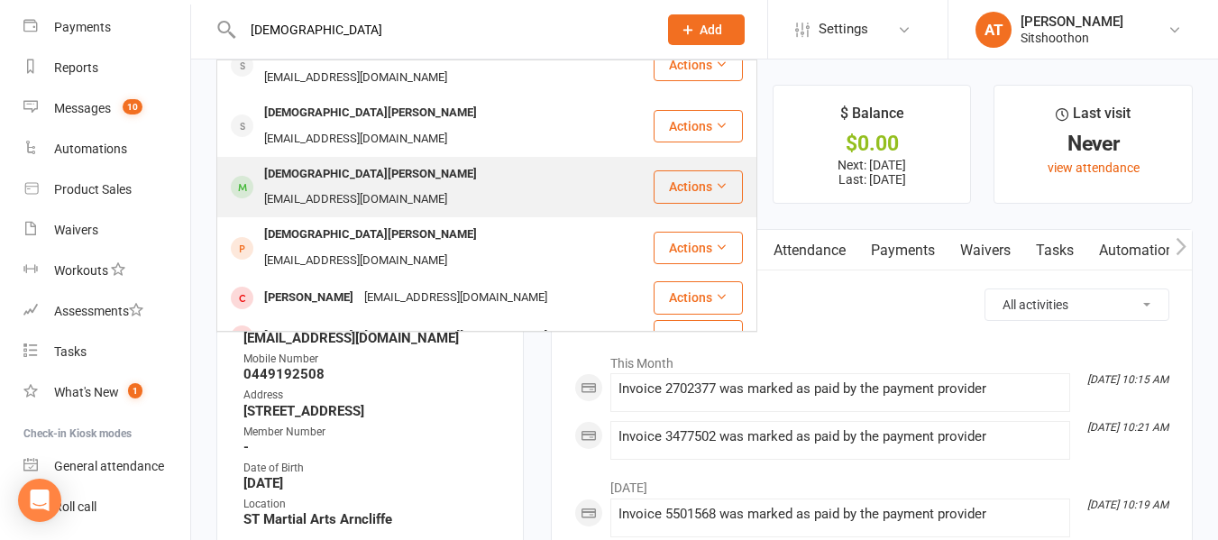
type input "[DEMOGRAPHIC_DATA]"
click at [336, 158] on div "[DEMOGRAPHIC_DATA][PERSON_NAME] [EMAIL_ADDRESS][DOMAIN_NAME]" at bounding box center [435, 188] width 434 height 60
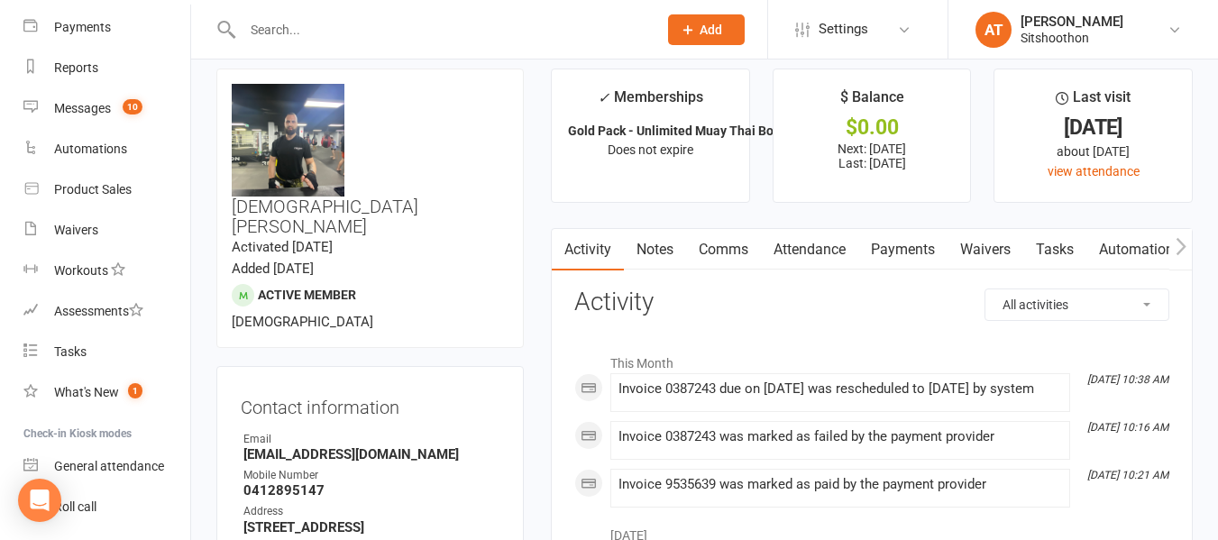
scroll to position [17, 0]
click at [875, 251] on link "Payments" at bounding box center [902, 248] width 89 height 41
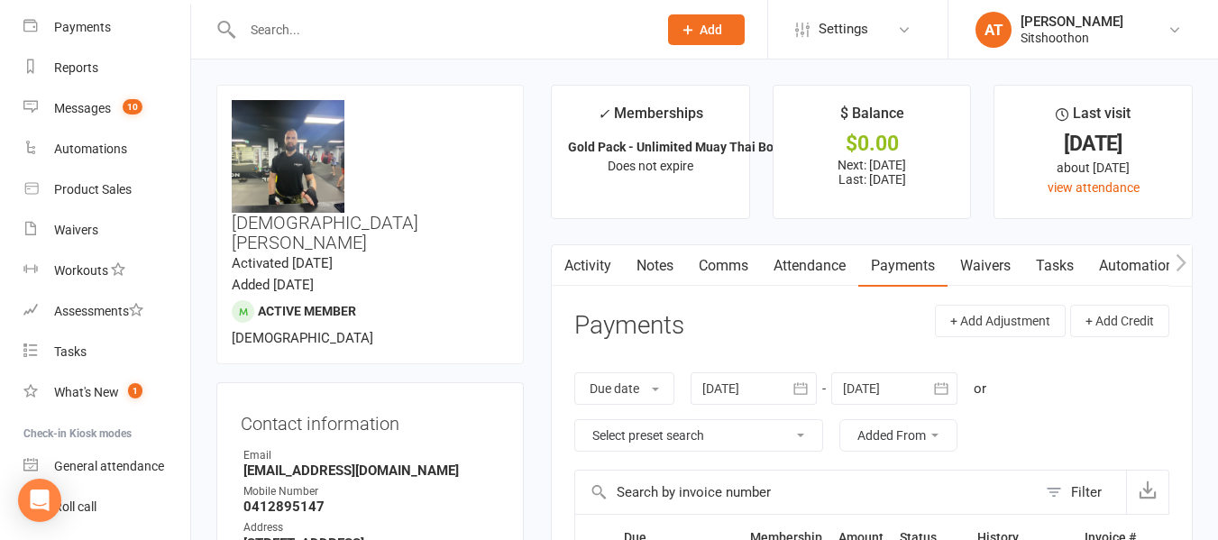
click at [371, 463] on strong "[EMAIL_ADDRESS][DOMAIN_NAME]" at bounding box center [371, 471] width 256 height 16
copy render-form-field "[EMAIL_ADDRESS][DOMAIN_NAME]"
click at [264, 31] on input "text" at bounding box center [441, 29] width 408 height 25
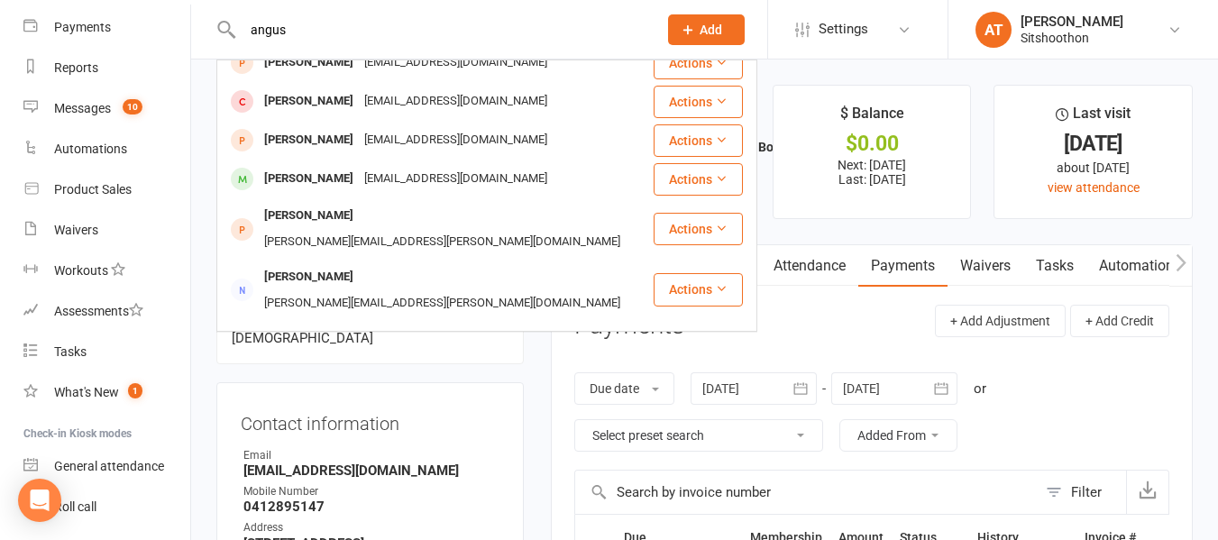
scroll to position [181, 0]
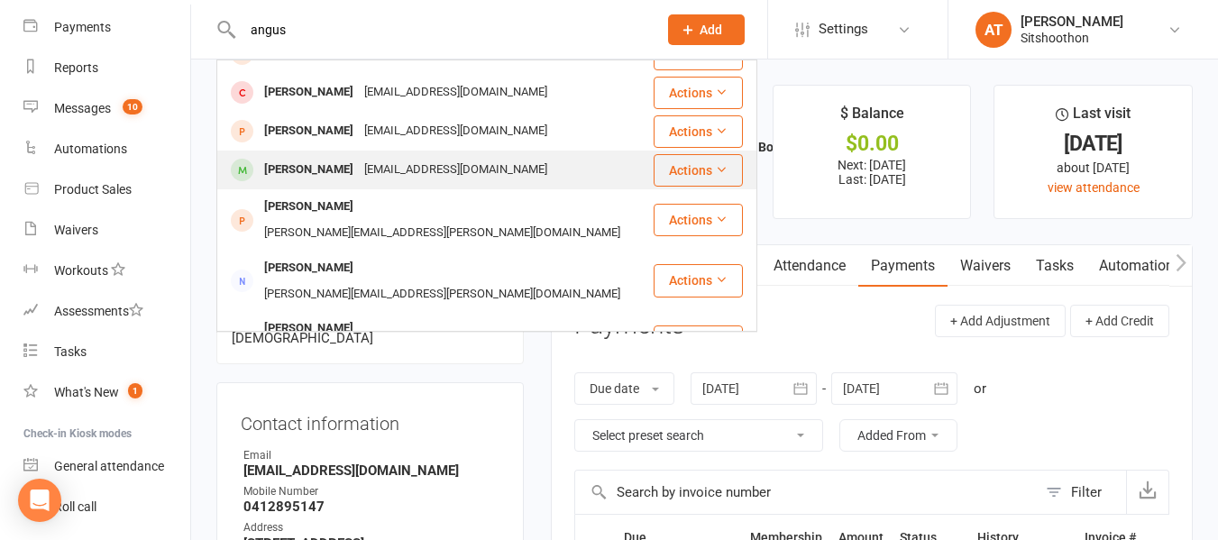
type input "angus"
click at [328, 152] on div "[PERSON_NAME] [EMAIL_ADDRESS][DOMAIN_NAME]" at bounding box center [435, 169] width 434 height 37
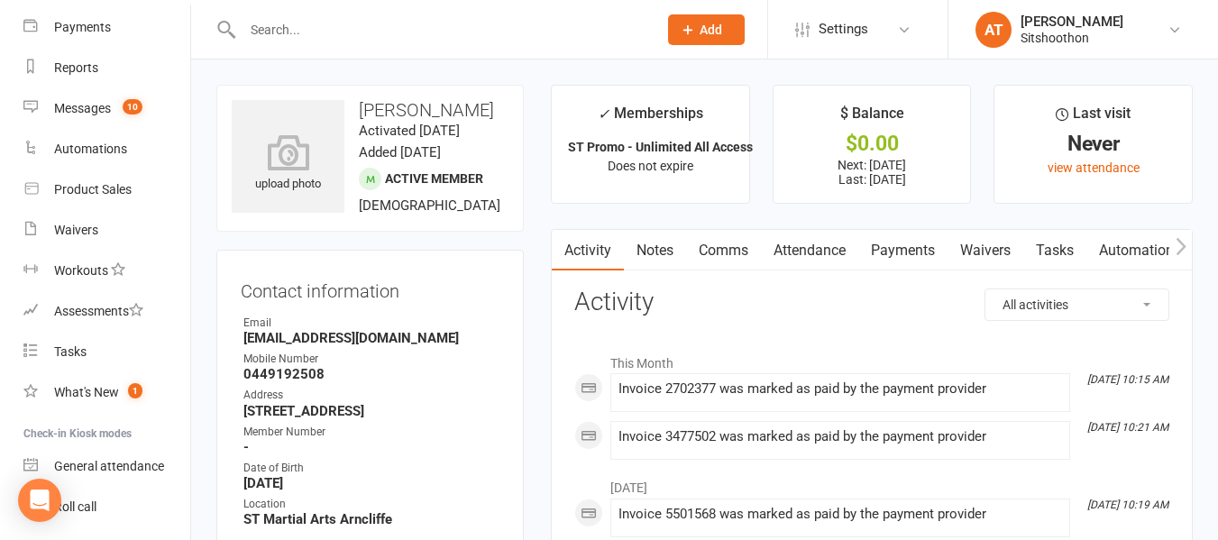
click at [303, 28] on input "text" at bounding box center [441, 29] width 408 height 25
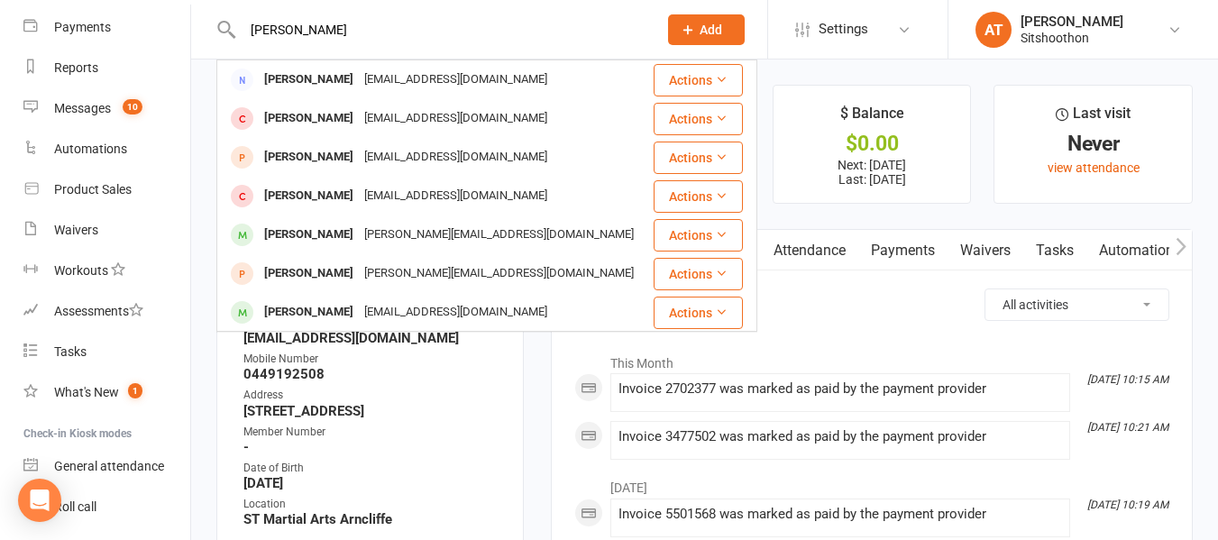
type input "[PERSON_NAME]"
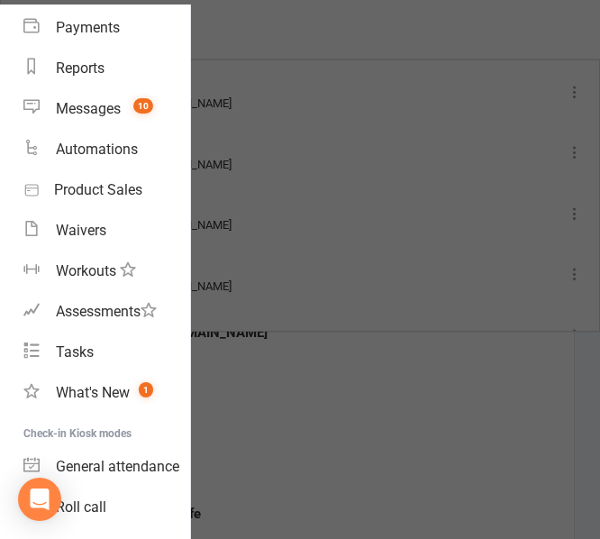
click at [285, 49] on div at bounding box center [300, 269] width 600 height 539
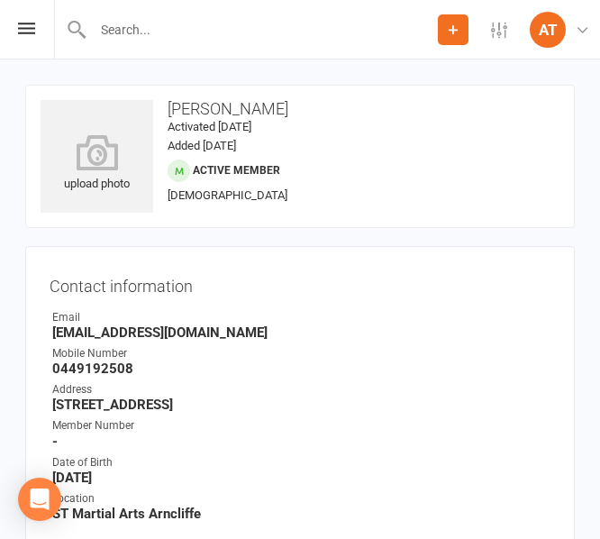
click at [160, 19] on input "text" at bounding box center [262, 29] width 351 height 25
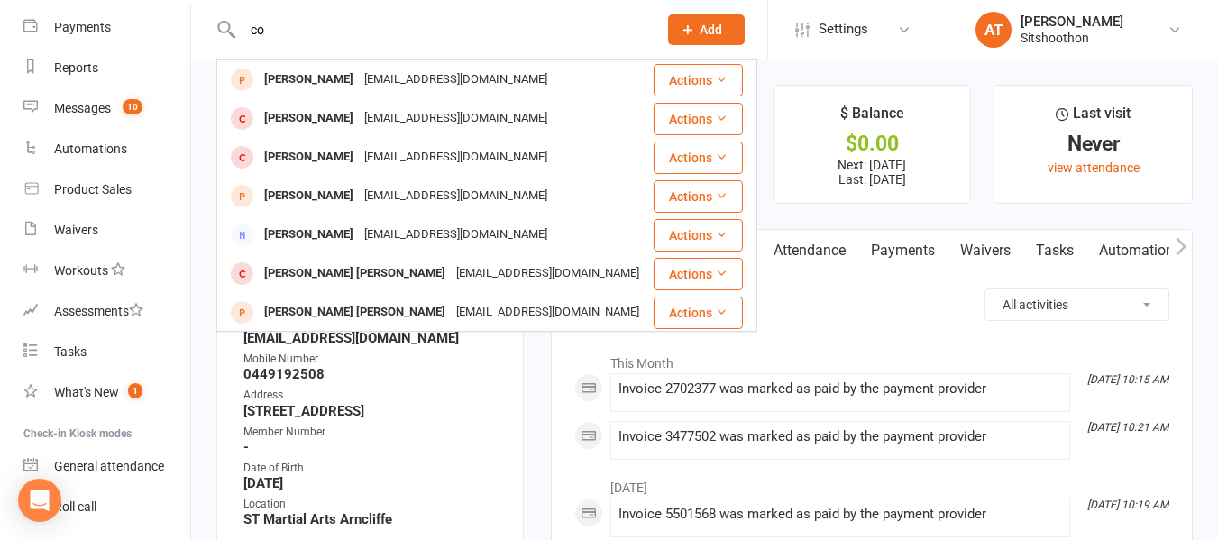
type input "c"
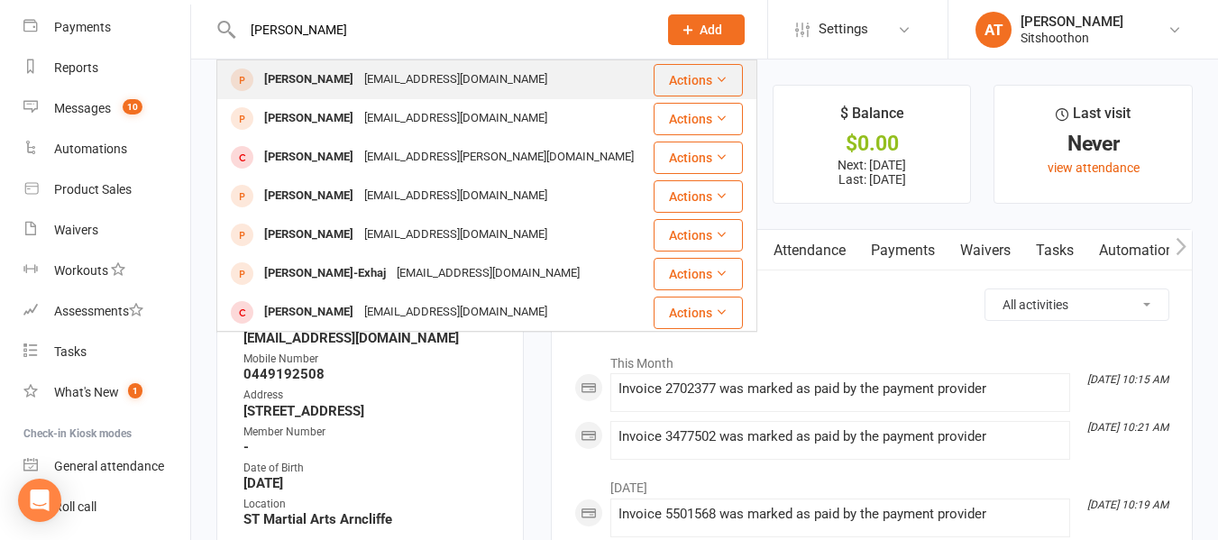
type input "[PERSON_NAME]"
click at [377, 73] on div "[EMAIL_ADDRESS][DOMAIN_NAME]" at bounding box center [456, 80] width 194 height 26
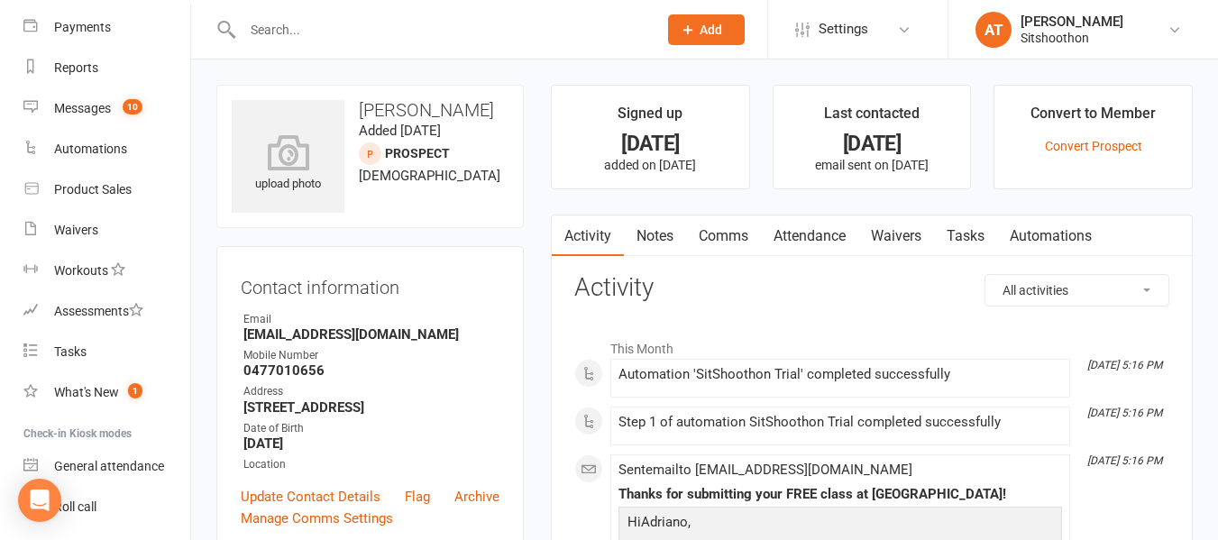
click at [294, 35] on input "text" at bounding box center [441, 29] width 408 height 25
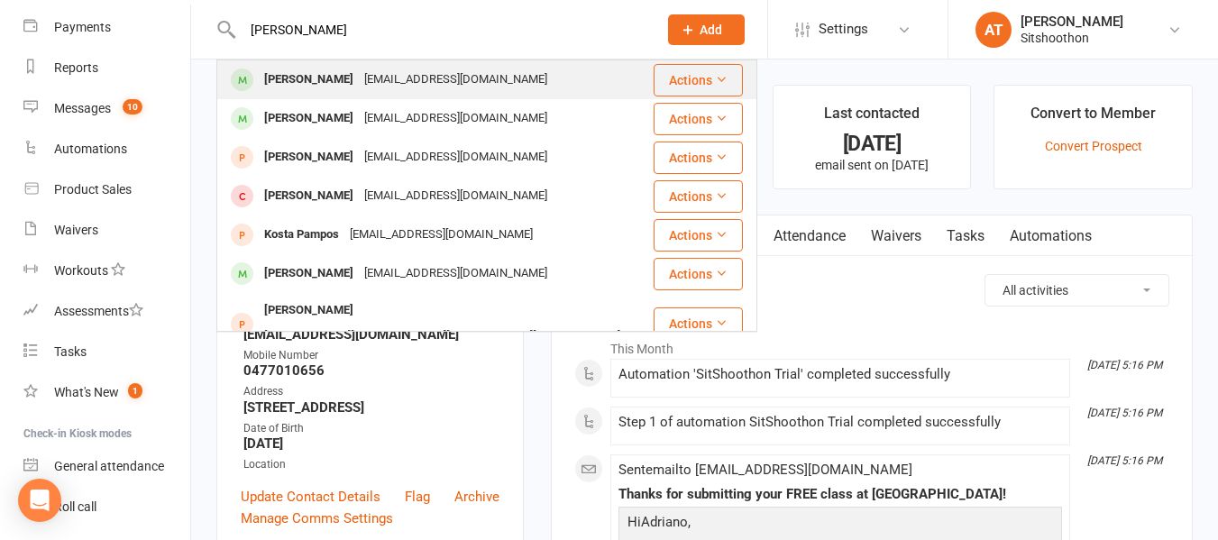
type input "[PERSON_NAME]"
click at [314, 72] on div "[PERSON_NAME]" at bounding box center [309, 80] width 100 height 26
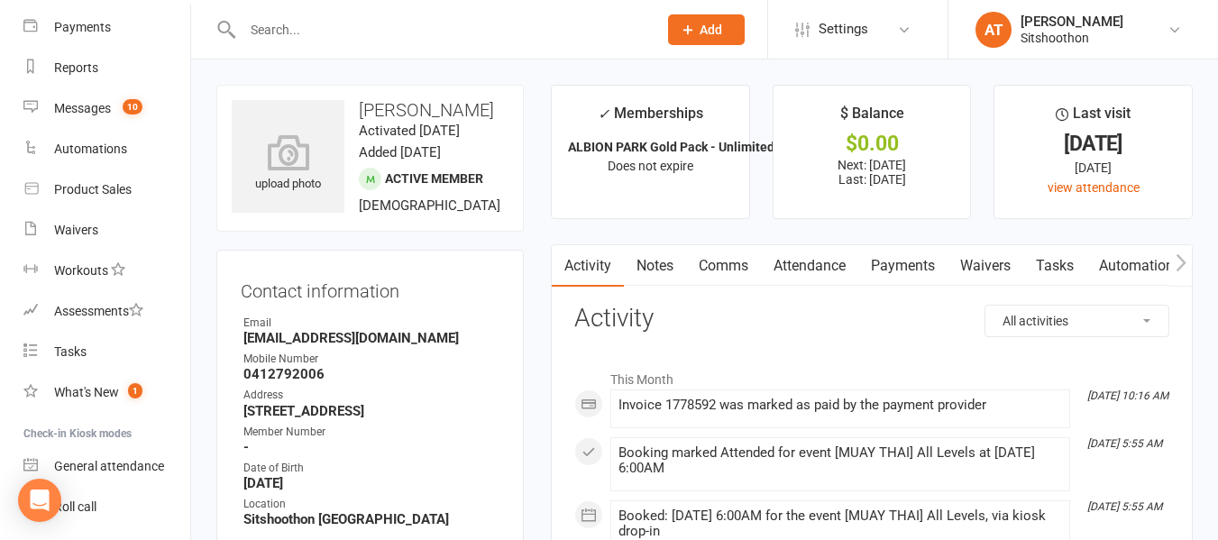
click at [283, 27] on input "text" at bounding box center [441, 29] width 408 height 25
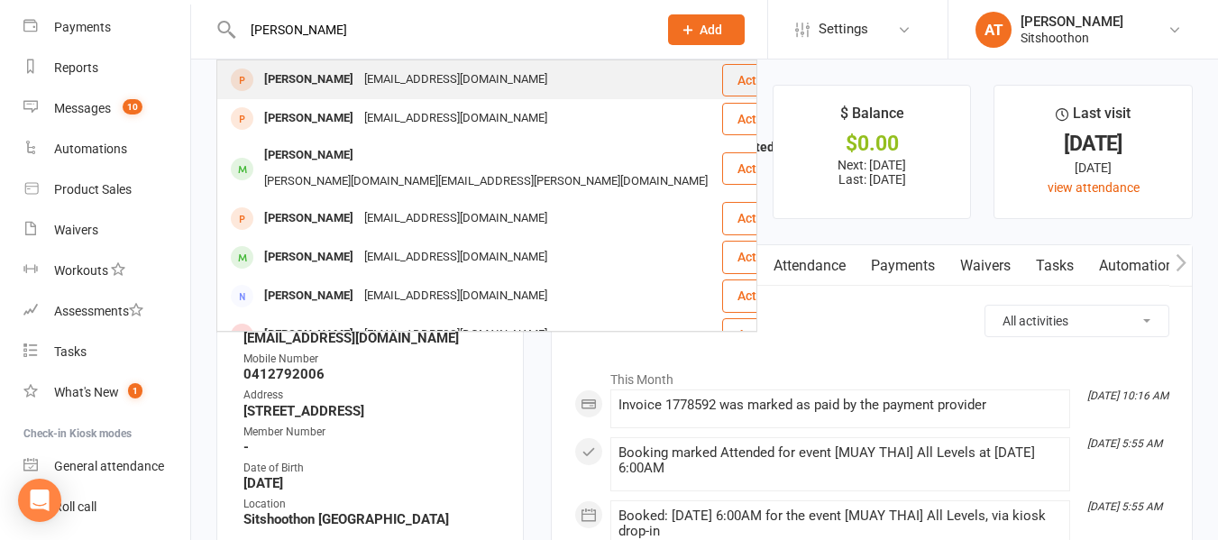
type input "[PERSON_NAME]"
click at [359, 82] on div "[EMAIL_ADDRESS][DOMAIN_NAME]" at bounding box center [456, 80] width 194 height 26
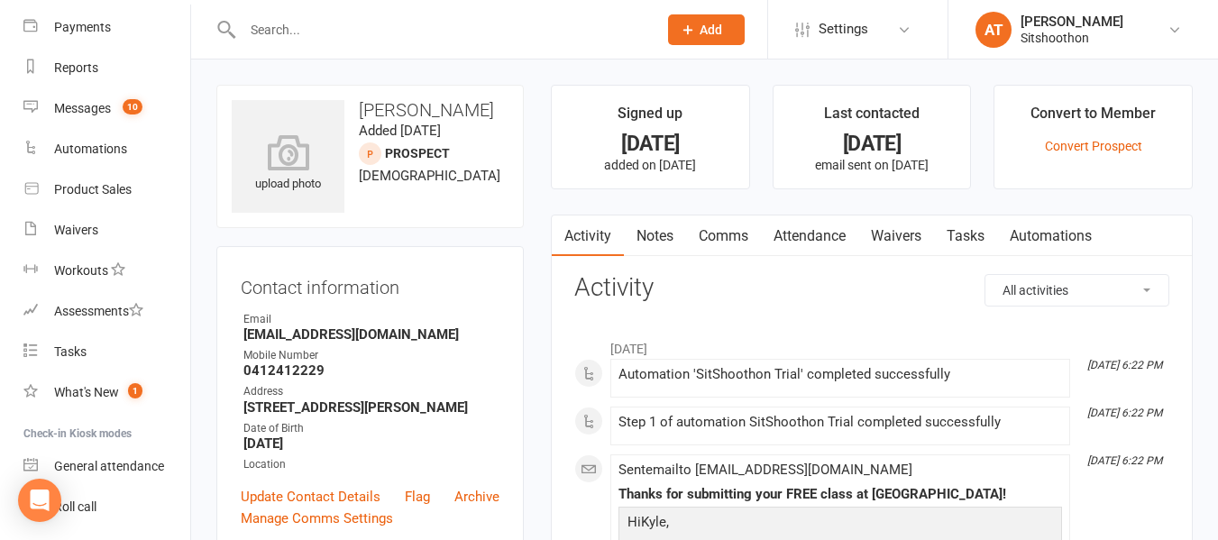
click at [366, 44] on div at bounding box center [430, 29] width 428 height 59
click at [331, 26] on input "text" at bounding box center [441, 29] width 408 height 25
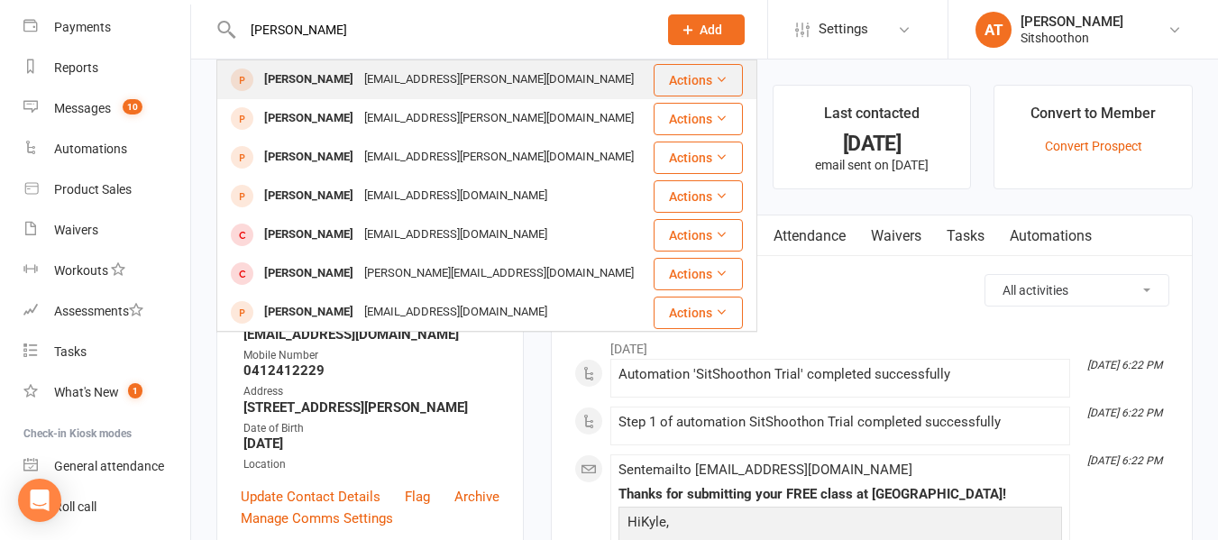
type input "[PERSON_NAME]"
click at [323, 83] on div "[PERSON_NAME]" at bounding box center [309, 80] width 100 height 26
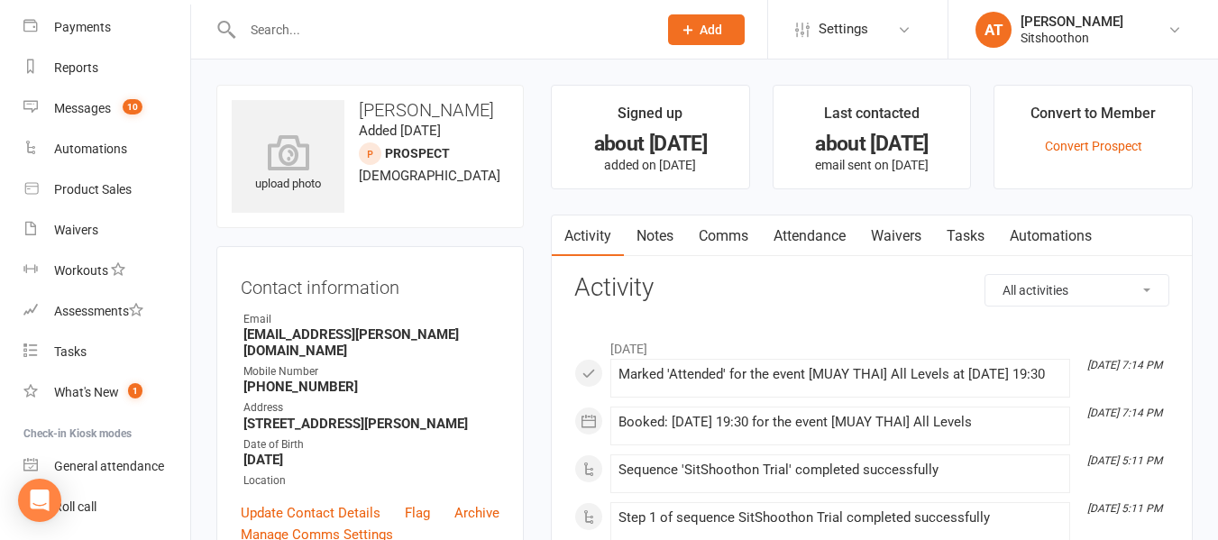
click at [281, 25] on input "text" at bounding box center [441, 29] width 408 height 25
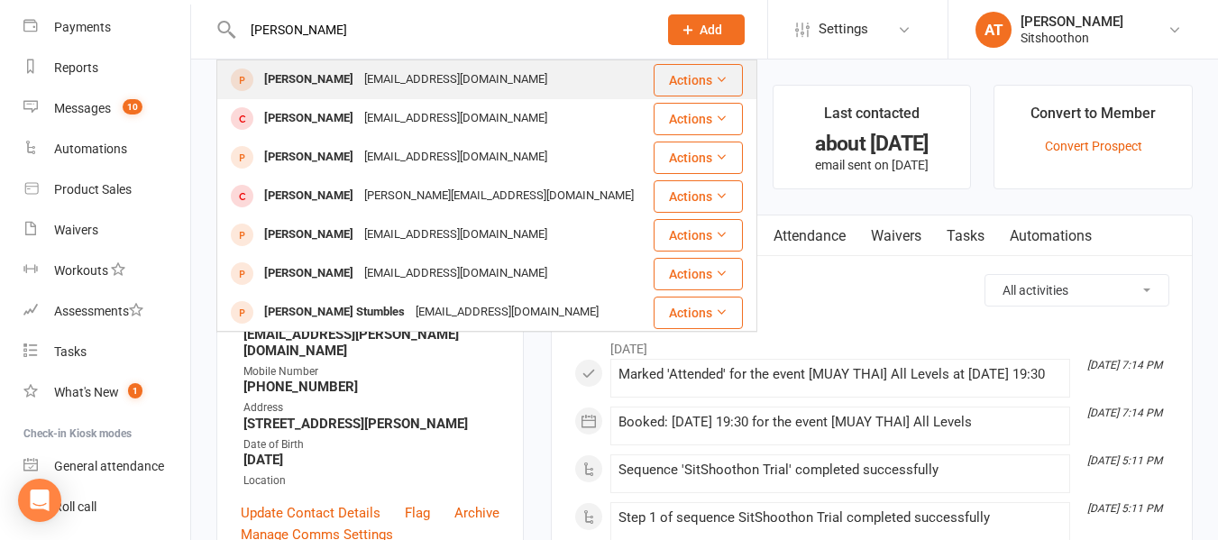
type input "[PERSON_NAME]"
click at [387, 88] on div "[EMAIL_ADDRESS][DOMAIN_NAME]" at bounding box center [456, 80] width 194 height 26
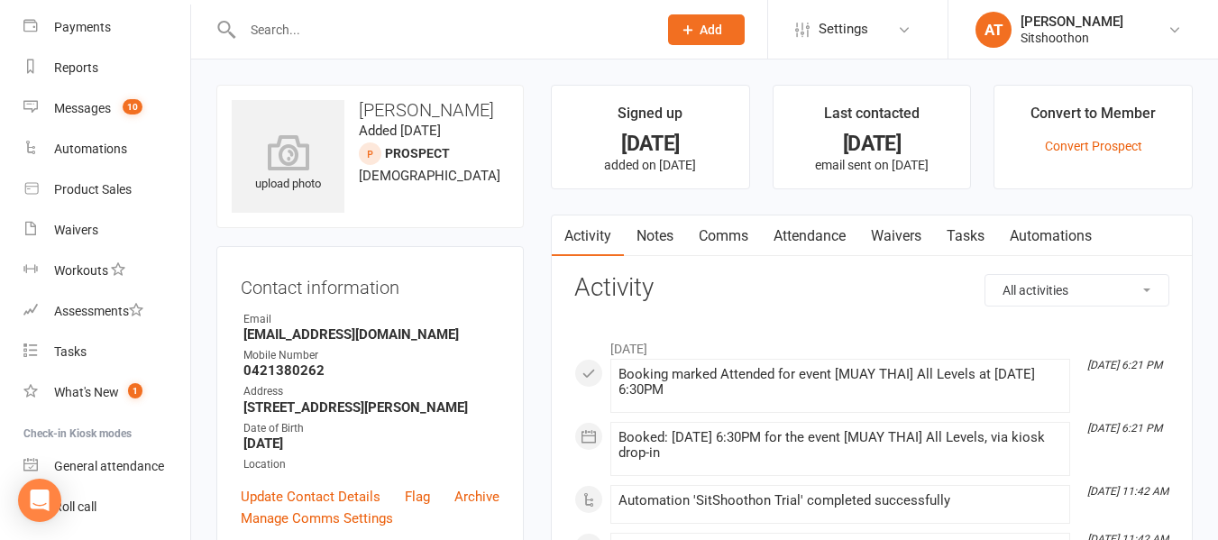
click at [301, 28] on input "text" at bounding box center [441, 29] width 408 height 25
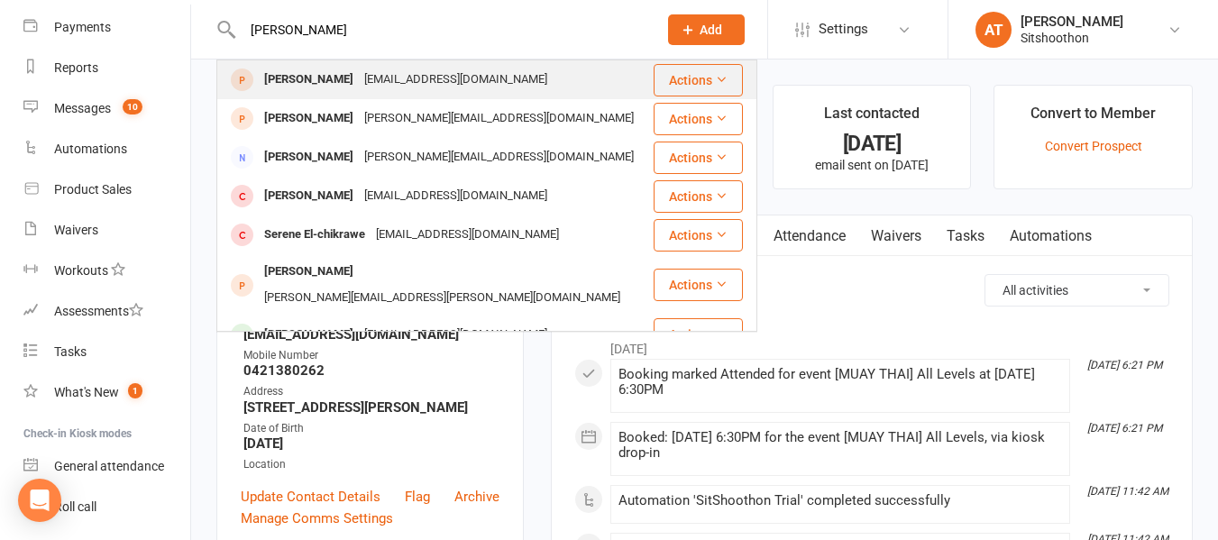
type input "[PERSON_NAME]"
click at [359, 76] on div "[EMAIL_ADDRESS][DOMAIN_NAME]" at bounding box center [456, 80] width 194 height 26
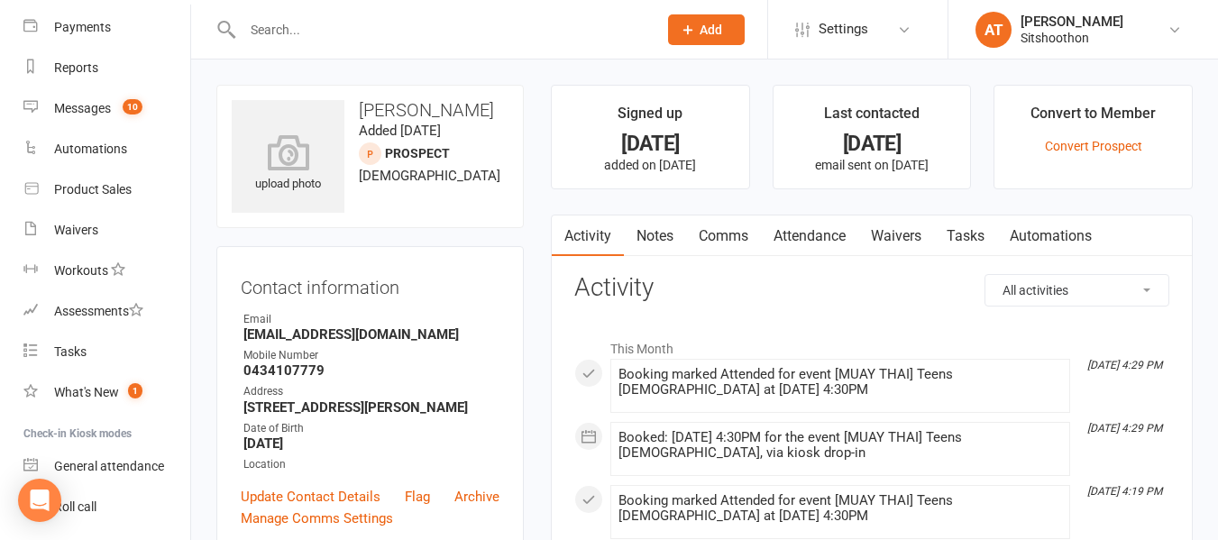
click at [303, 23] on input "text" at bounding box center [441, 29] width 408 height 25
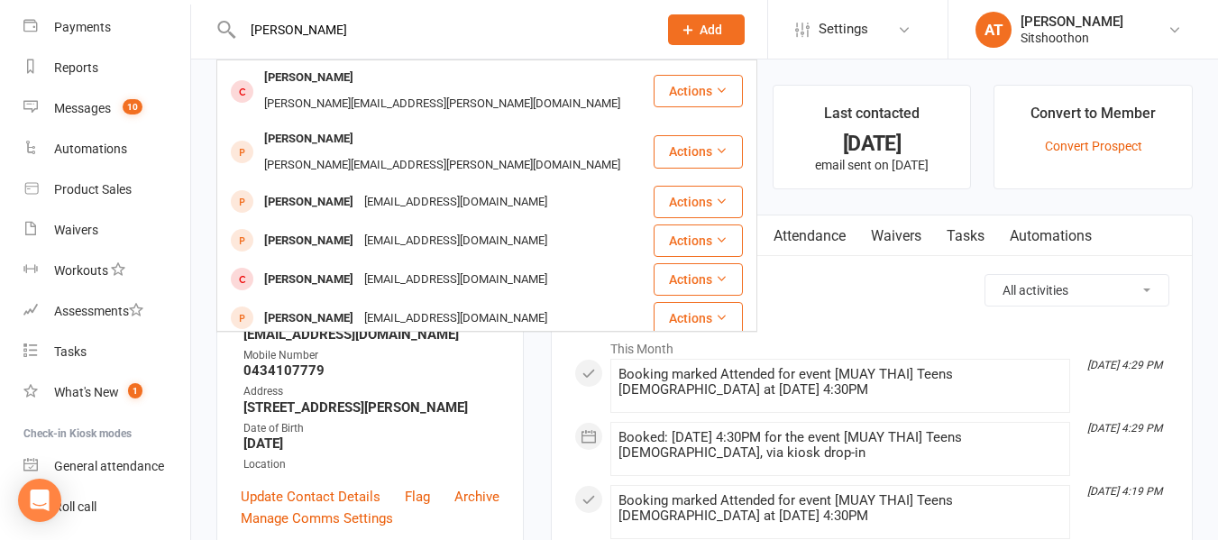
type input "[PERSON_NAME]"
